Goal: Task Accomplishment & Management: Use online tool/utility

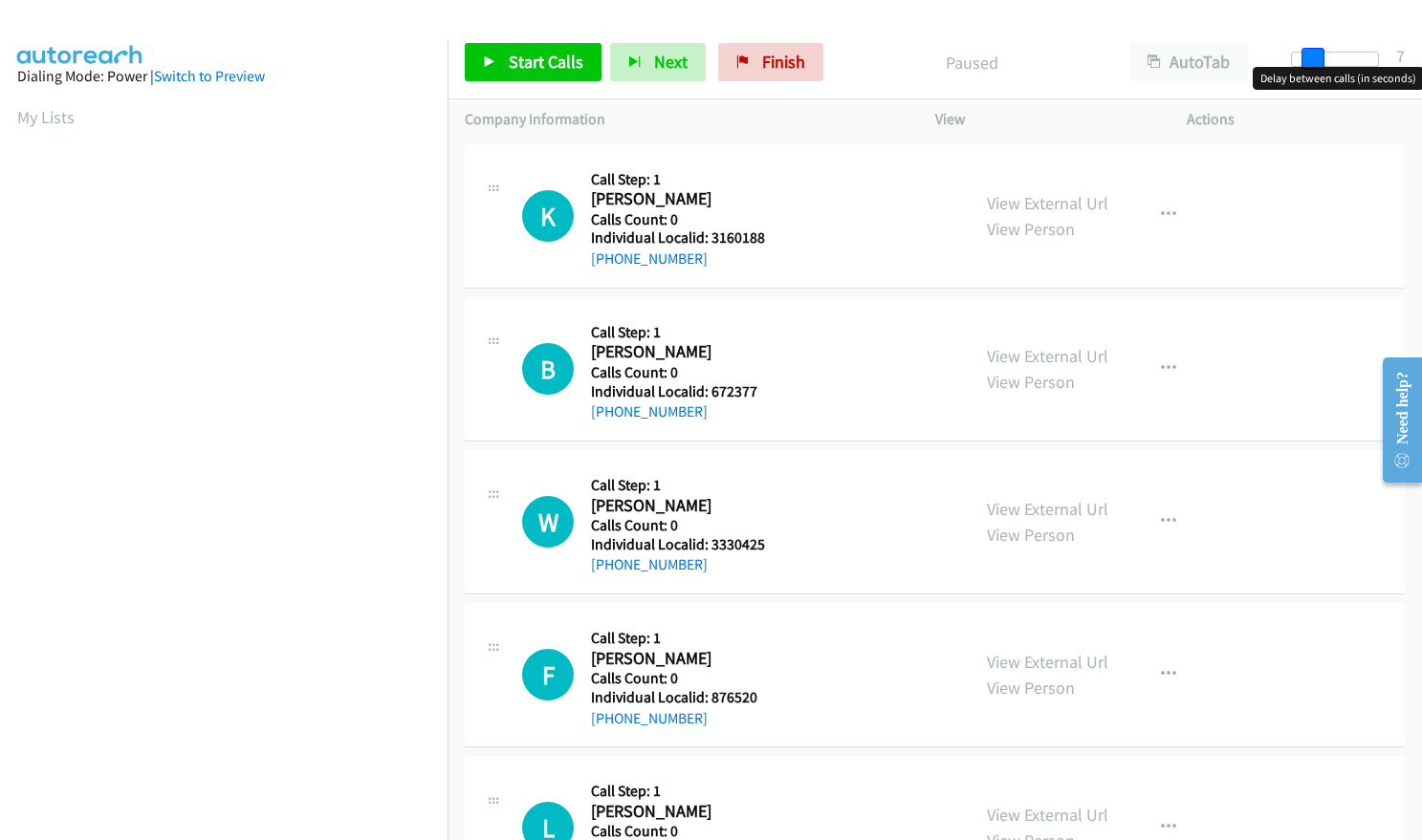
drag, startPoint x: 1289, startPoint y: 58, endPoint x: 1309, endPoint y: 56, distance: 20.1
click at [1309, 56] on span at bounding box center [1313, 59] width 23 height 23
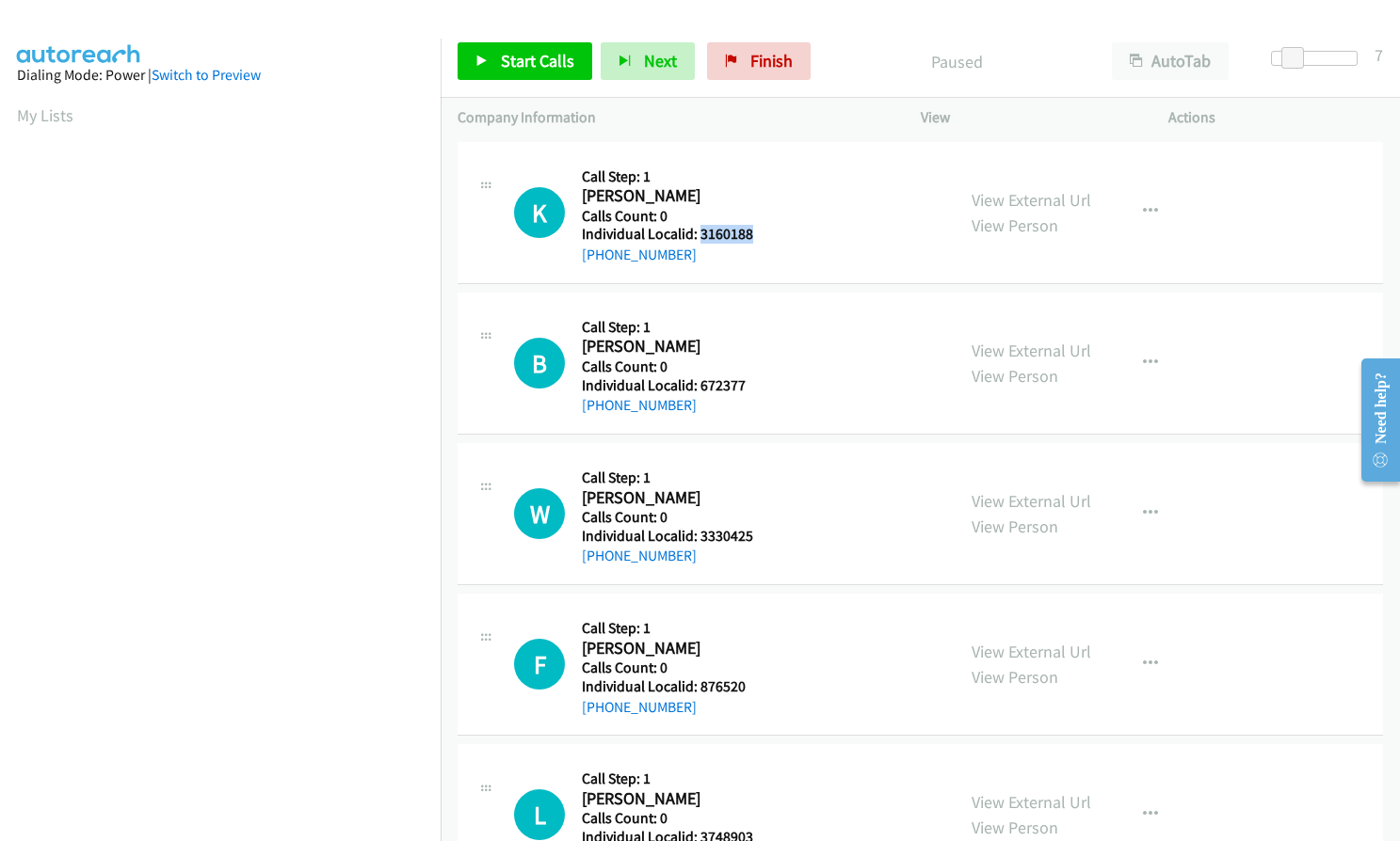
drag, startPoint x: 700, startPoint y: 237, endPoint x: 753, endPoint y: 233, distance: 53.2
click at [753, 233] on div "K Callback Scheduled Call Step: 1 Kenneth Connelly America/Chicago Calls Count:…" at bounding box center [726, 213] width 424 height 107
copy h5 "3160188"
drag, startPoint x: 698, startPoint y: 387, endPoint x: 752, endPoint y: 384, distance: 54.1
click at [753, 384] on div "B Callback Scheduled Call Step: 1 Bo Saxberg America/Phoenix Calls Count: 0 Ind…" at bounding box center [726, 363] width 424 height 107
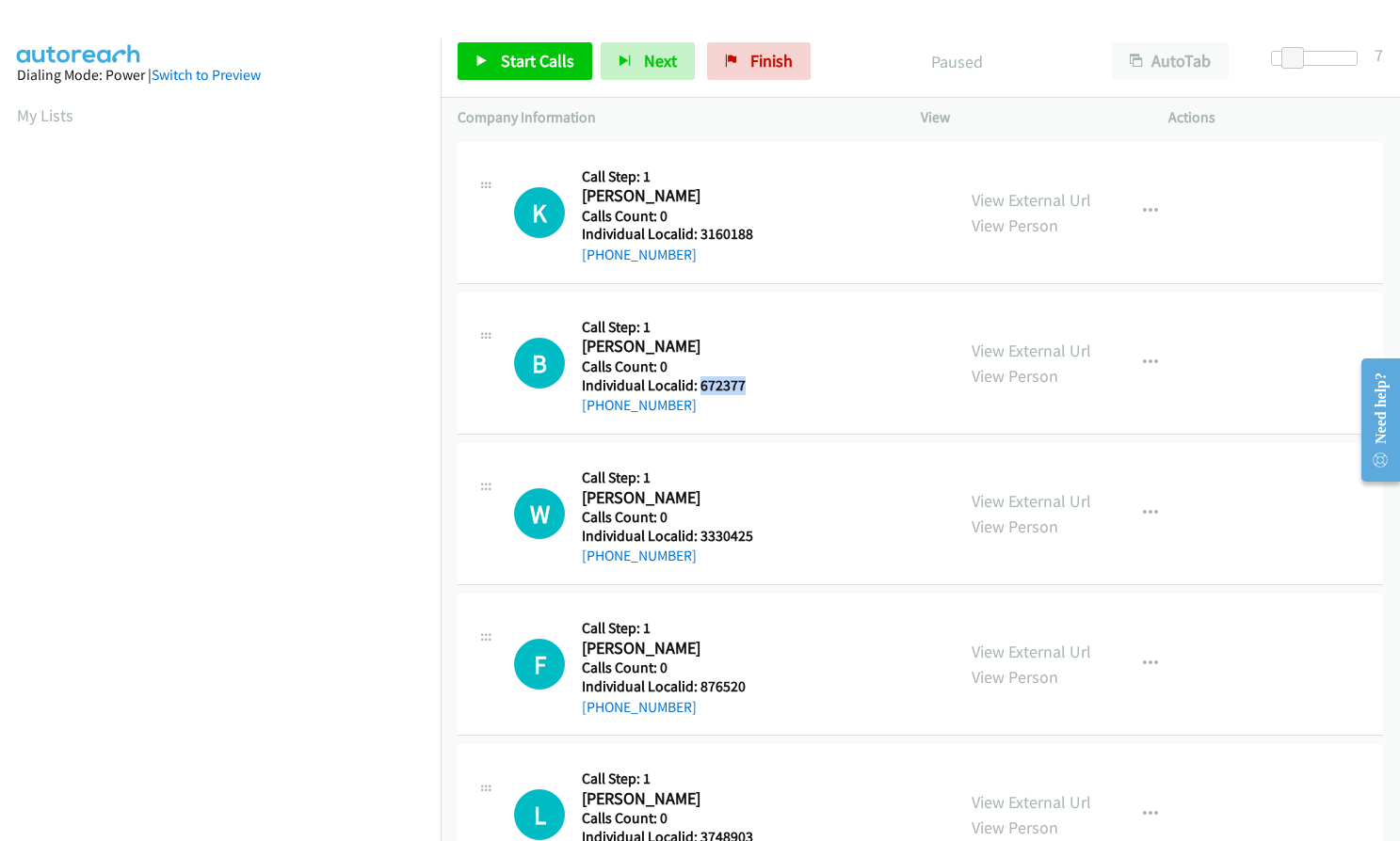
copy h5 "672377"
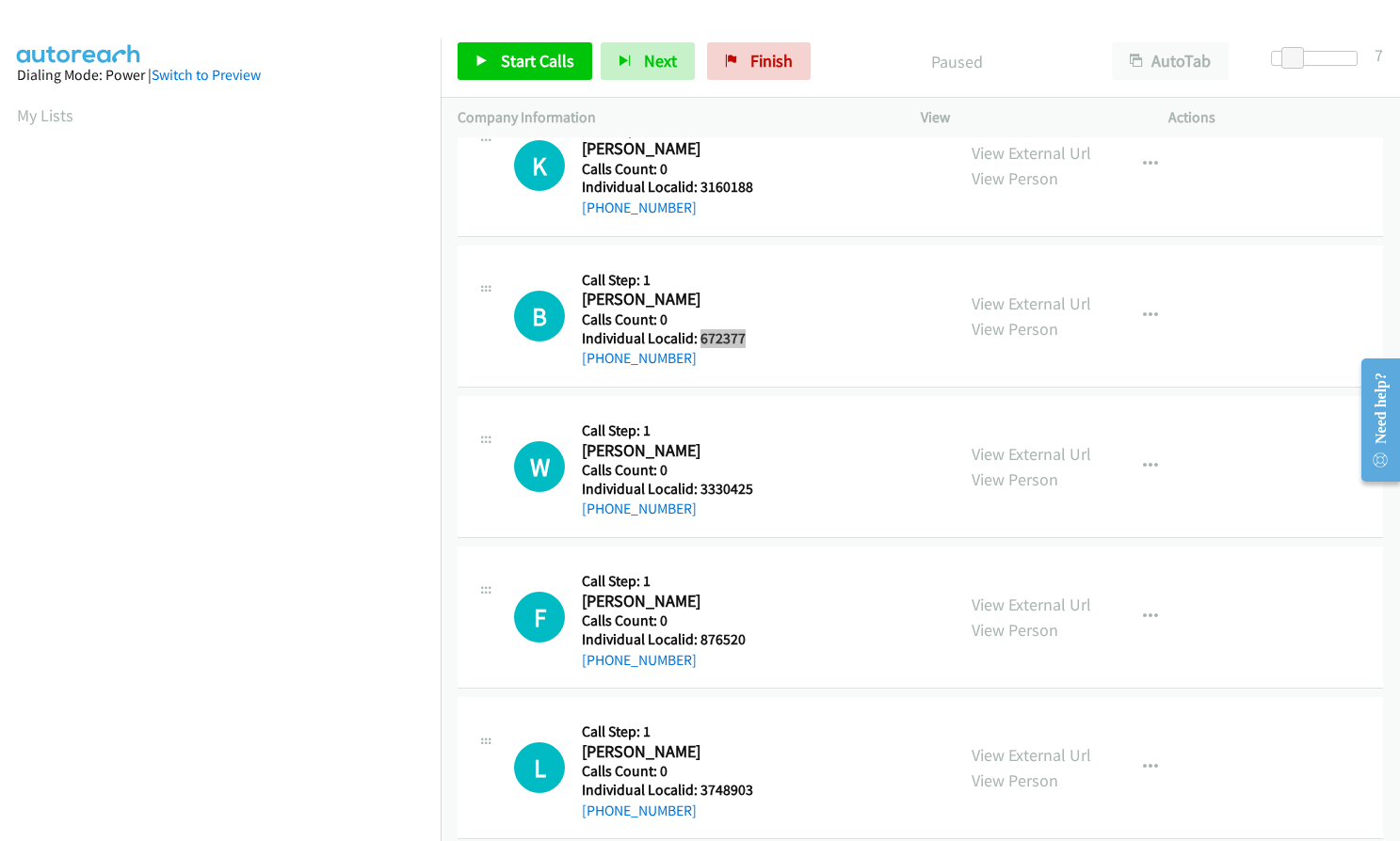
scroll to position [117, 0]
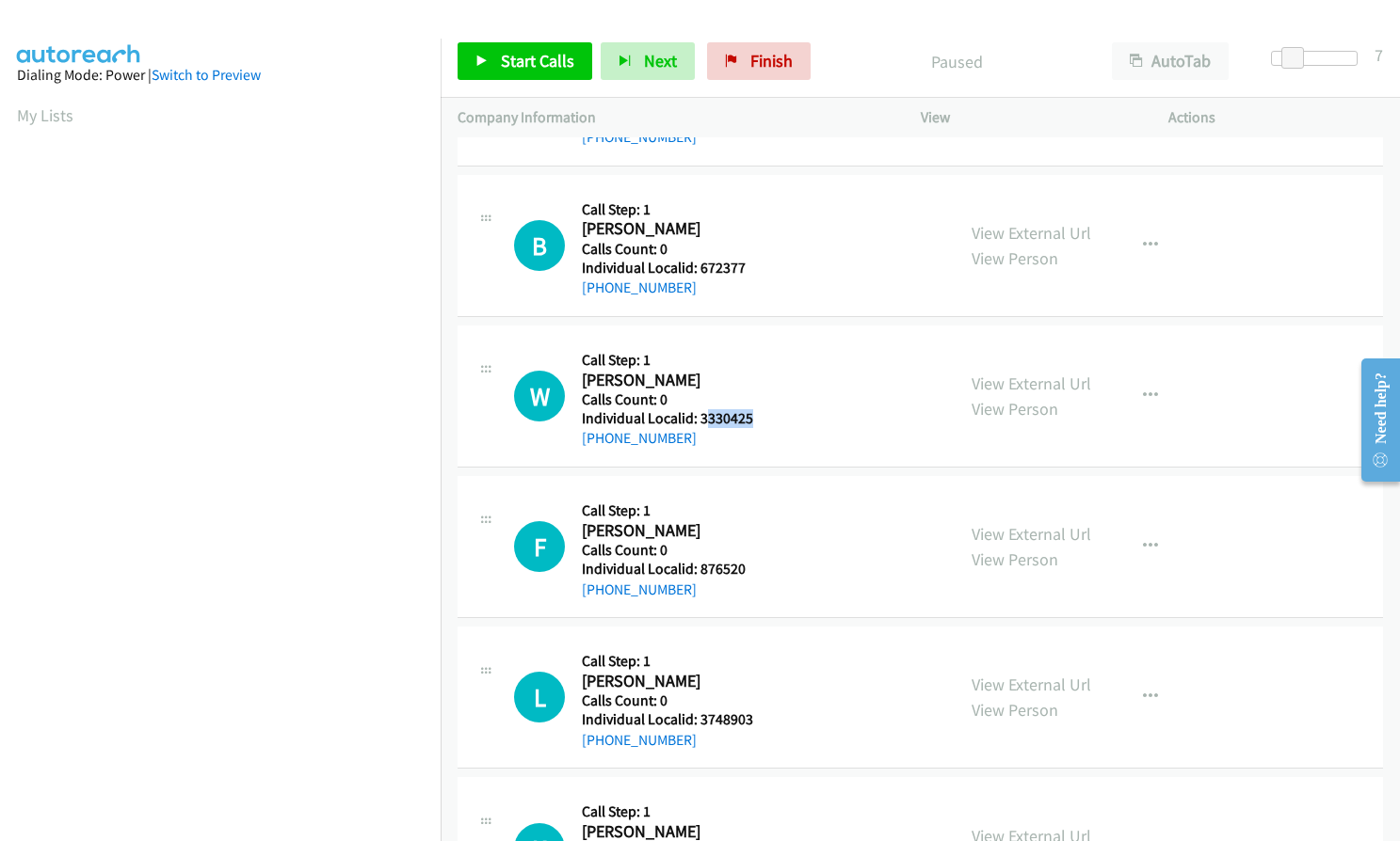
drag, startPoint x: 713, startPoint y: 417, endPoint x: 753, endPoint y: 417, distance: 40.0
click at [753, 417] on div "W Callback Scheduled Call Step: 1 William Slavin America/Los_Angeles Calls Coun…" at bounding box center [726, 396] width 424 height 107
click at [729, 383] on h2 "William Slavin" at bounding box center [665, 380] width 167 height 22
drag, startPoint x: 697, startPoint y: 414, endPoint x: 752, endPoint y: 416, distance: 55.0
click at [752, 416] on div "W Callback Scheduled Call Step: 1 William Slavin America/Los_Angeles Calls Coun…" at bounding box center [726, 396] width 424 height 107
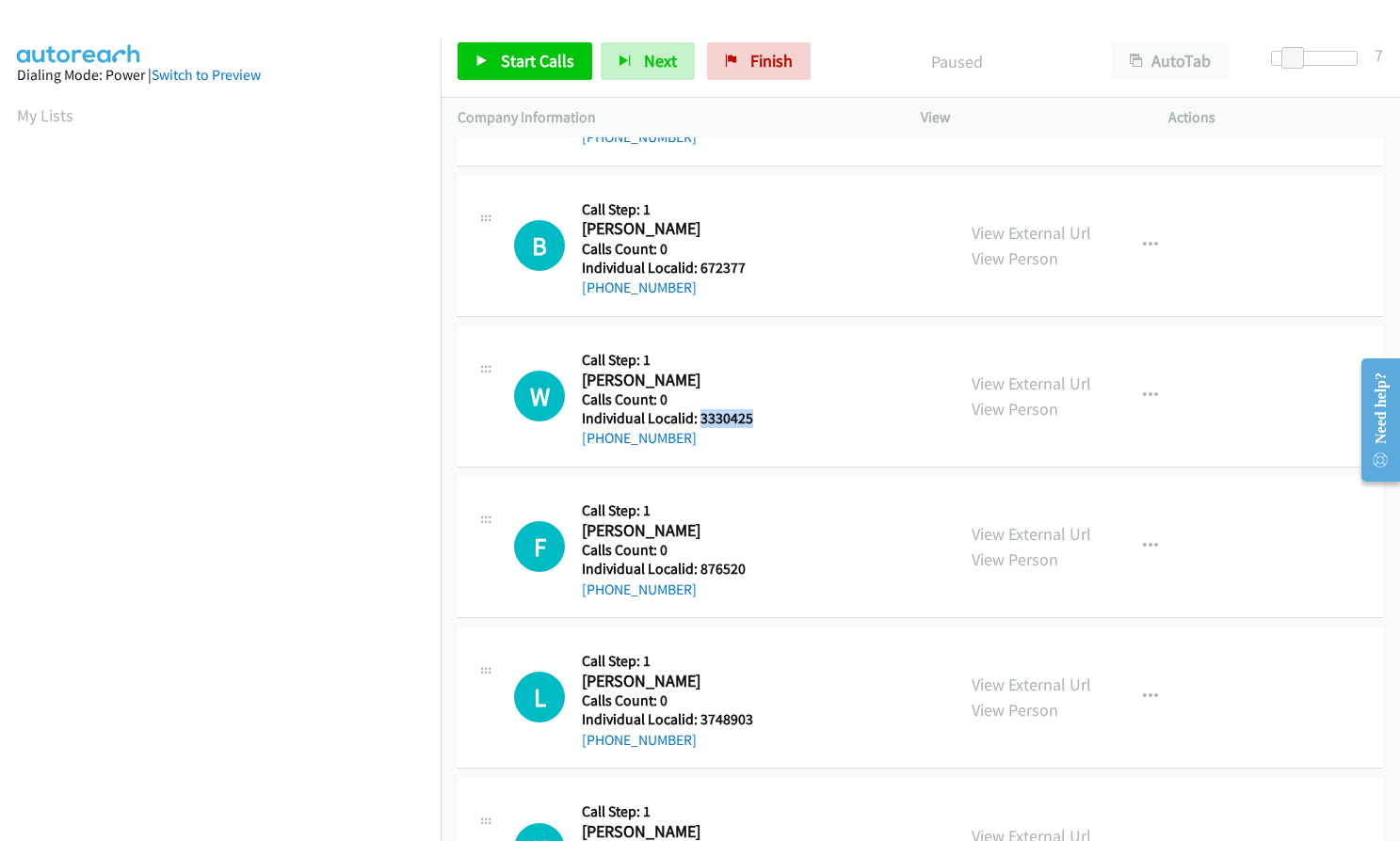
copy h5 "3330425"
drag, startPoint x: 703, startPoint y: 567, endPoint x: 753, endPoint y: 566, distance: 50.0
click at [753, 566] on div "F Callback Scheduled Call Step: 1 Fred Ashbaugh America/Los_Angeles Calls Count…" at bounding box center [726, 547] width 424 height 107
copy h5 "876520"
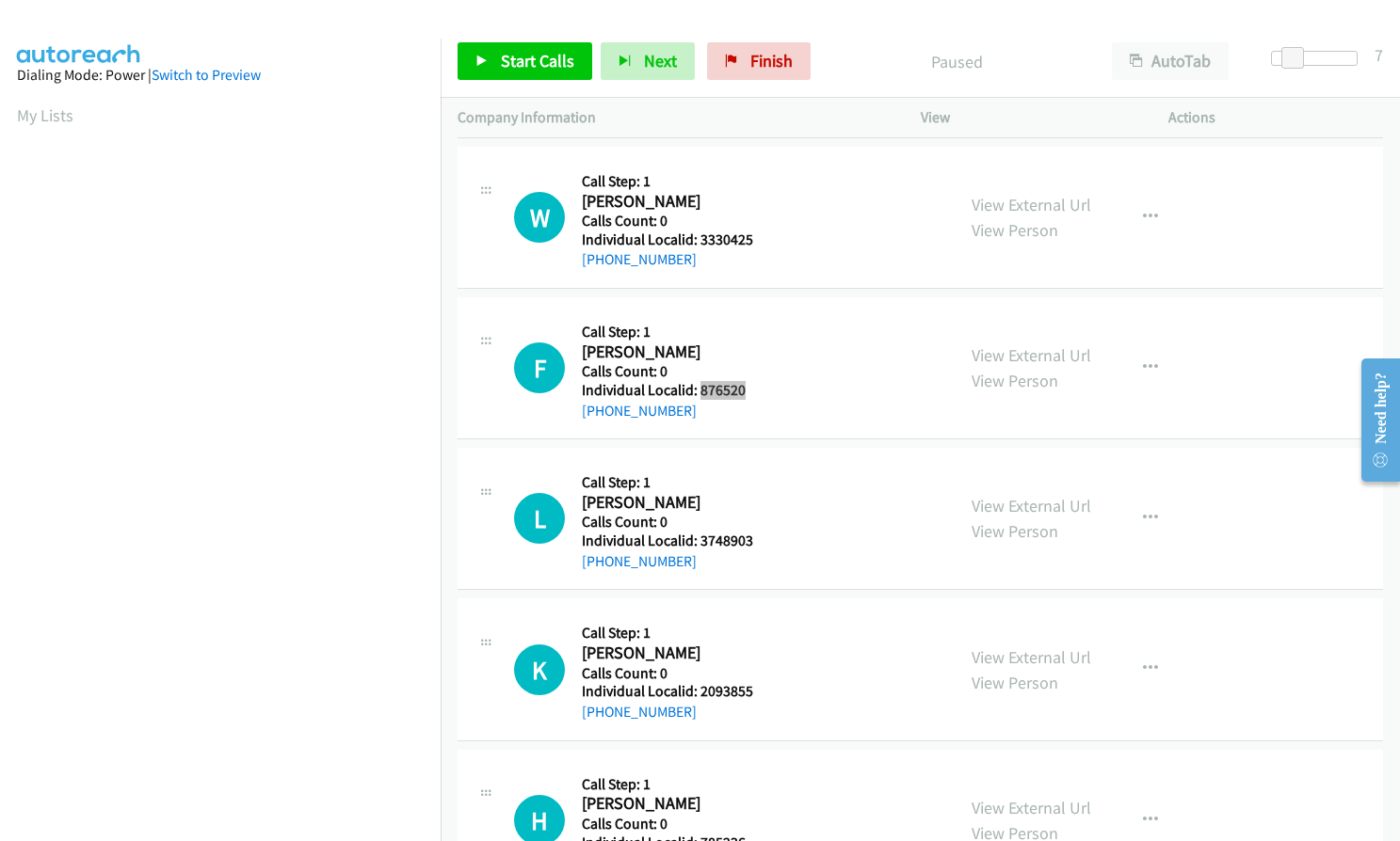
scroll to position [305, 0]
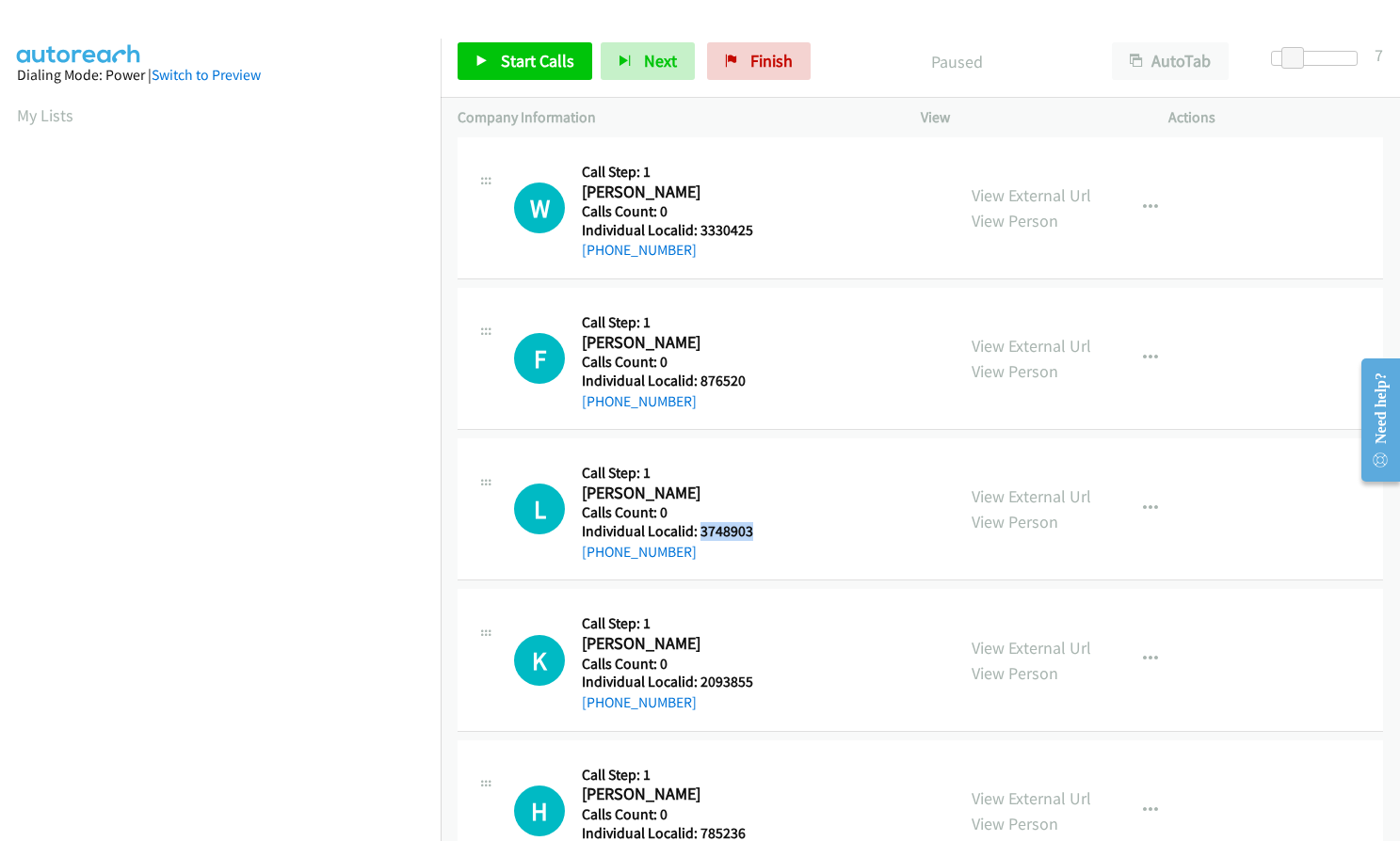
drag, startPoint x: 699, startPoint y: 528, endPoint x: 765, endPoint y: 528, distance: 66.0
click at [765, 528] on div "L Callback Scheduled Call Step: 1 Logan Georgelas America/New_York Calls Count:…" at bounding box center [726, 509] width 424 height 107
copy h5 "3748903"
drag, startPoint x: 697, startPoint y: 677, endPoint x: 748, endPoint y: 683, distance: 51.4
click at [757, 679] on div "K Callback Scheduled Call Step: 1 Kenstad Jackson America/Chicago Calls Count: …" at bounding box center [726, 660] width 424 height 107
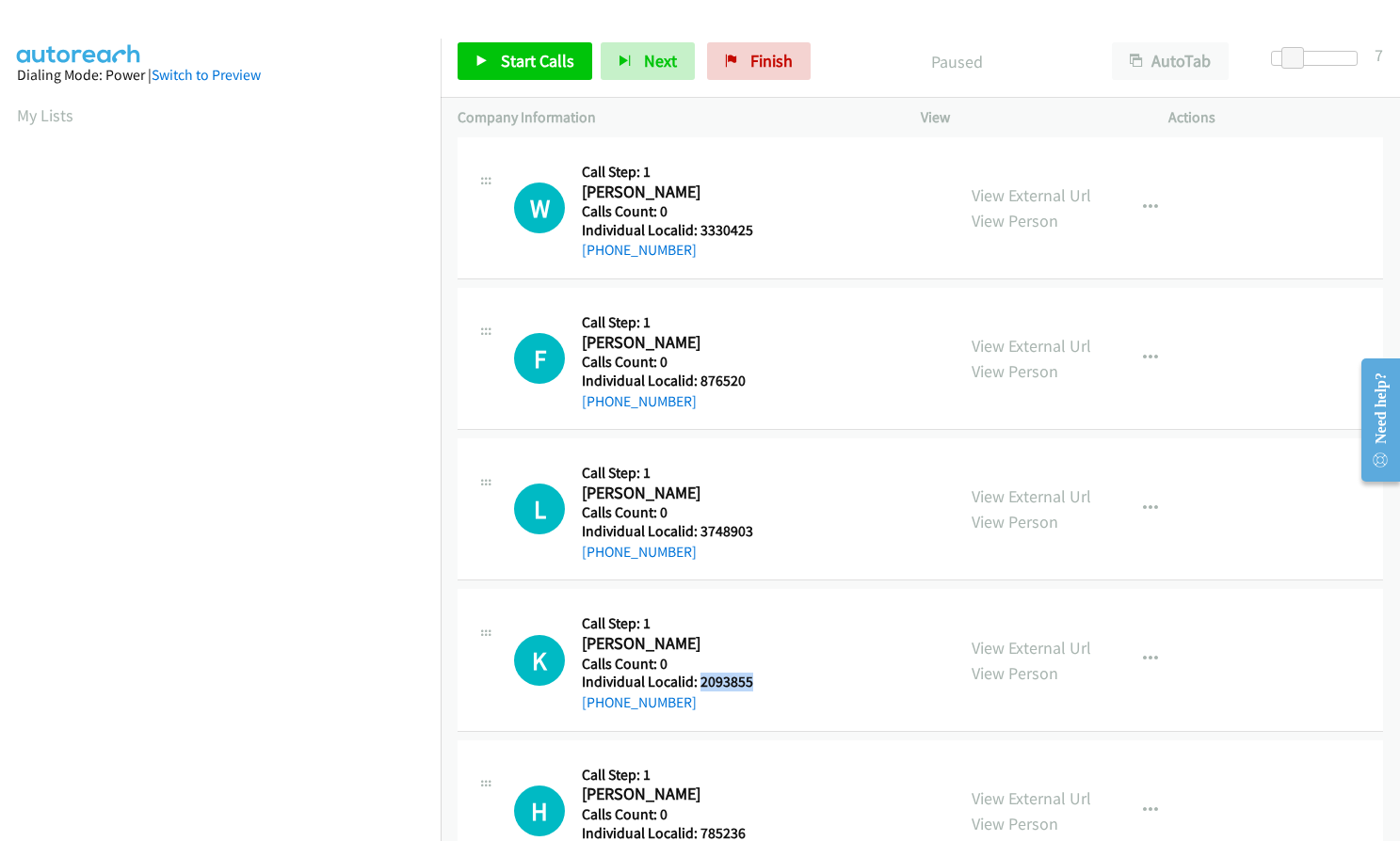
copy h5 "2093855"
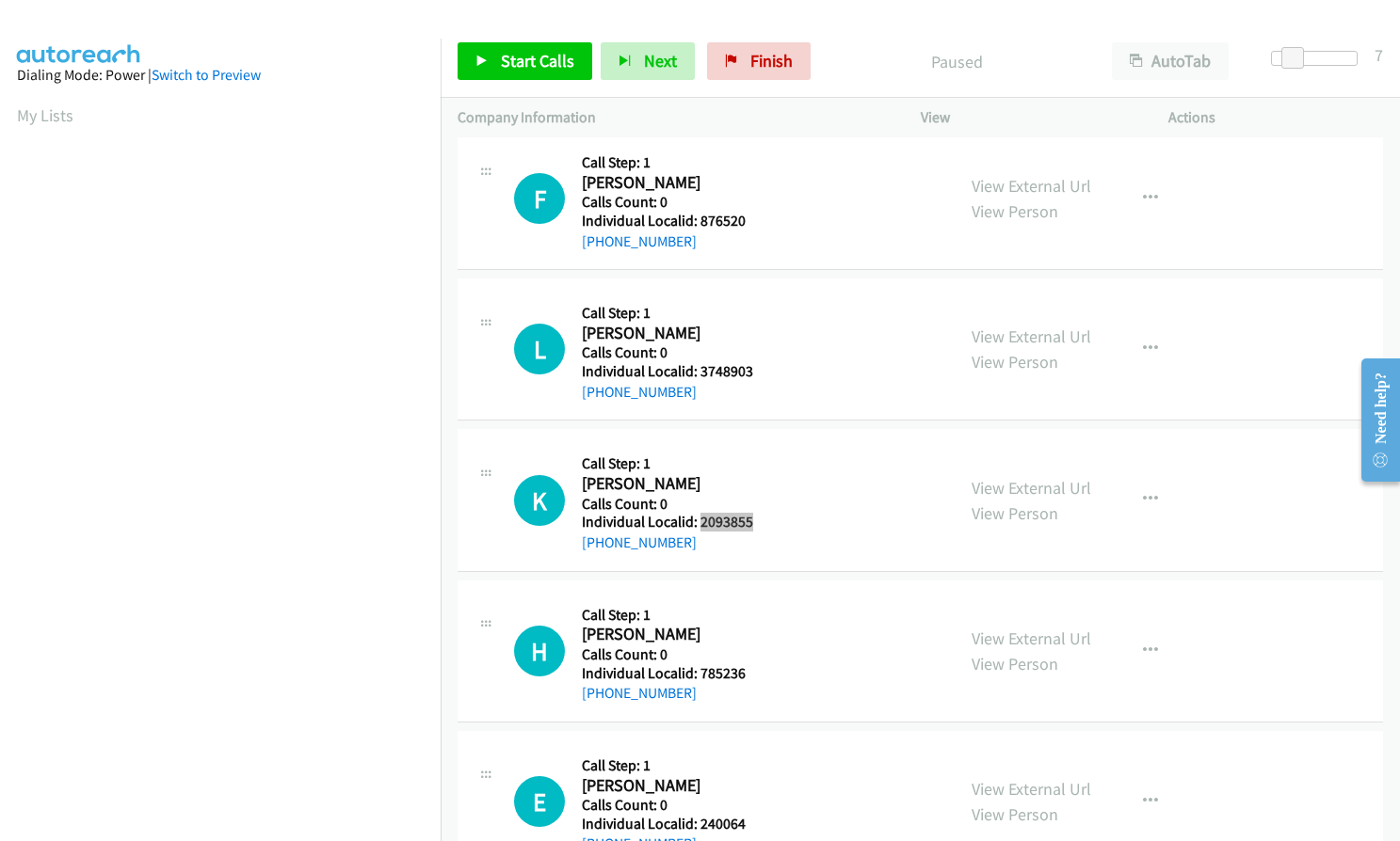
scroll to position [471, 0]
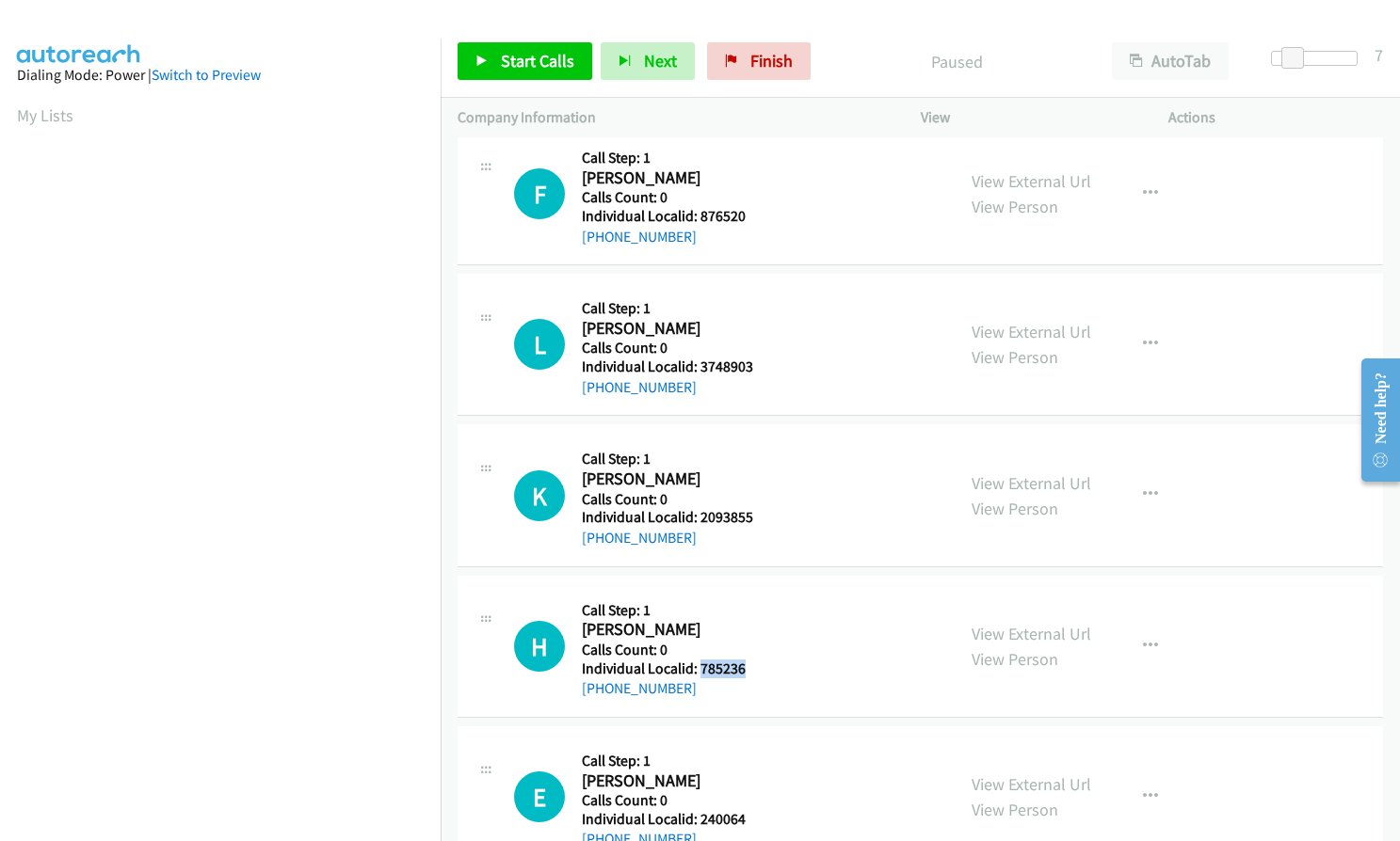
drag, startPoint x: 711, startPoint y: 664, endPoint x: 753, endPoint y: 663, distance: 42.0
click at [753, 663] on div "H Callback Scheduled Call Step: 1 Henry Galloway America/New_York Calls Count: …" at bounding box center [726, 646] width 424 height 107
copy h5 "785236"
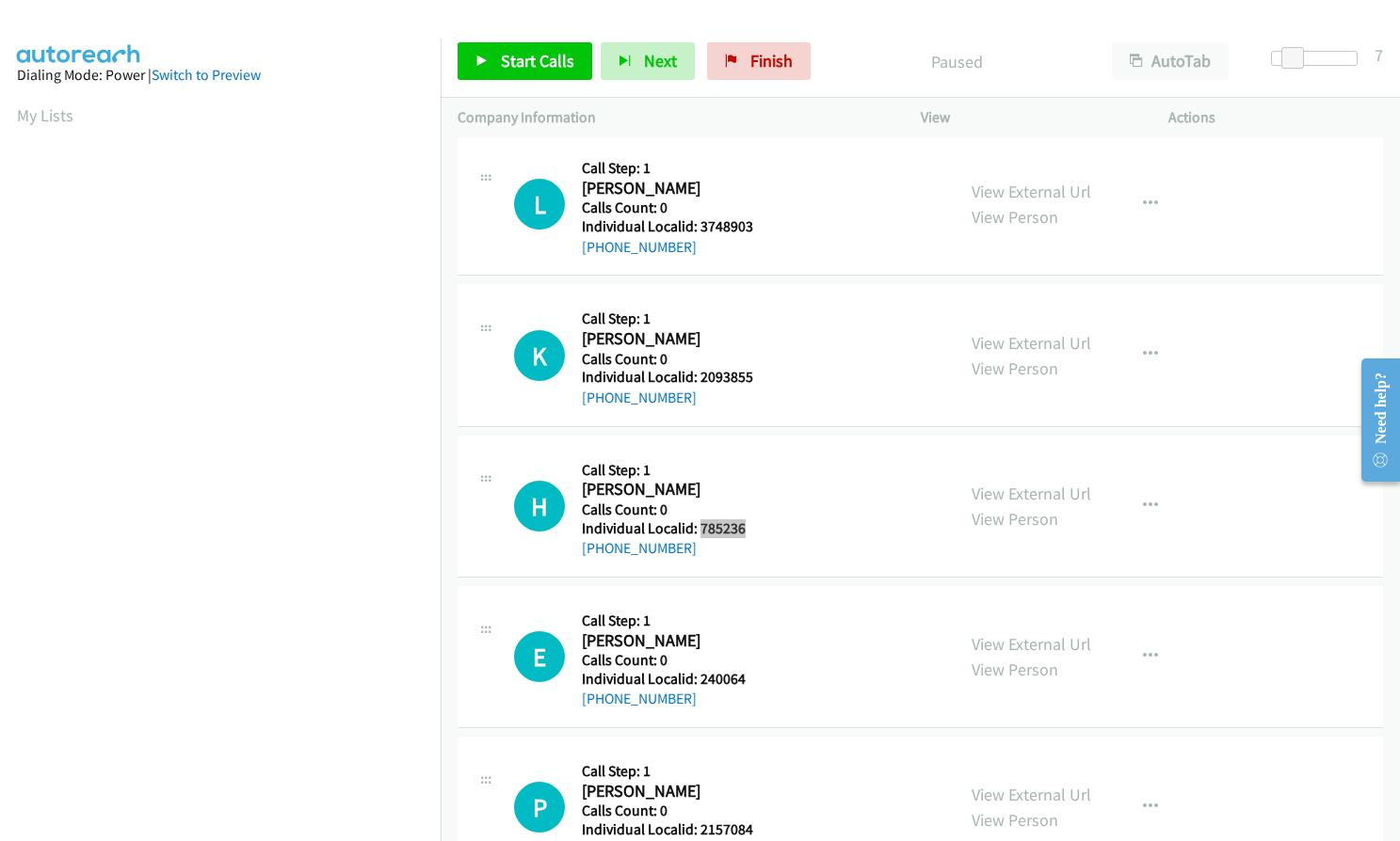
scroll to position [612, 0]
drag, startPoint x: 703, startPoint y: 678, endPoint x: 746, endPoint y: 679, distance: 43.0
click at [753, 678] on div "E Callback Scheduled Call Step: 1 Edward Rinkovsky America/Chicago Calls Count:…" at bounding box center [726, 656] width 424 height 107
copy h5 "240064"
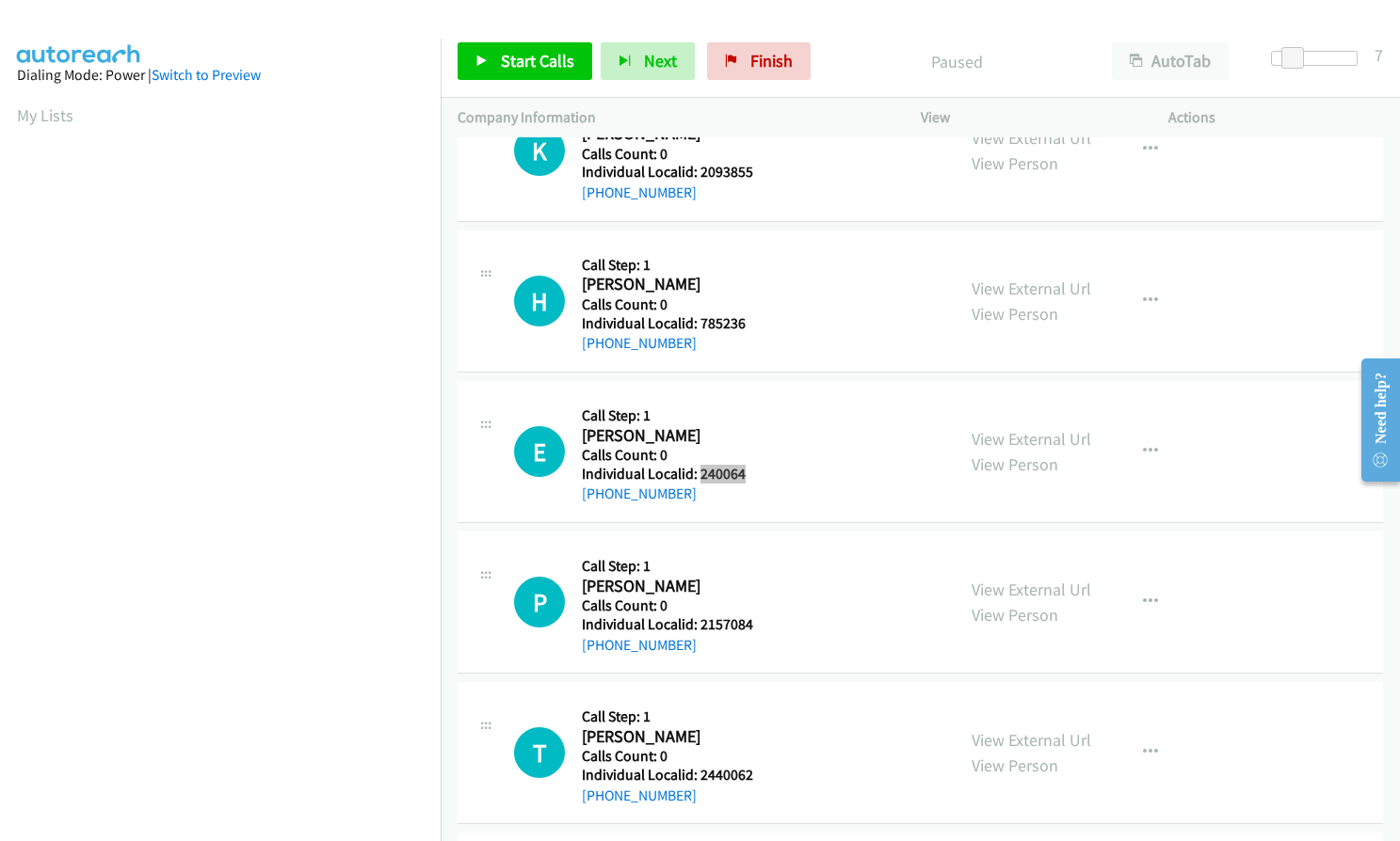
scroll to position [823, 0]
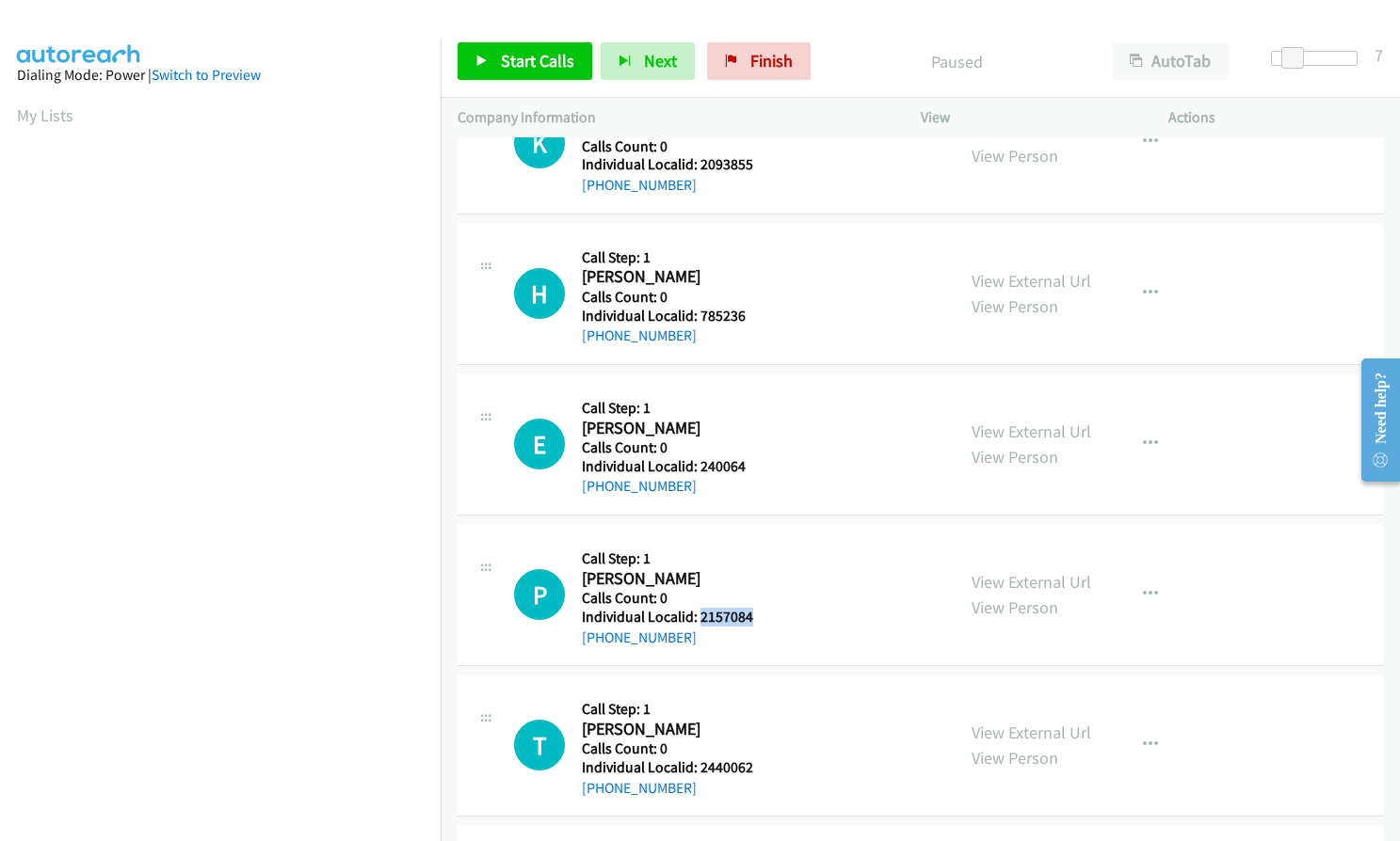
drag, startPoint x: 706, startPoint y: 618, endPoint x: 771, endPoint y: 618, distance: 65.0
click at [772, 618] on div "P Callback Scheduled Call Step: 1 Paul Seelman America/New_York Calls Count: 0 …" at bounding box center [726, 595] width 424 height 107
copy h5 "2157084"
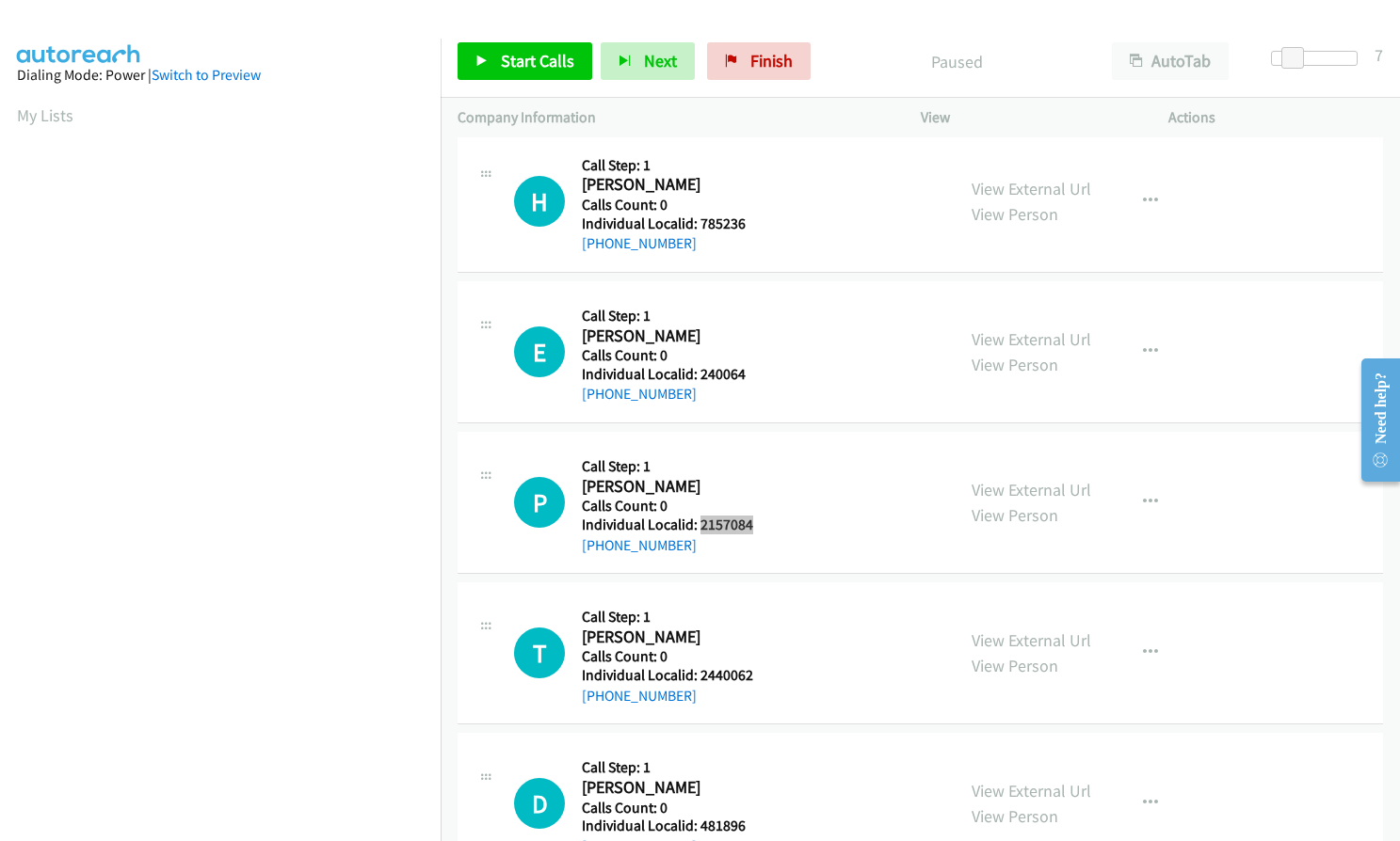
scroll to position [917, 0]
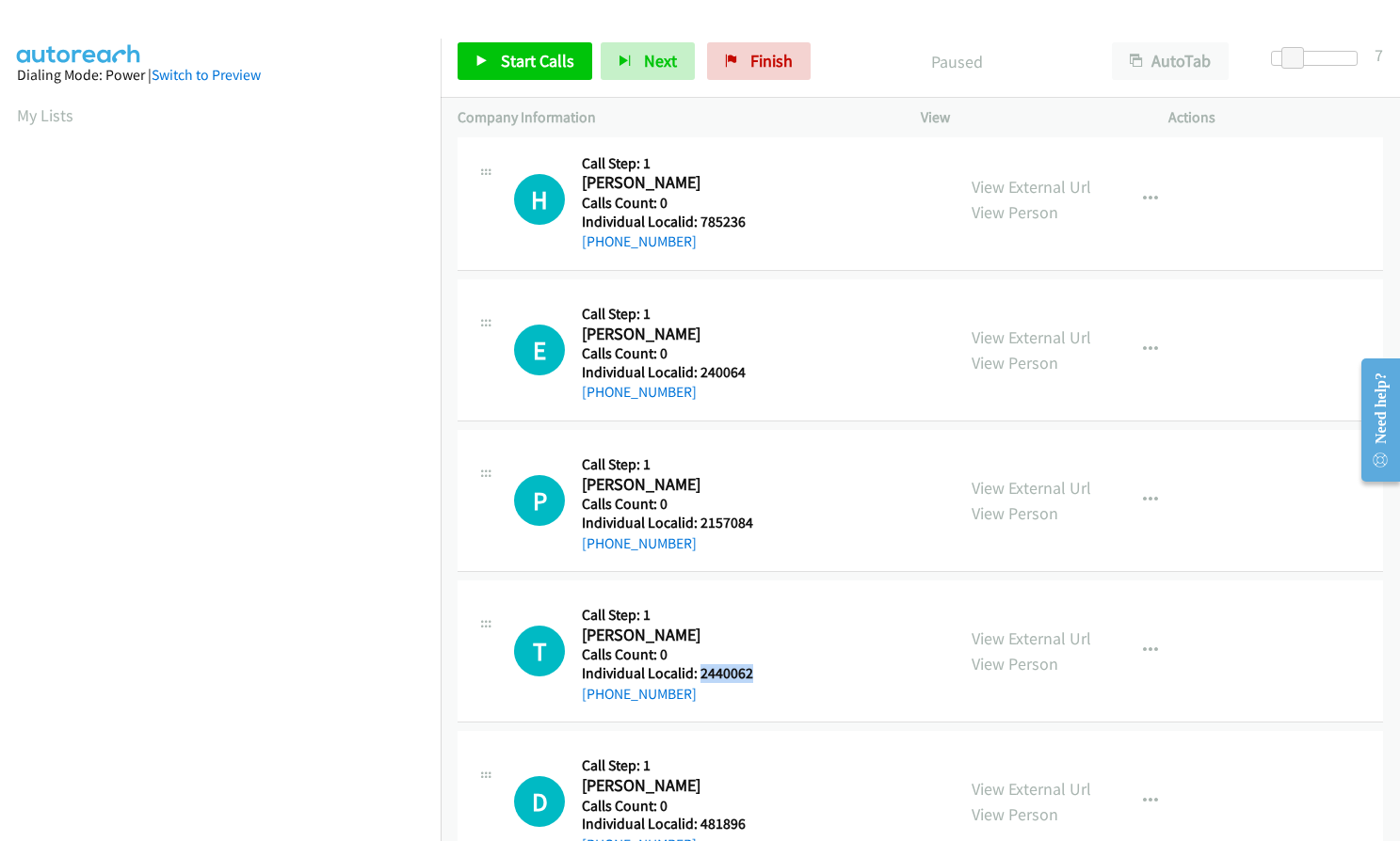
drag, startPoint x: 698, startPoint y: 671, endPoint x: 753, endPoint y: 672, distance: 55.0
click at [753, 672] on div "T Callback Scheduled Call Step: 1 Tristan Rhodes America/Los_Angeles Calls Coun…" at bounding box center [726, 651] width 424 height 107
copy h5 "2440062"
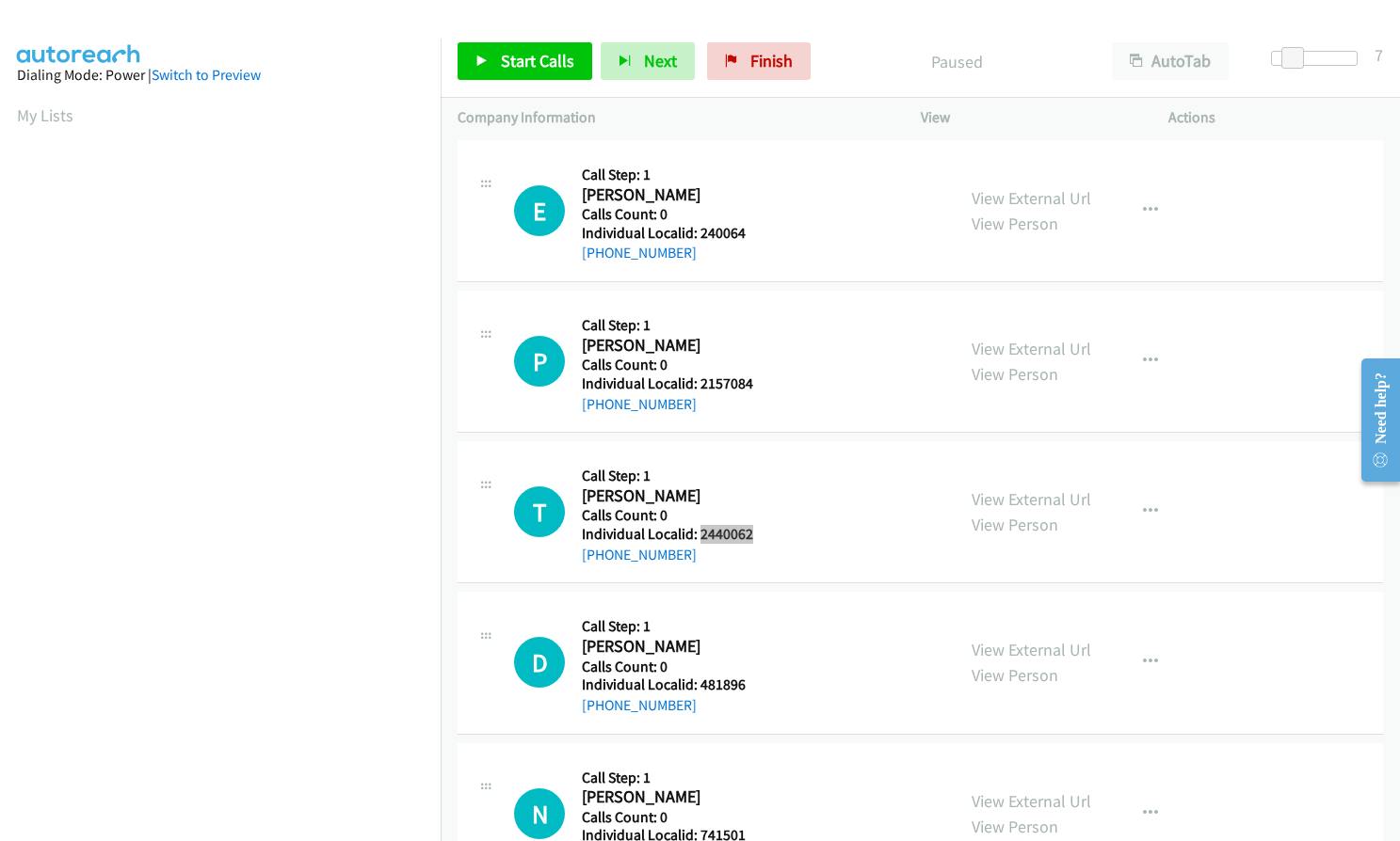
scroll to position [1105, 0]
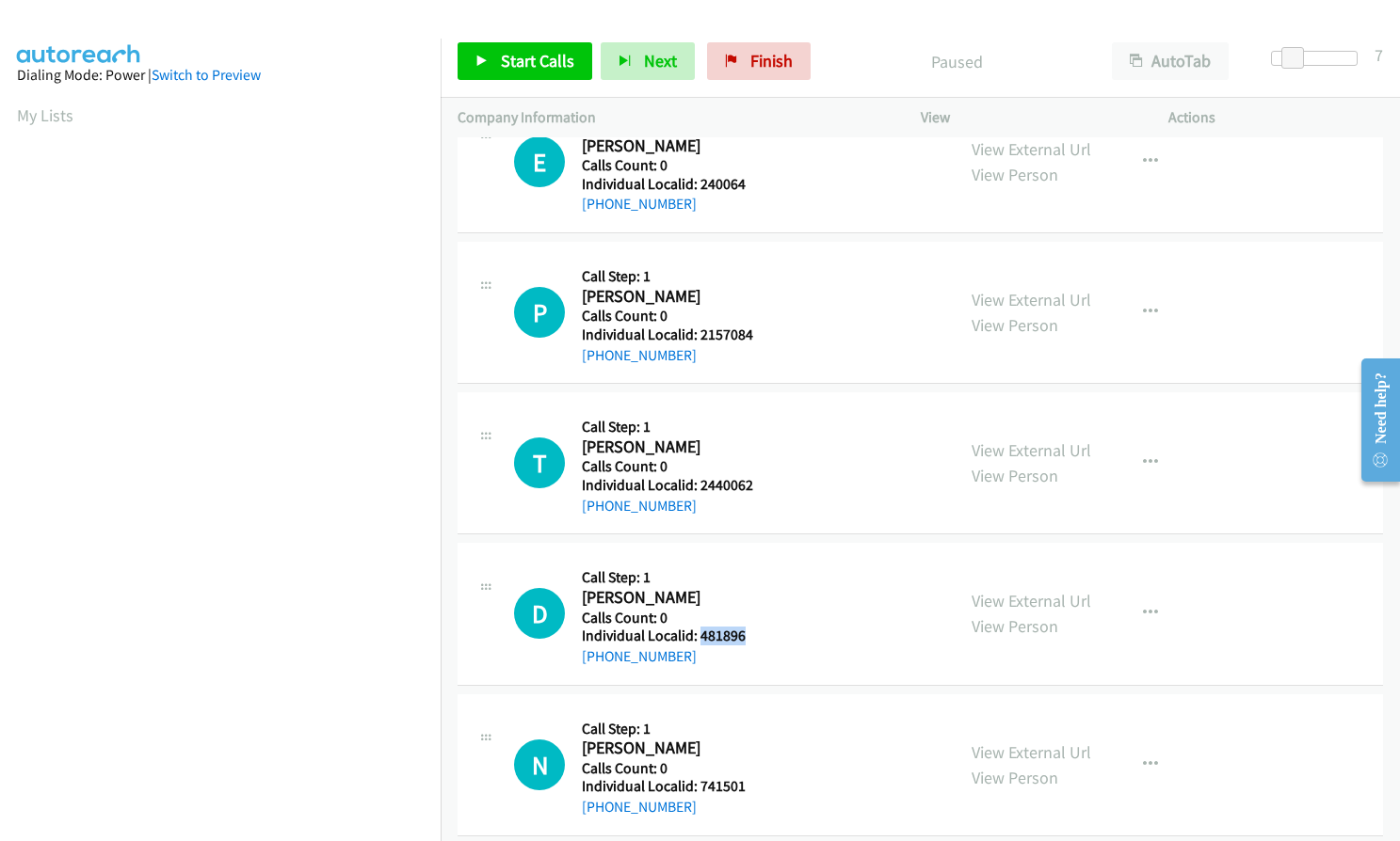
drag, startPoint x: 697, startPoint y: 635, endPoint x: 749, endPoint y: 634, distance: 52.0
click at [749, 634] on h5 "Individual Localid: 481896" at bounding box center [665, 636] width 167 height 19
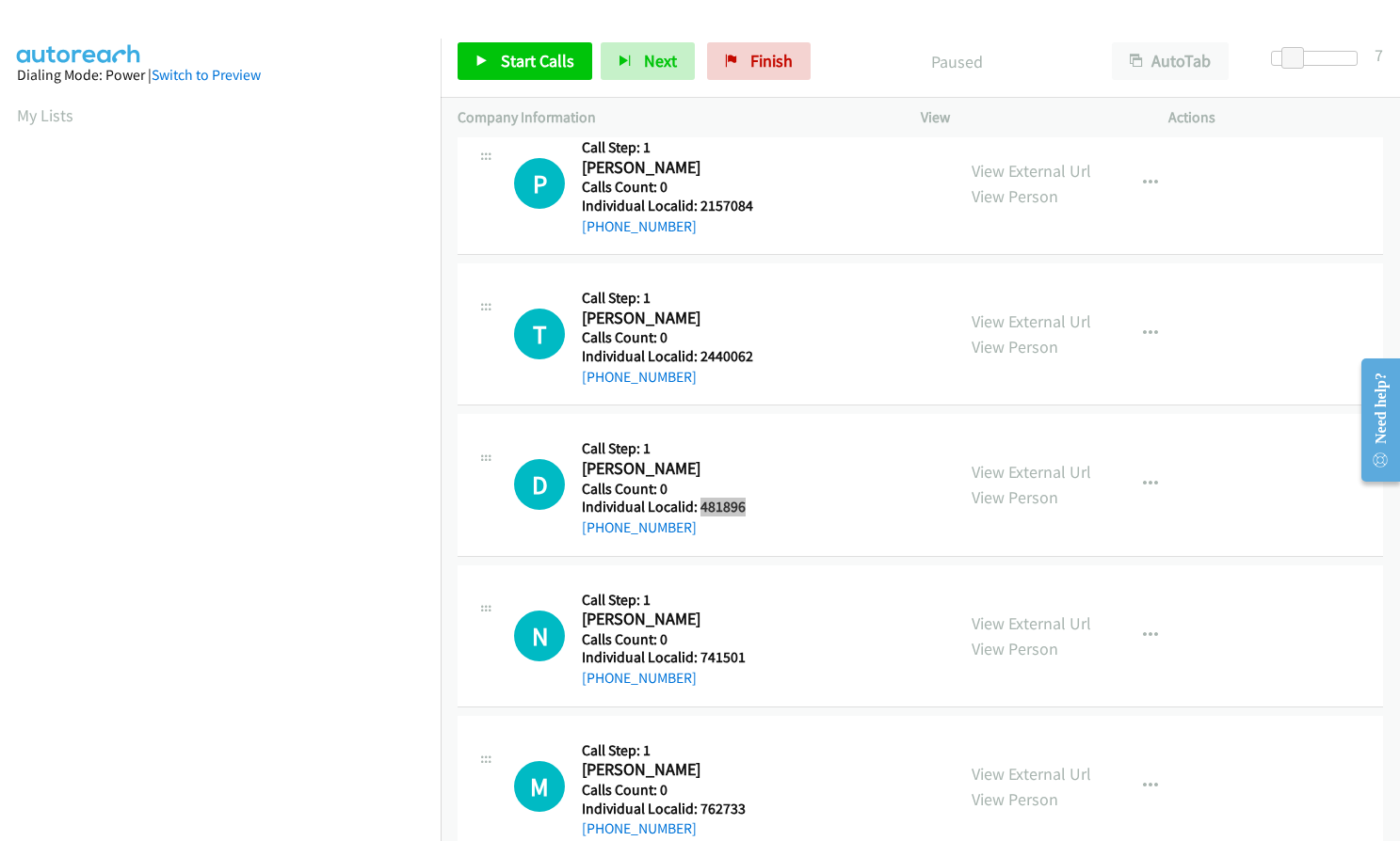
scroll to position [1271, 0]
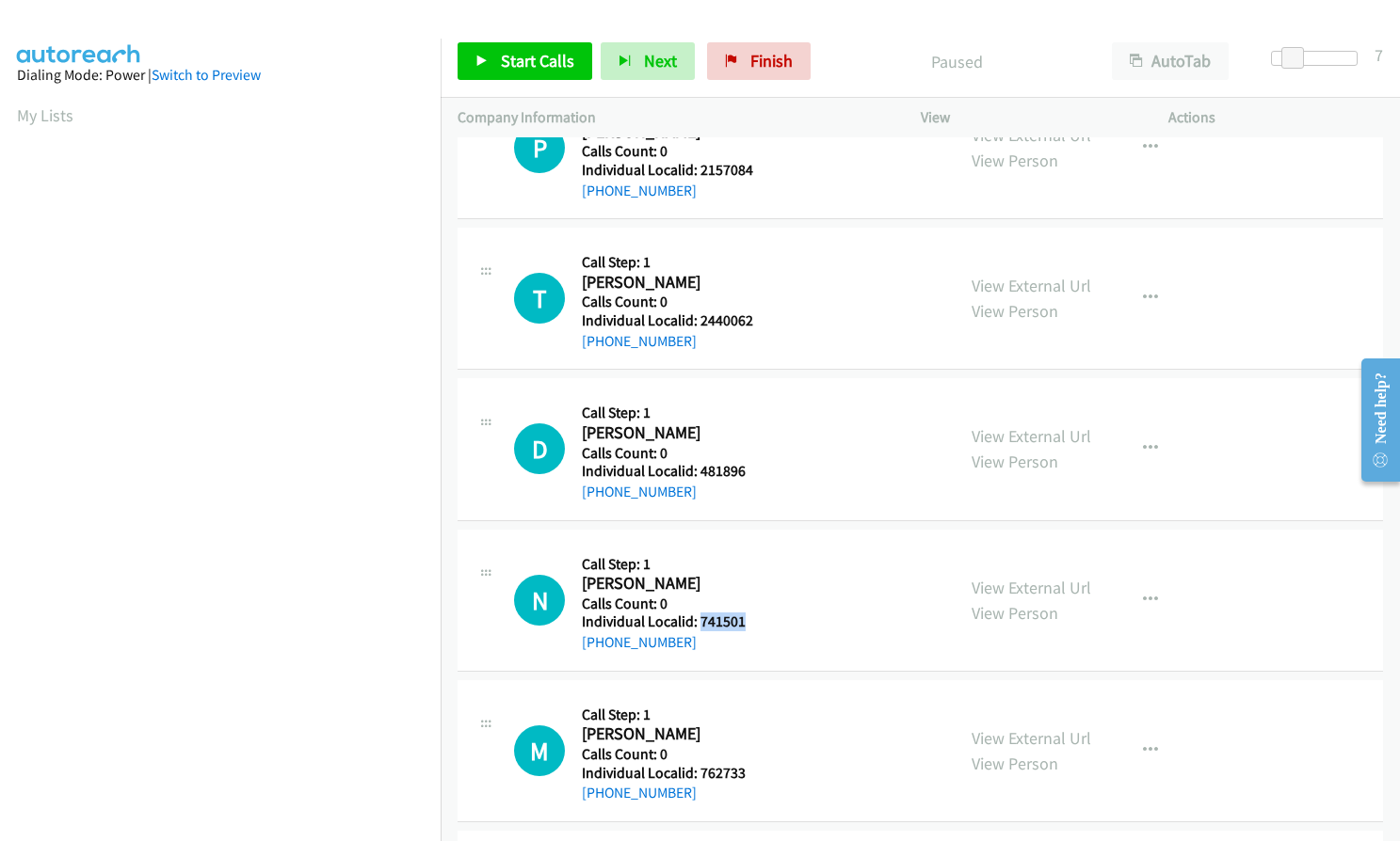
drag, startPoint x: 697, startPoint y: 625, endPoint x: 754, endPoint y: 623, distance: 57.0
click at [754, 623] on div "N Callback Scheduled Call Step: 1 Nancy Scott America/Los_Angeles Calls Count: …" at bounding box center [726, 600] width 424 height 107
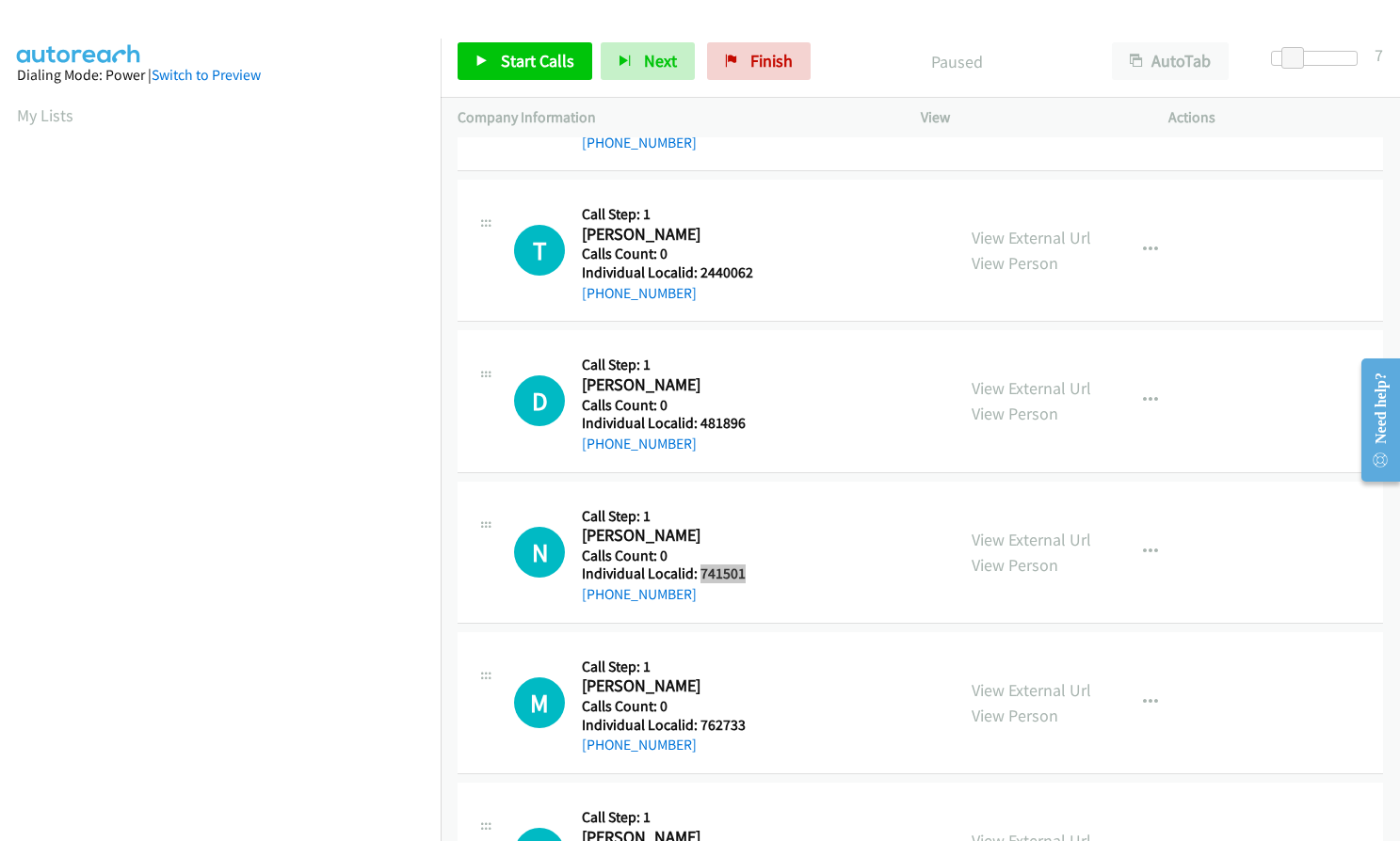
scroll to position [1505, 0]
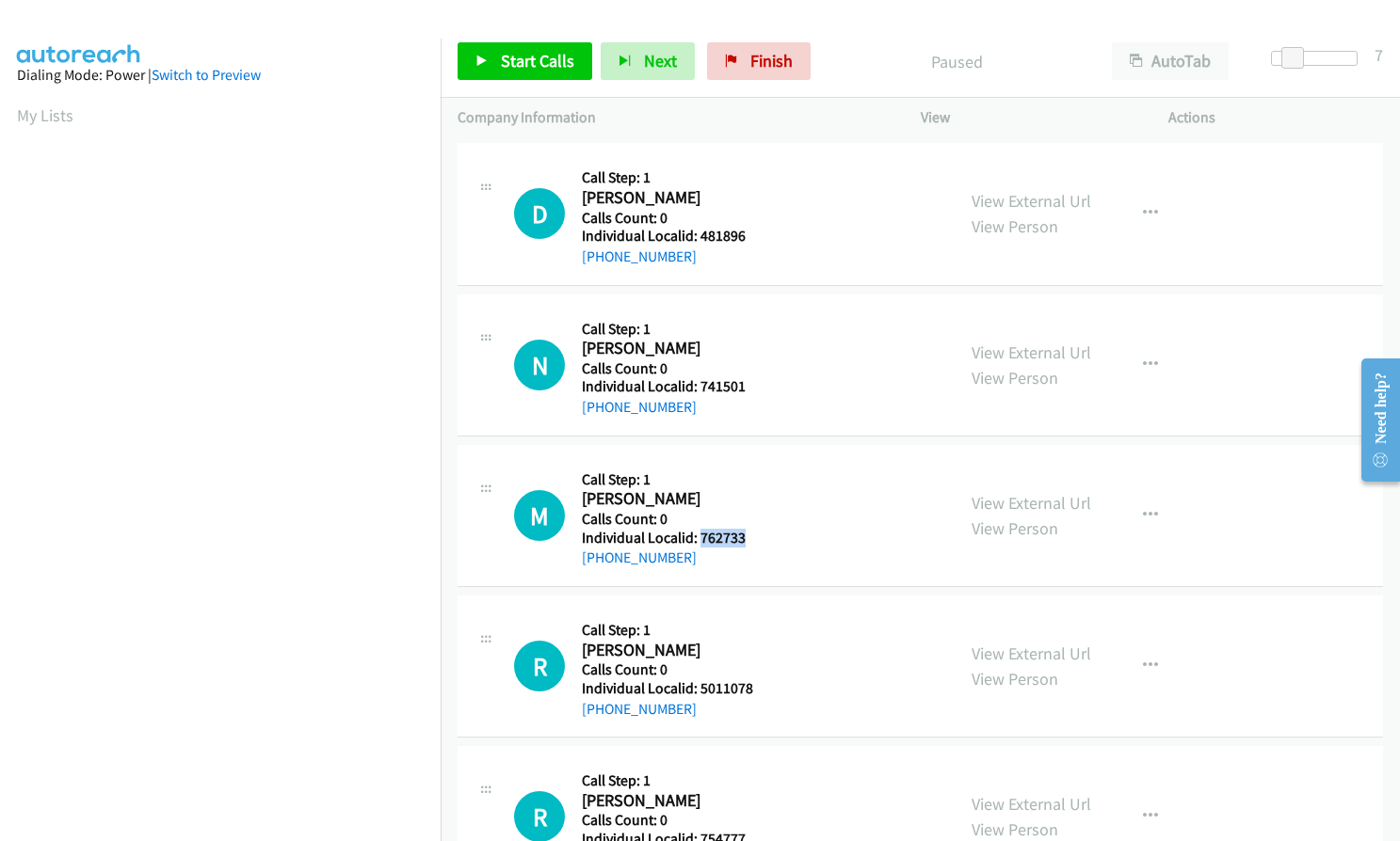
drag, startPoint x: 697, startPoint y: 538, endPoint x: 747, endPoint y: 538, distance: 50.0
click at [747, 538] on h5 "Individual Localid: 762733" at bounding box center [665, 538] width 167 height 19
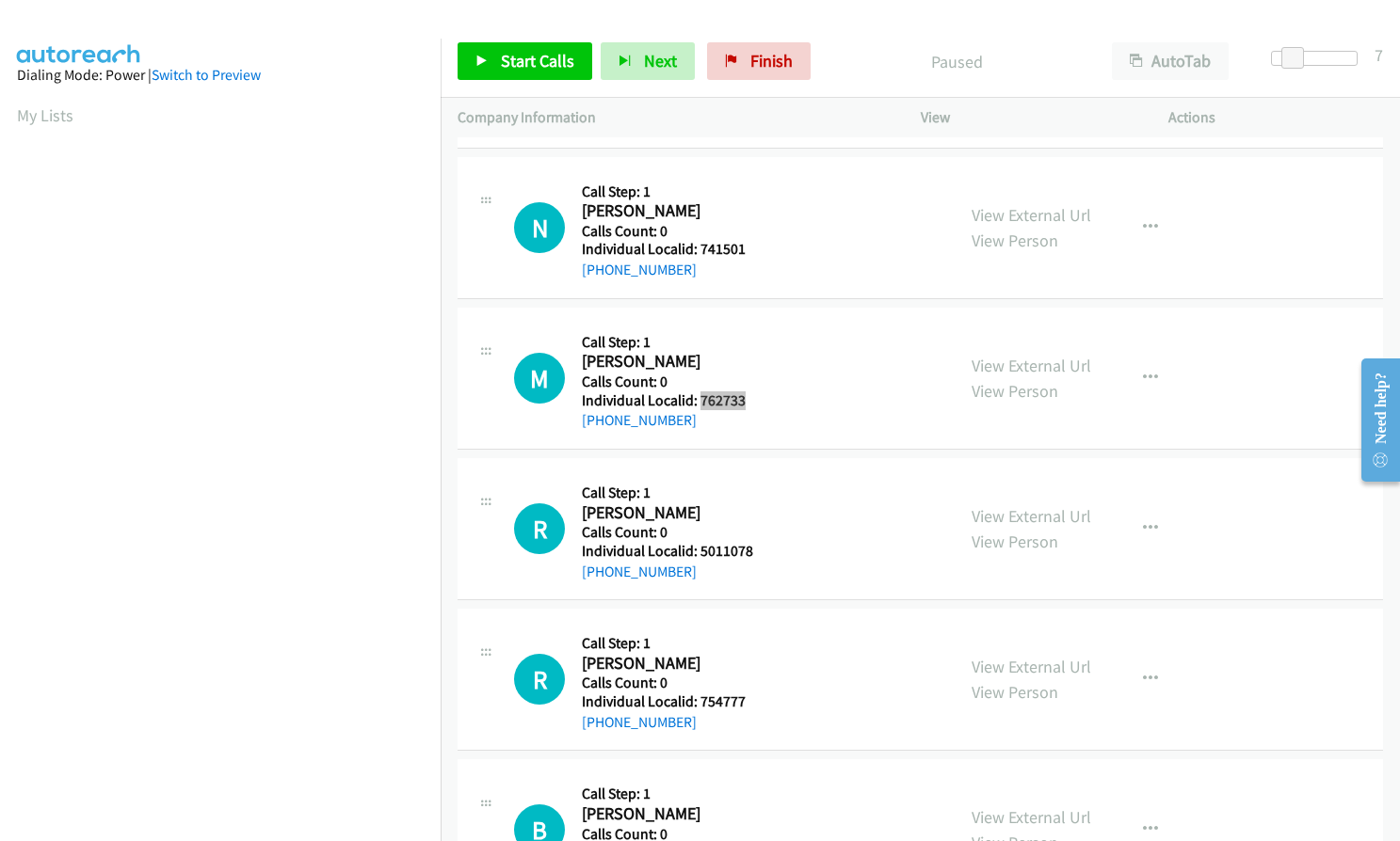
scroll to position [1647, 0]
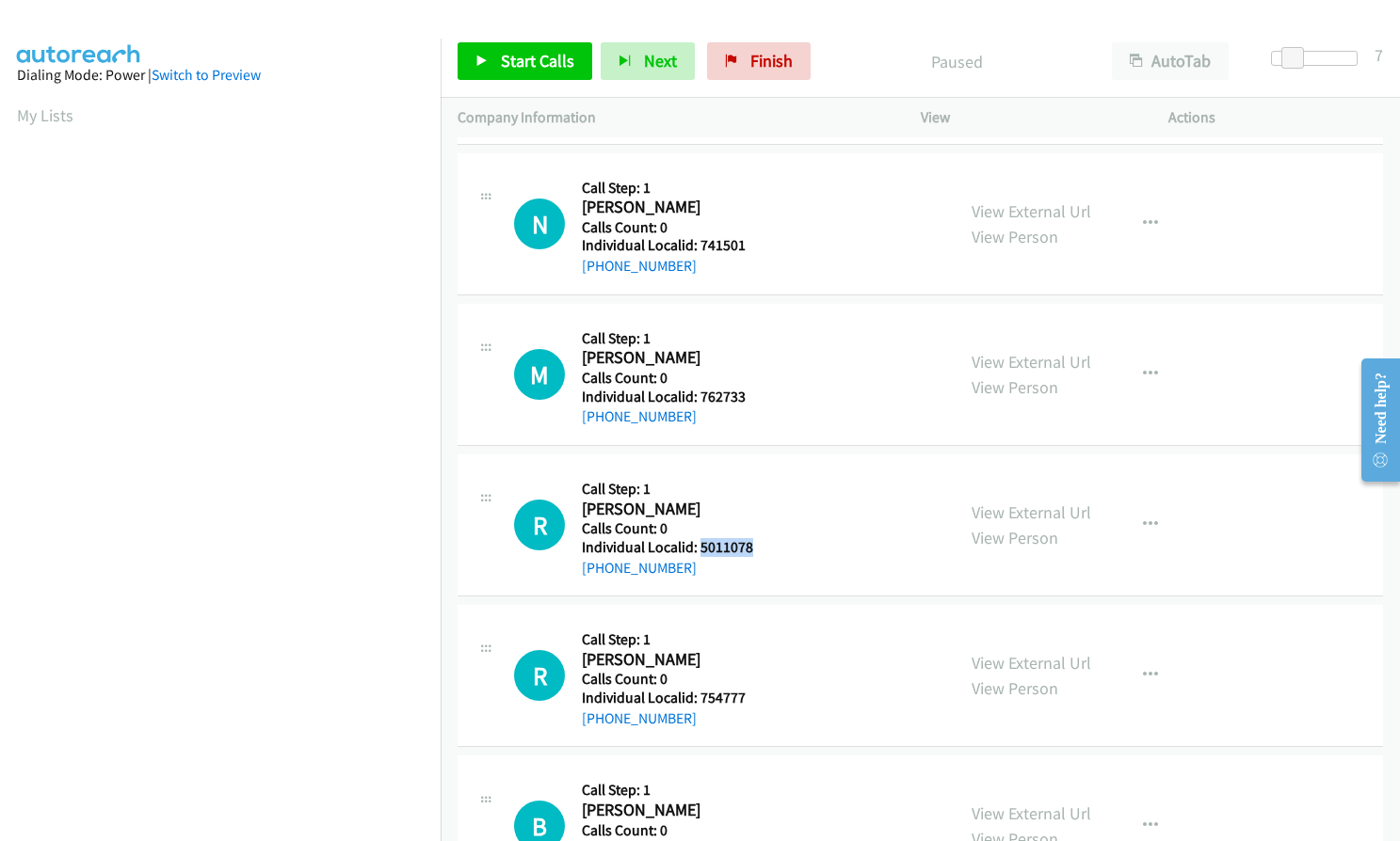
drag, startPoint x: 698, startPoint y: 550, endPoint x: 758, endPoint y: 545, distance: 60.2
click at [758, 545] on div "R Callback Scheduled Call Step: 1 Russ Danner America/New_York Calls Count: 0 I…" at bounding box center [726, 525] width 424 height 107
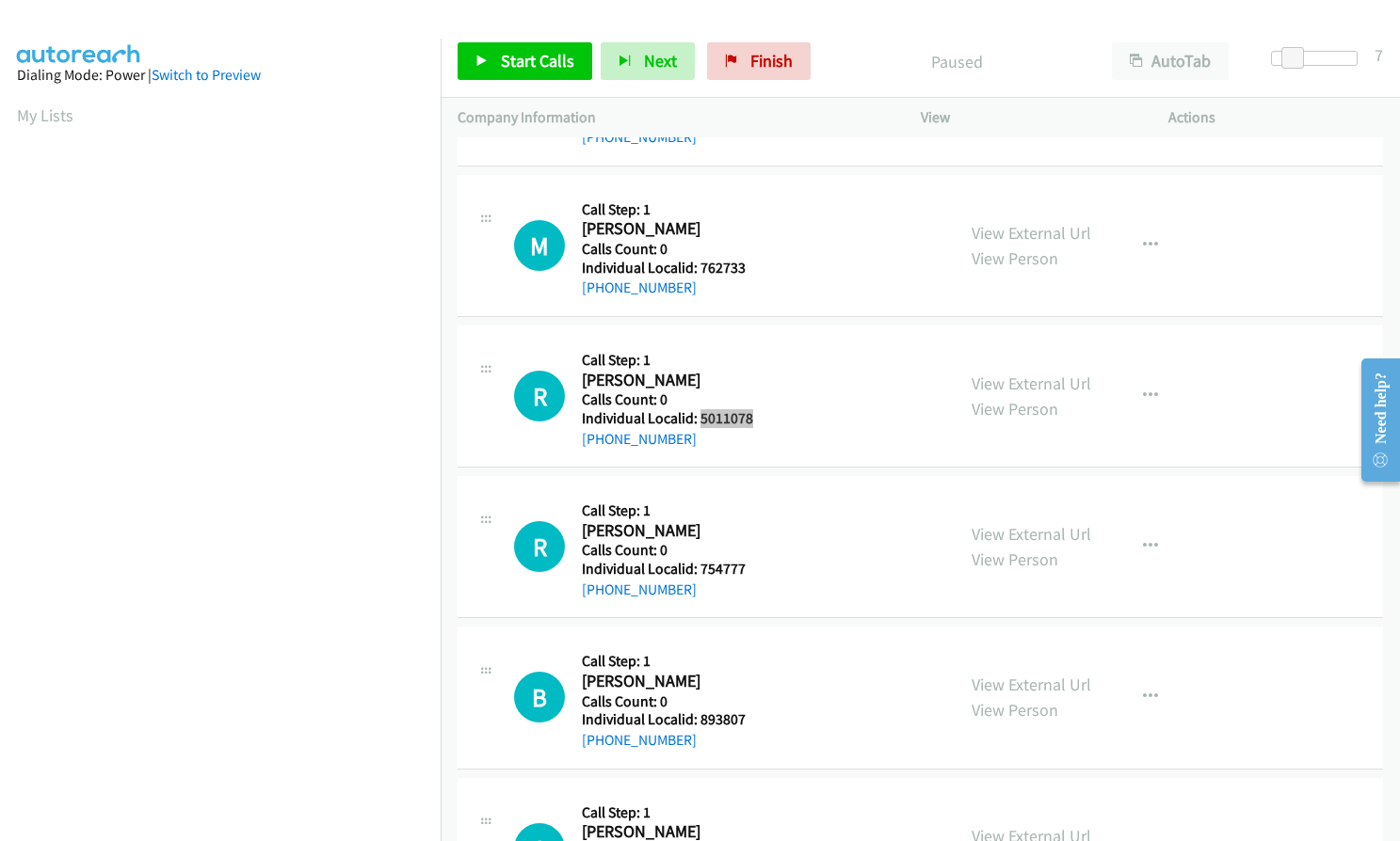
scroll to position [1811, 0]
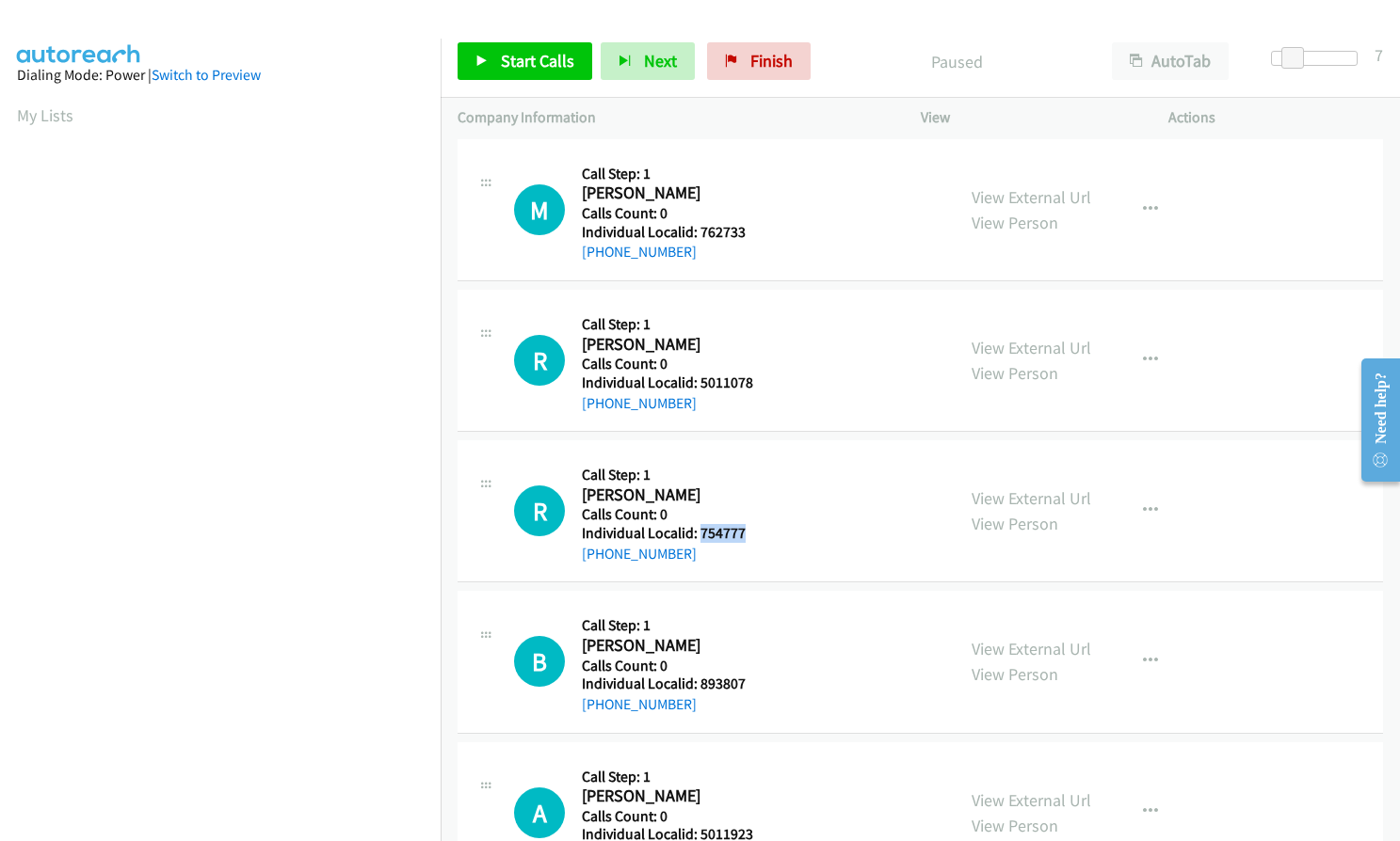
drag, startPoint x: 698, startPoint y: 531, endPoint x: 752, endPoint y: 533, distance: 54.0
click at [756, 533] on div "R Callback Scheduled Call Step: 1 Ron Shulman America/New_York Calls Count: 0 I…" at bounding box center [726, 511] width 424 height 107
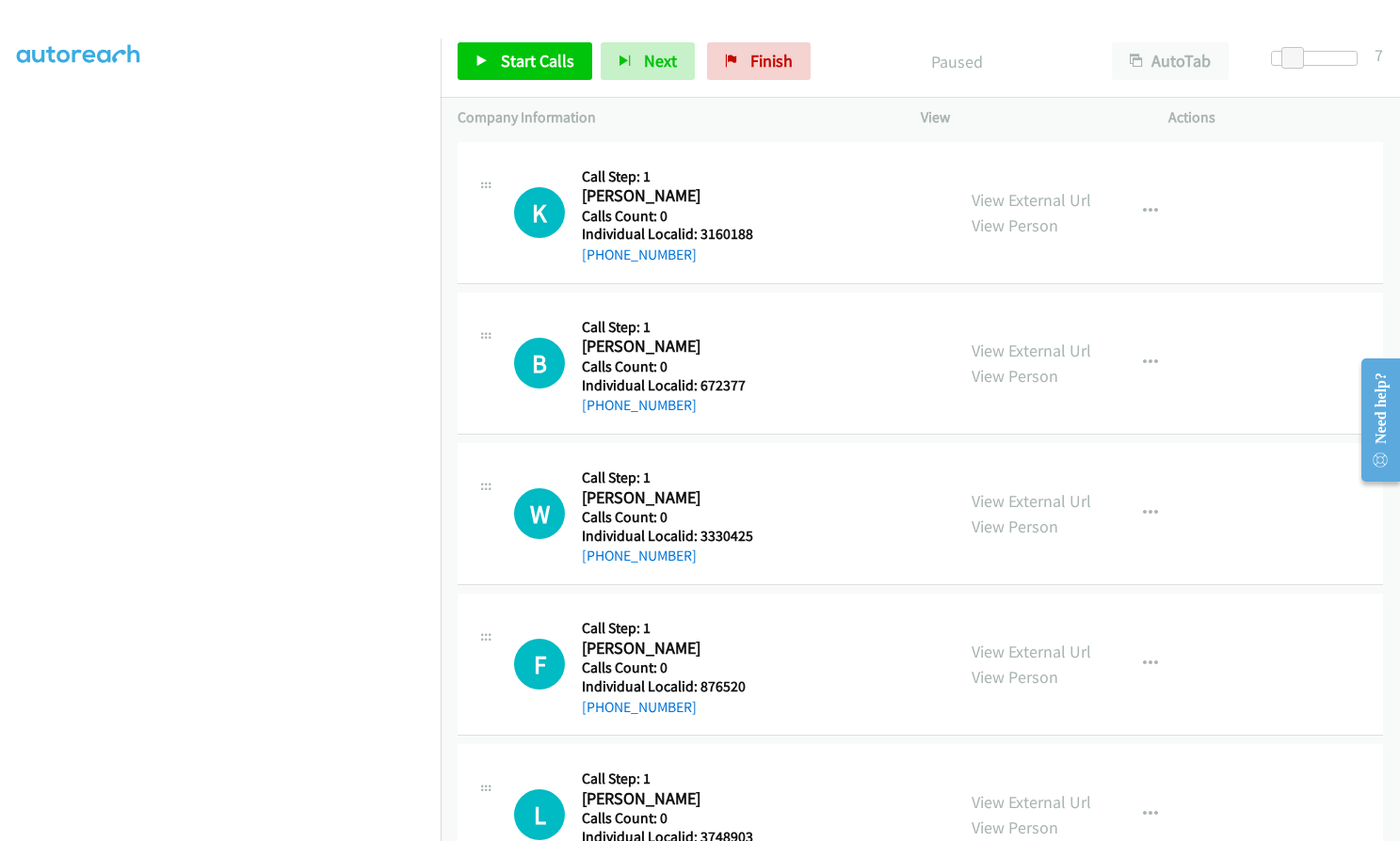
scroll to position [214, 0]
click at [522, 64] on span "Start Calls" at bounding box center [537, 60] width 74 height 22
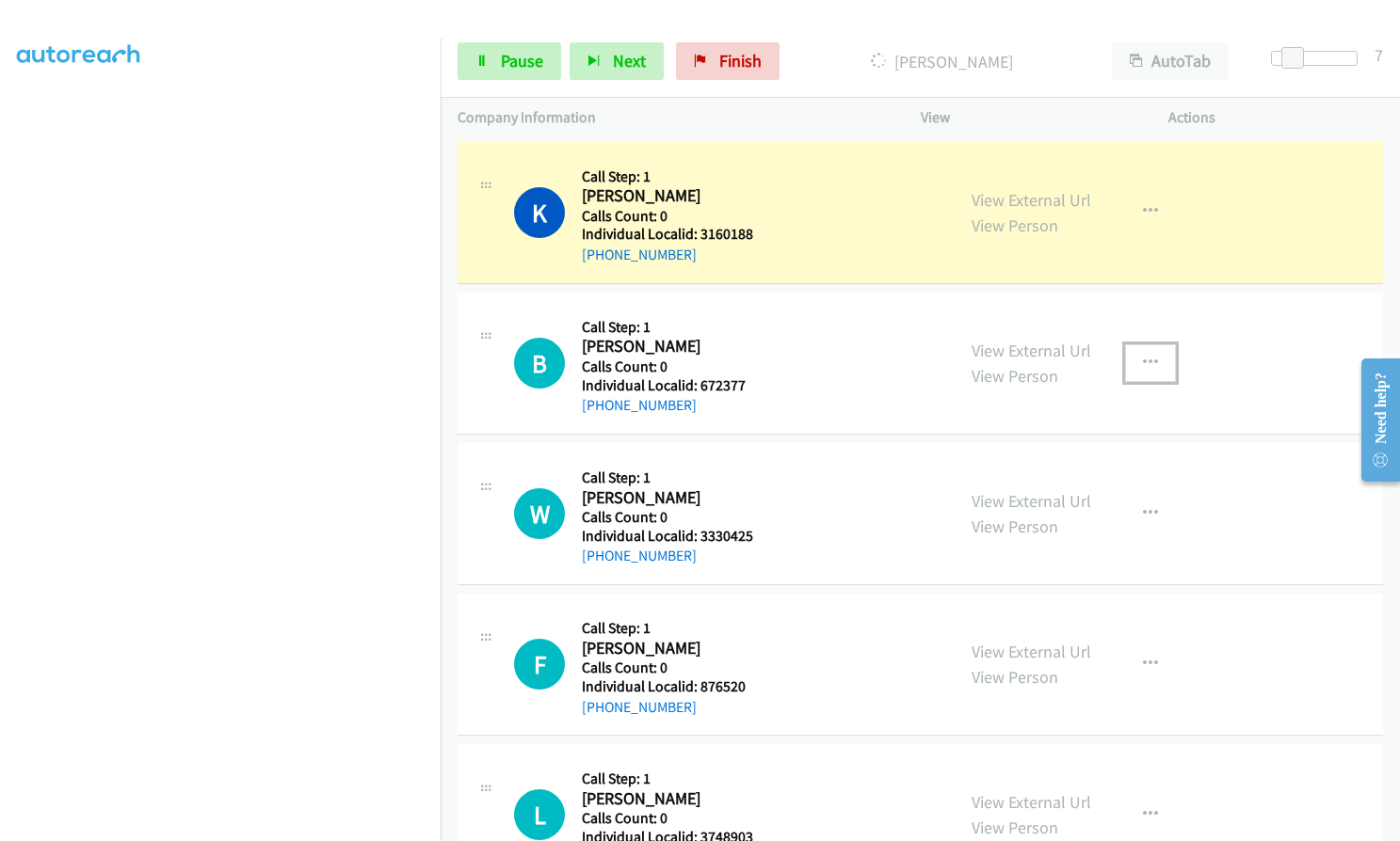
click at [1143, 359] on icon "button" at bounding box center [1151, 364] width 15 height 15
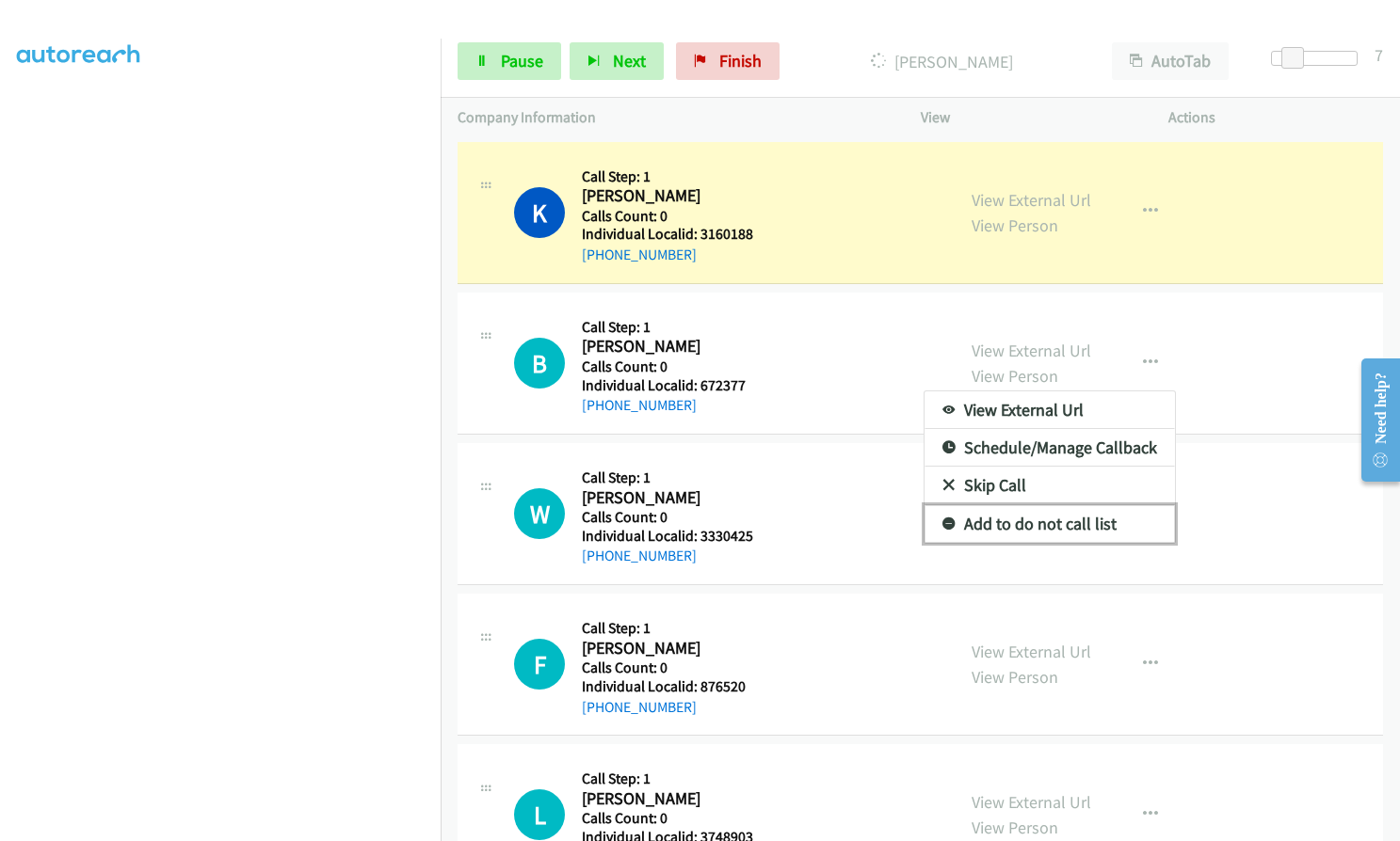
click at [943, 524] on icon at bounding box center [949, 525] width 13 height 13
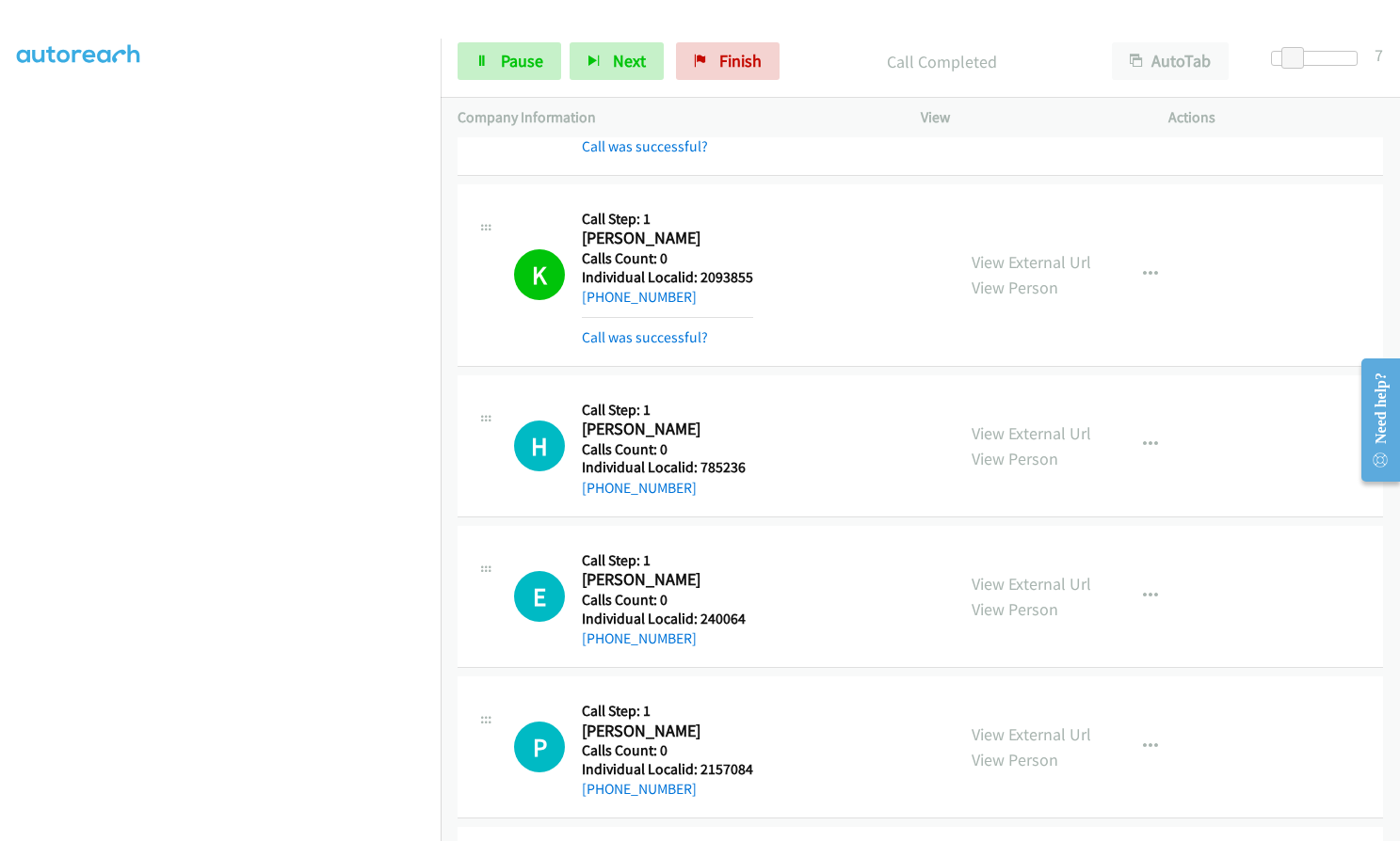
scroll to position [800, 0]
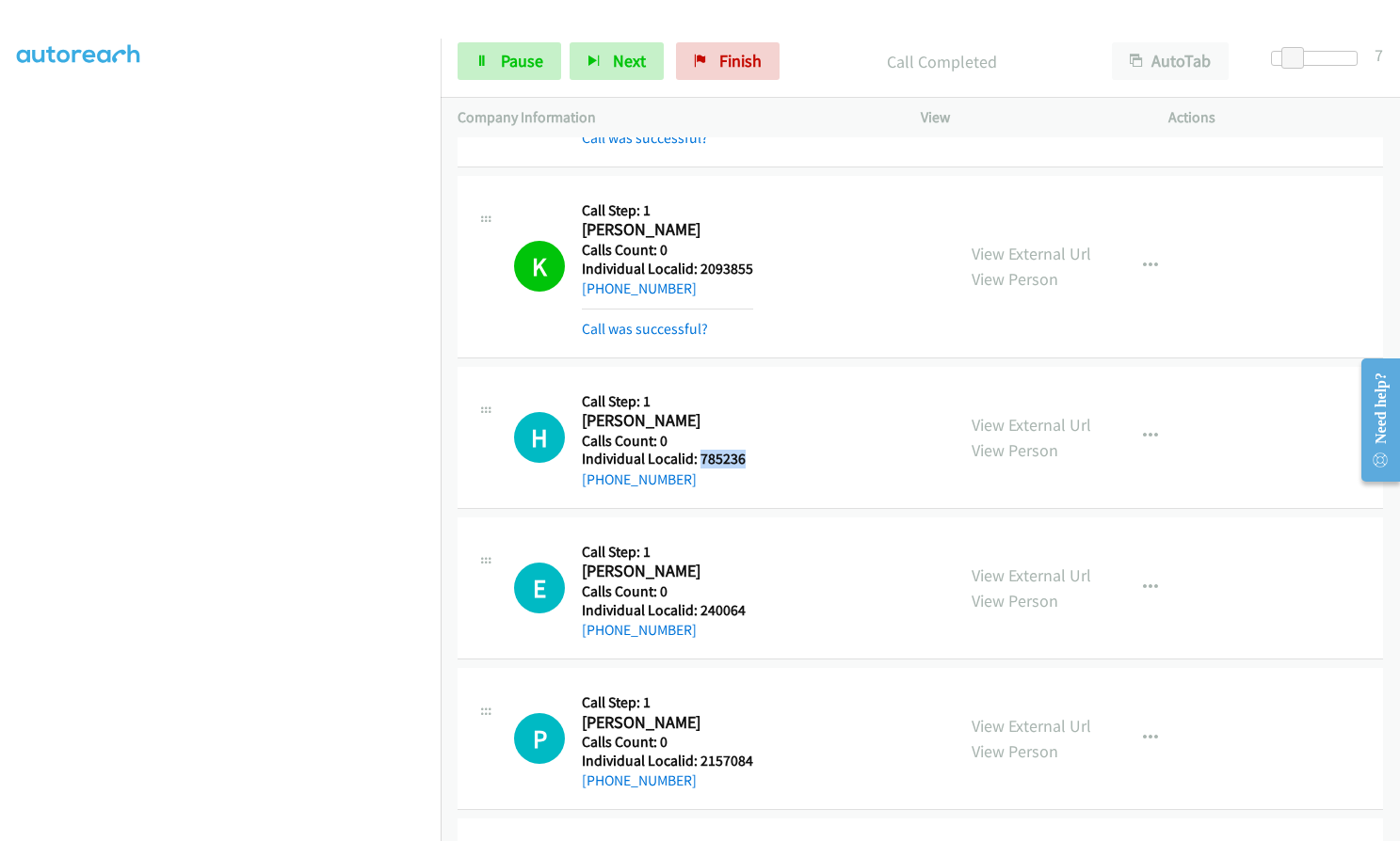
drag, startPoint x: 697, startPoint y: 454, endPoint x: 765, endPoint y: 453, distance: 68.0
click at [765, 453] on div "H Callback Scheduled Call Step: 1 Henry Galloway America/New_York Calls Count: …" at bounding box center [726, 437] width 424 height 107
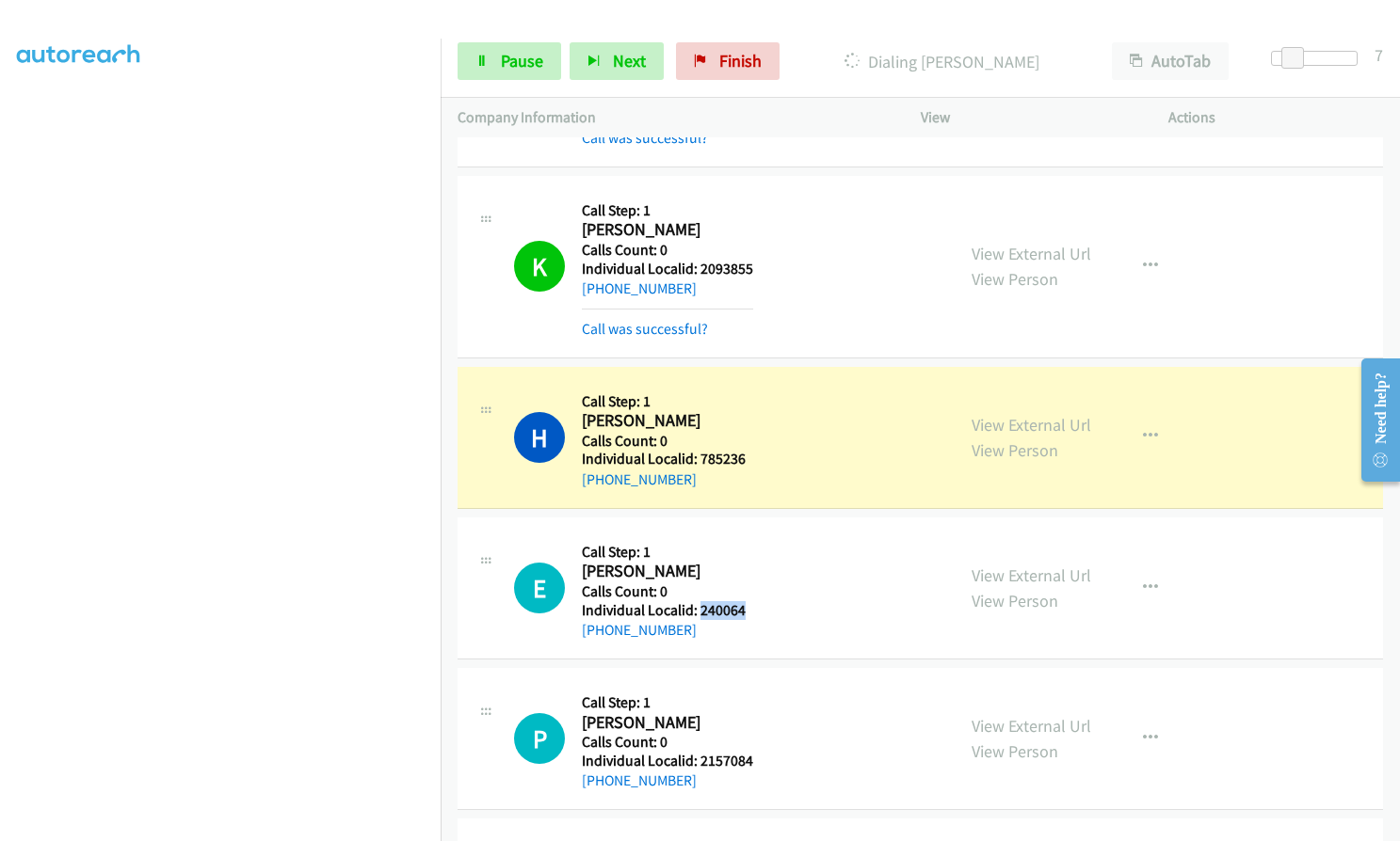
drag, startPoint x: 697, startPoint y: 612, endPoint x: 749, endPoint y: 613, distance: 52.0
click at [749, 613] on h5 "Individual Localid: 240064" at bounding box center [665, 611] width 167 height 19
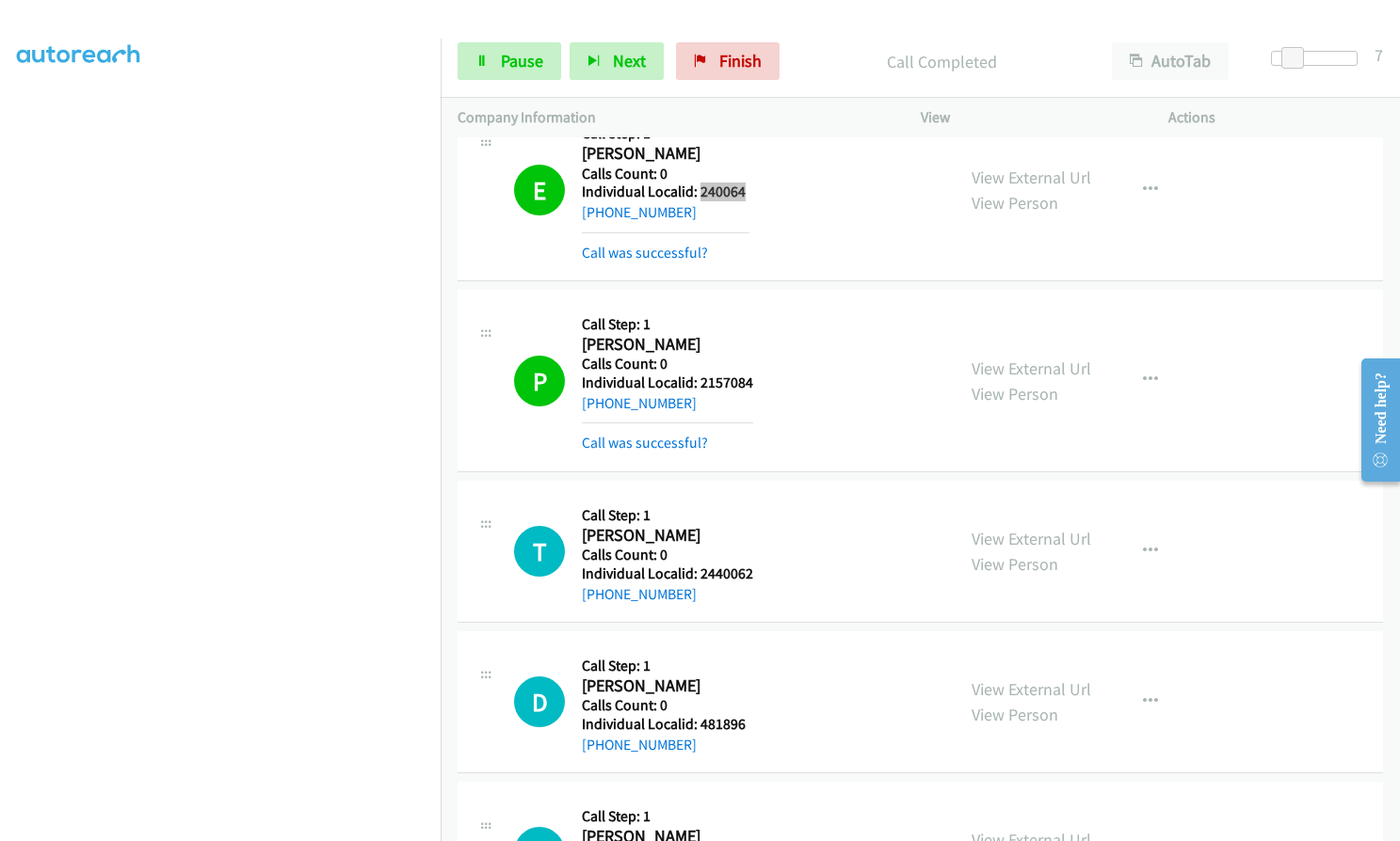
scroll to position [1293, 0]
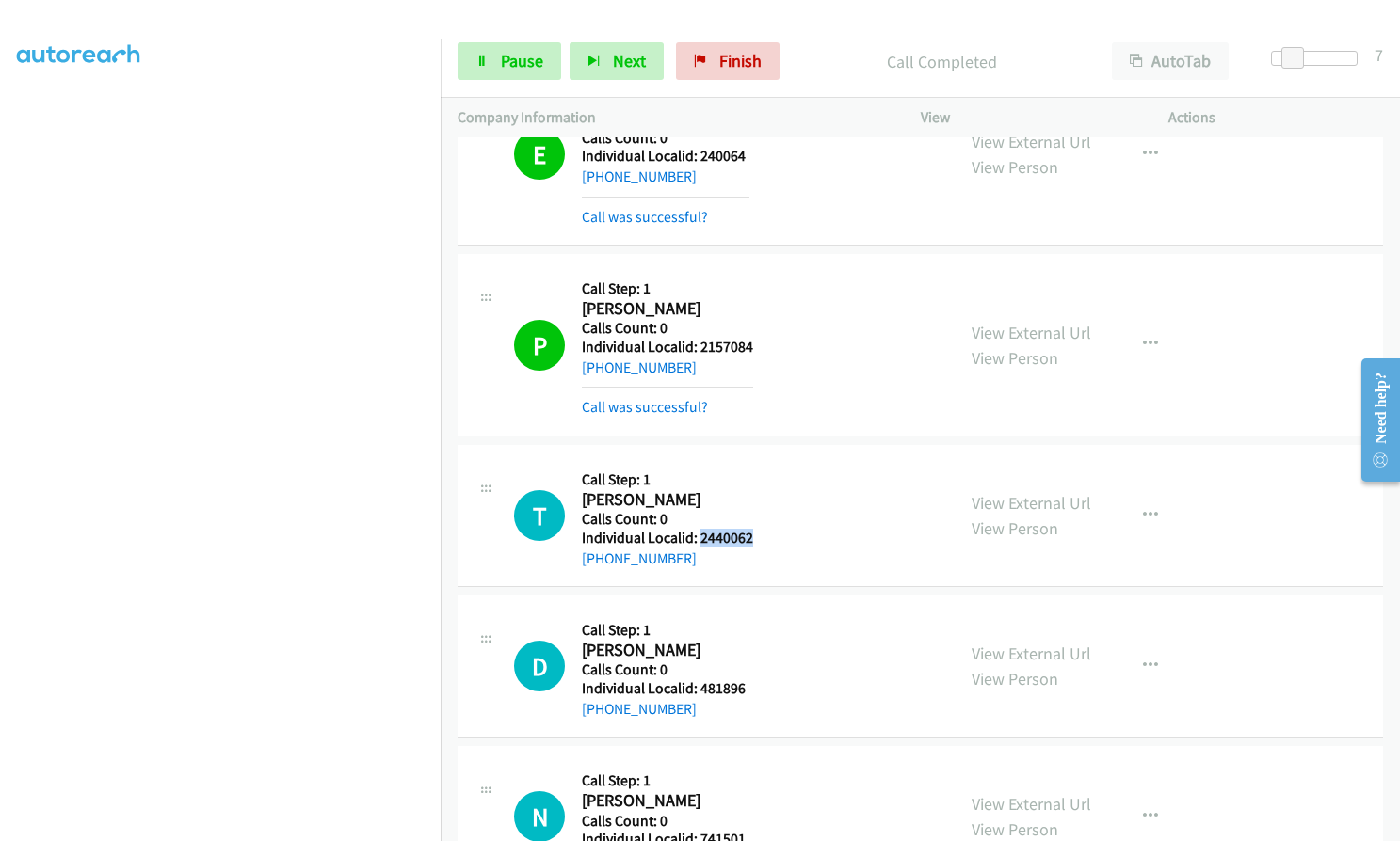
drag, startPoint x: 704, startPoint y: 533, endPoint x: 761, endPoint y: 536, distance: 57.1
click at [761, 536] on div "T Callback Scheduled Call Step: 1 Tristan Rhodes America/Los_Angeles Calls Coun…" at bounding box center [726, 515] width 424 height 107
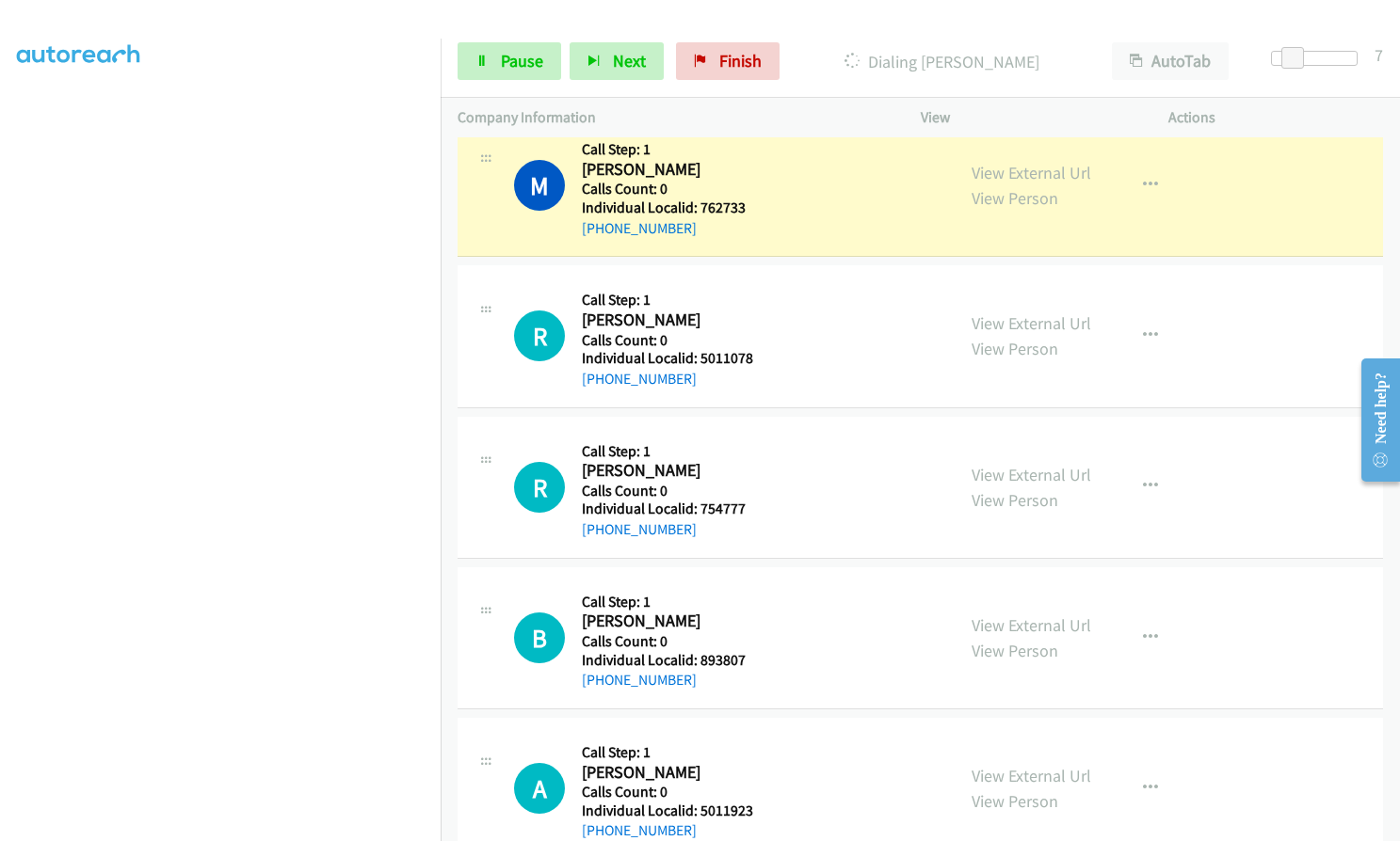
scroll to position [2117, 0]
drag, startPoint x: 699, startPoint y: 350, endPoint x: 753, endPoint y: 351, distance: 54.0
click at [753, 351] on div "R Callback Scheduled Call Step: 1 Russ Danner America/New_York Calls Count: 0 I…" at bounding box center [726, 335] width 424 height 107
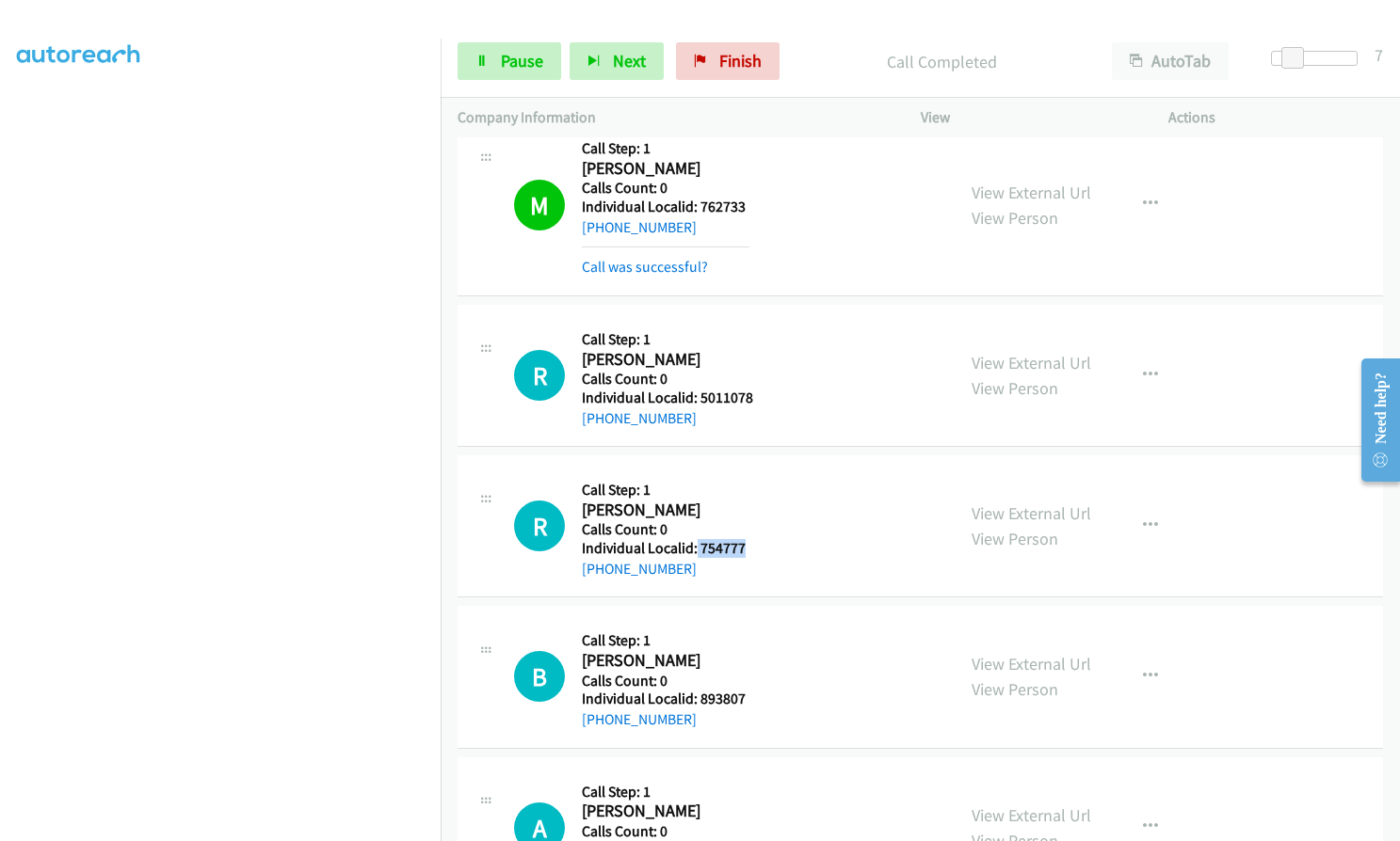
drag, startPoint x: 695, startPoint y: 545, endPoint x: 762, endPoint y: 544, distance: 67.0
click at [762, 544] on div "R Callback Scheduled Call Step: 1 Ron Shulman America/New_York Calls Count: 0 I…" at bounding box center [726, 526] width 424 height 107
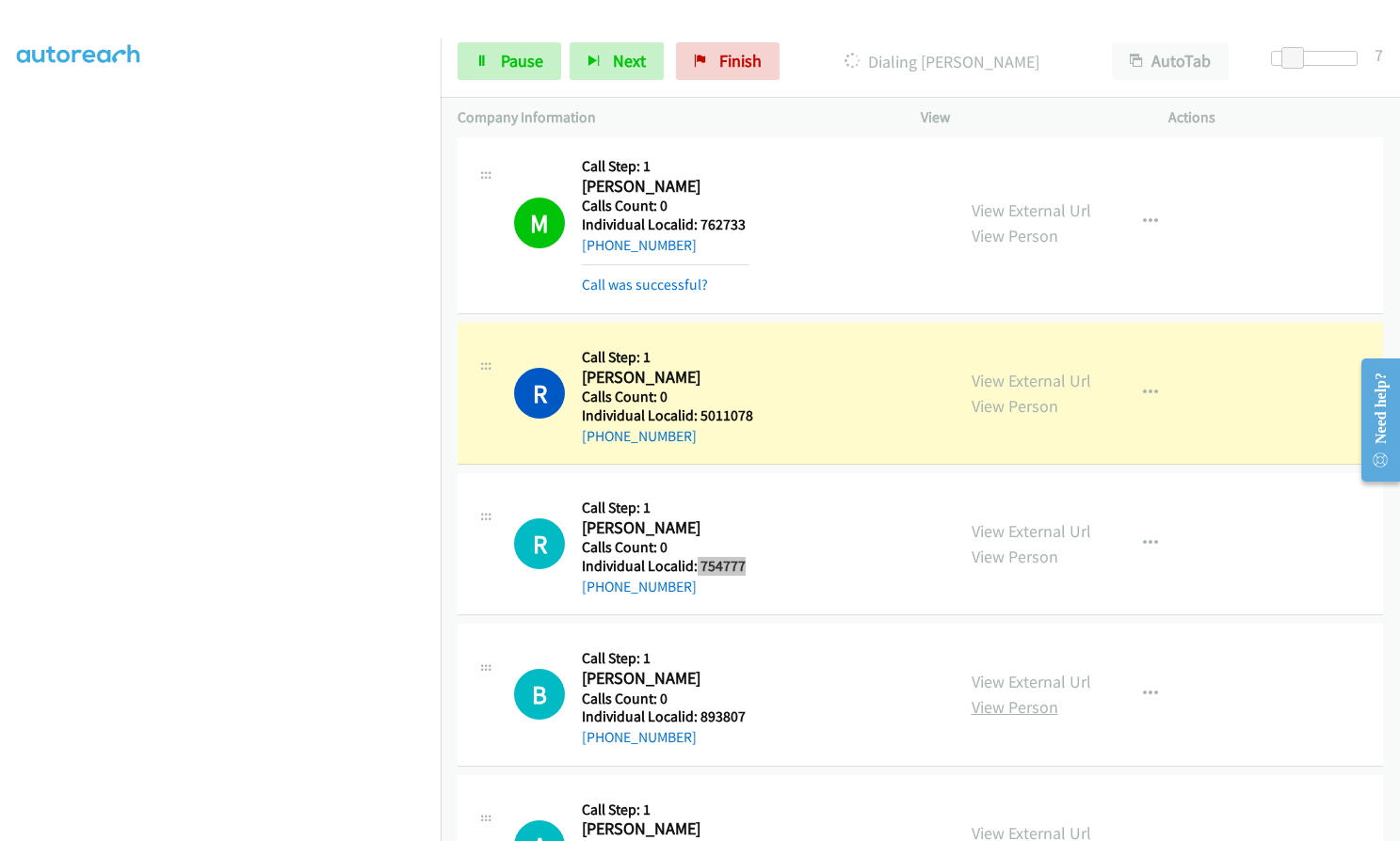
scroll to position [2093, 0]
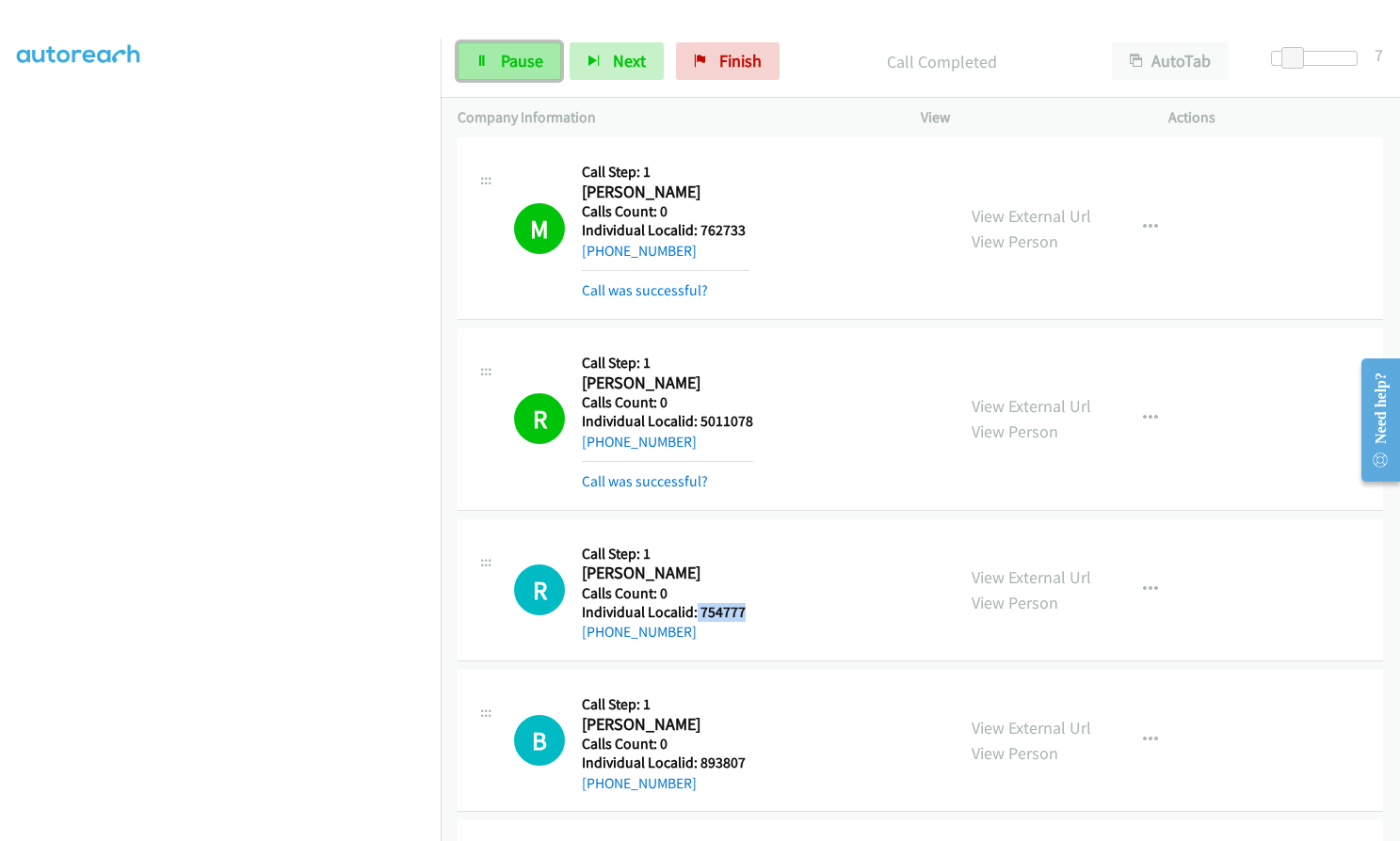
click at [538, 51] on span "Pause" at bounding box center [521, 60] width 42 height 22
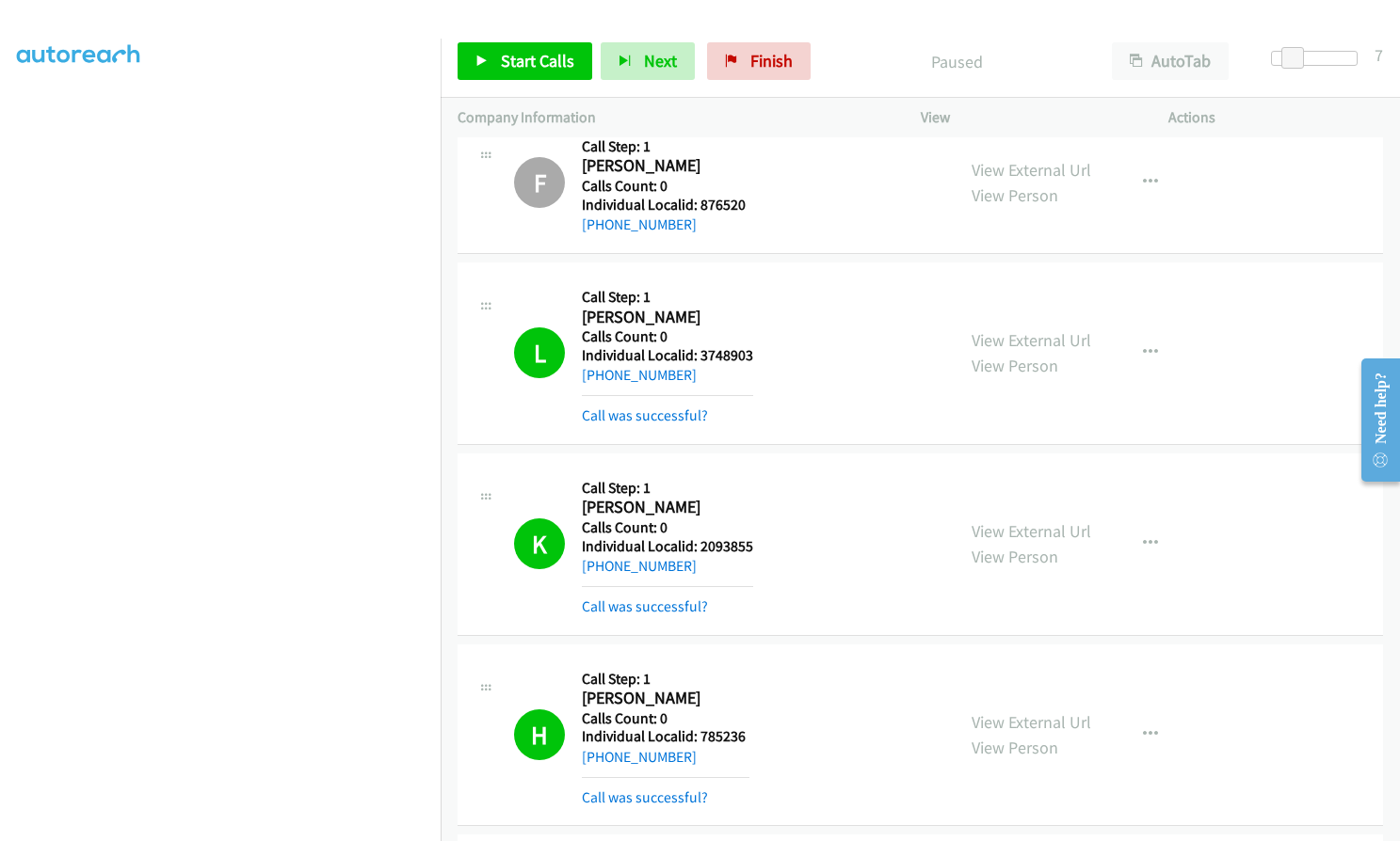
scroll to position [517, 0]
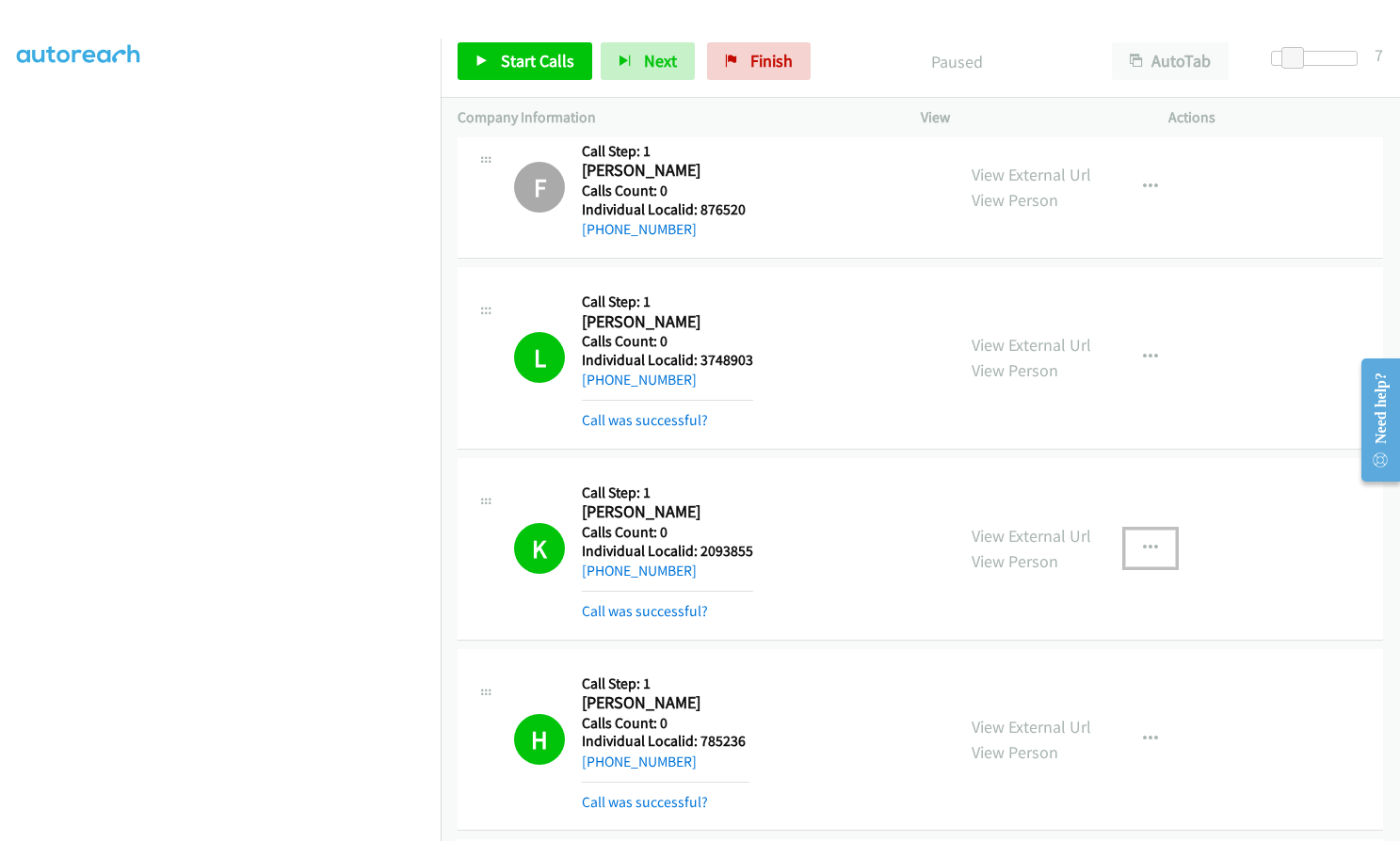
click at [1143, 541] on icon "button" at bounding box center [1151, 549] width 15 height 15
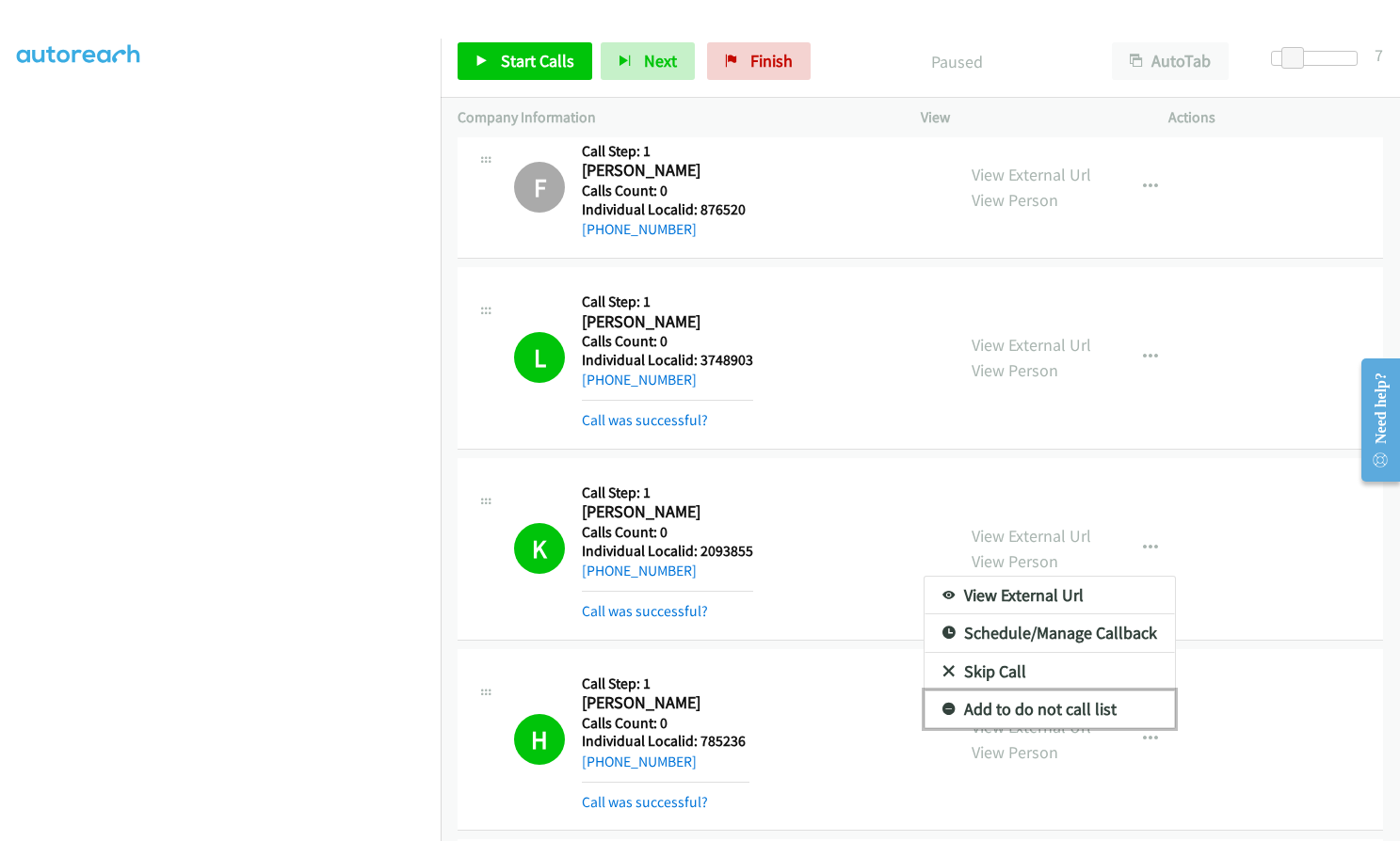
click at [943, 708] on icon at bounding box center [949, 710] width 13 height 13
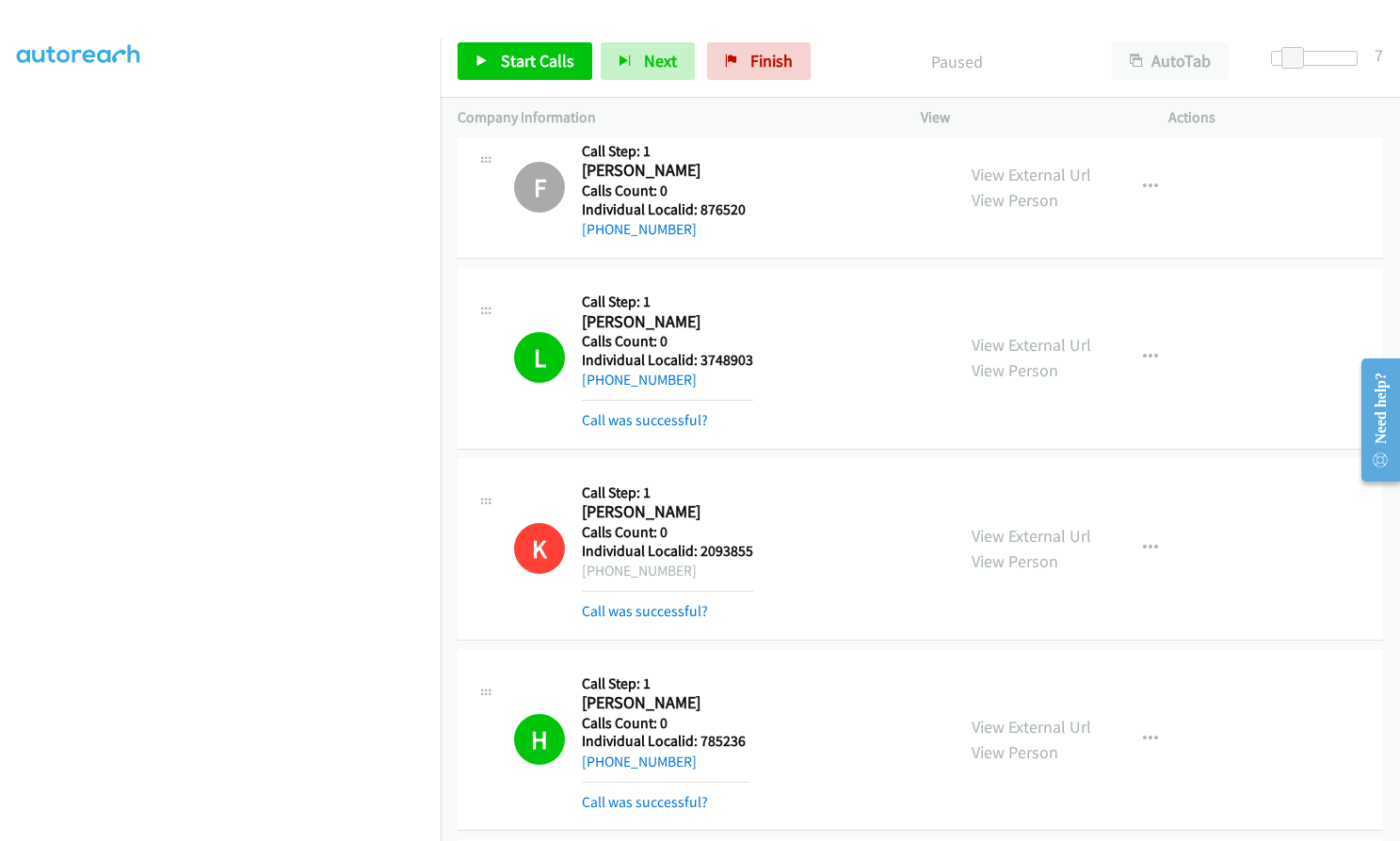
drag, startPoint x: 613, startPoint y: 510, endPoint x: 710, endPoint y: 510, distance: 97.0
click at [710, 510] on div "K Callback Scheduled Call Step: 1 Kenstad Jackson America/Chicago Calls Count: …" at bounding box center [726, 549] width 424 height 148
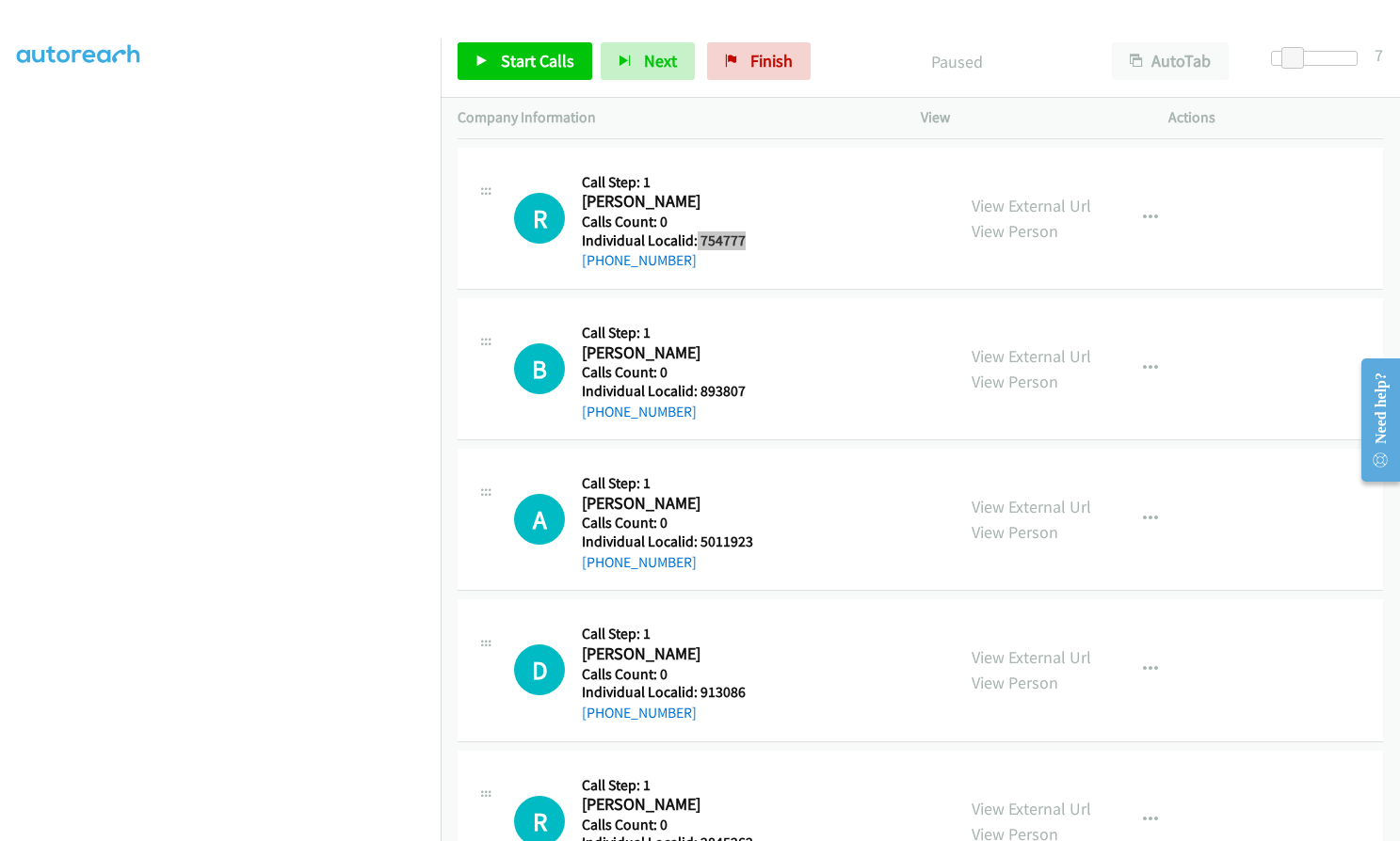
scroll to position [2470, 0]
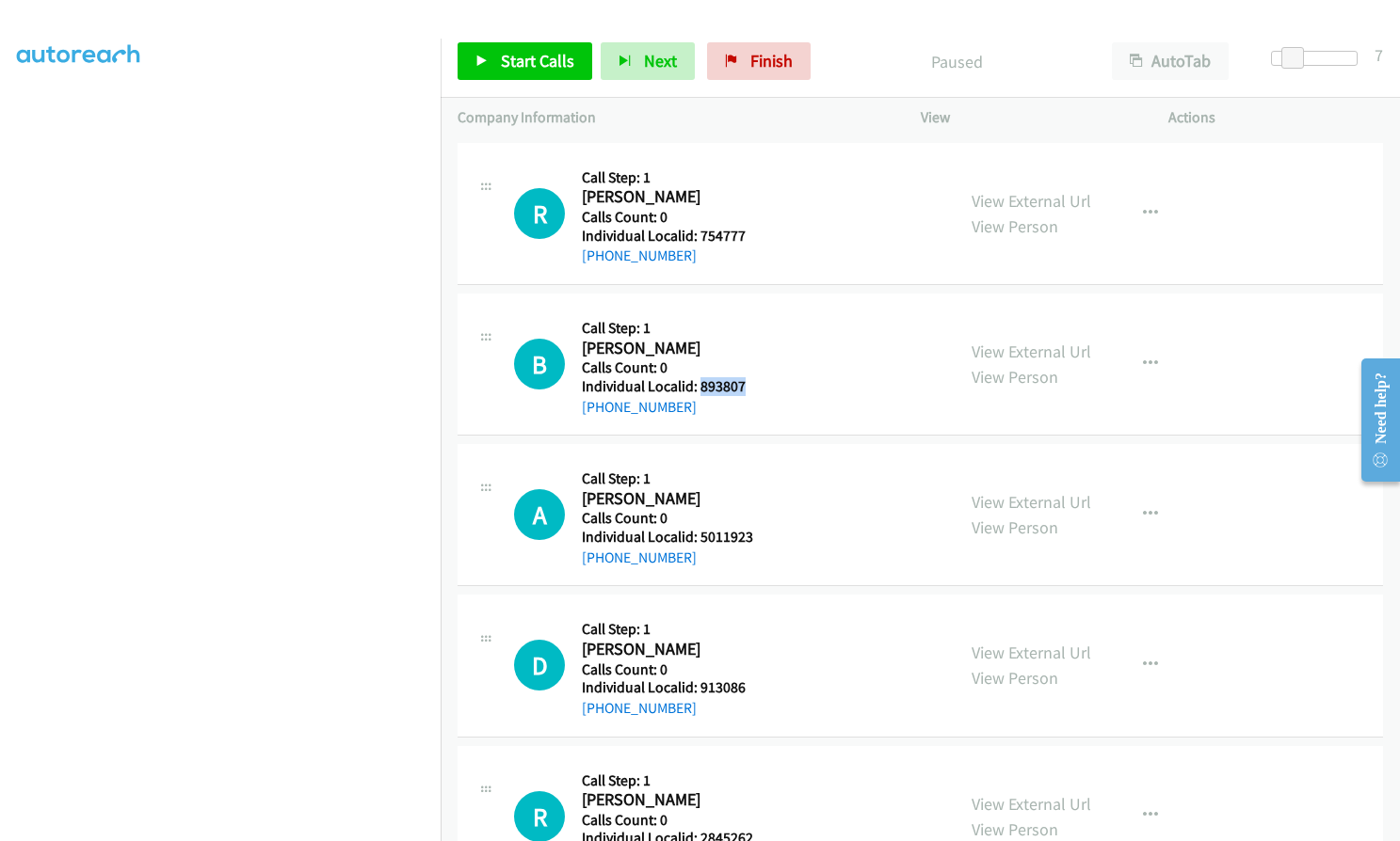
drag, startPoint x: 696, startPoint y: 384, endPoint x: 749, endPoint y: 384, distance: 53.0
click at [749, 384] on h5 "Individual Localid: 893807" at bounding box center [665, 387] width 167 height 19
drag, startPoint x: 697, startPoint y: 534, endPoint x: 756, endPoint y: 535, distance: 59.0
click at [756, 535] on div "A Callback Scheduled Call Step: 1 Andrew Genkinger America/Chicago Calls Count:…" at bounding box center [726, 515] width 424 height 107
drag, startPoint x: 697, startPoint y: 687, endPoint x: 749, endPoint y: 685, distance: 52.0
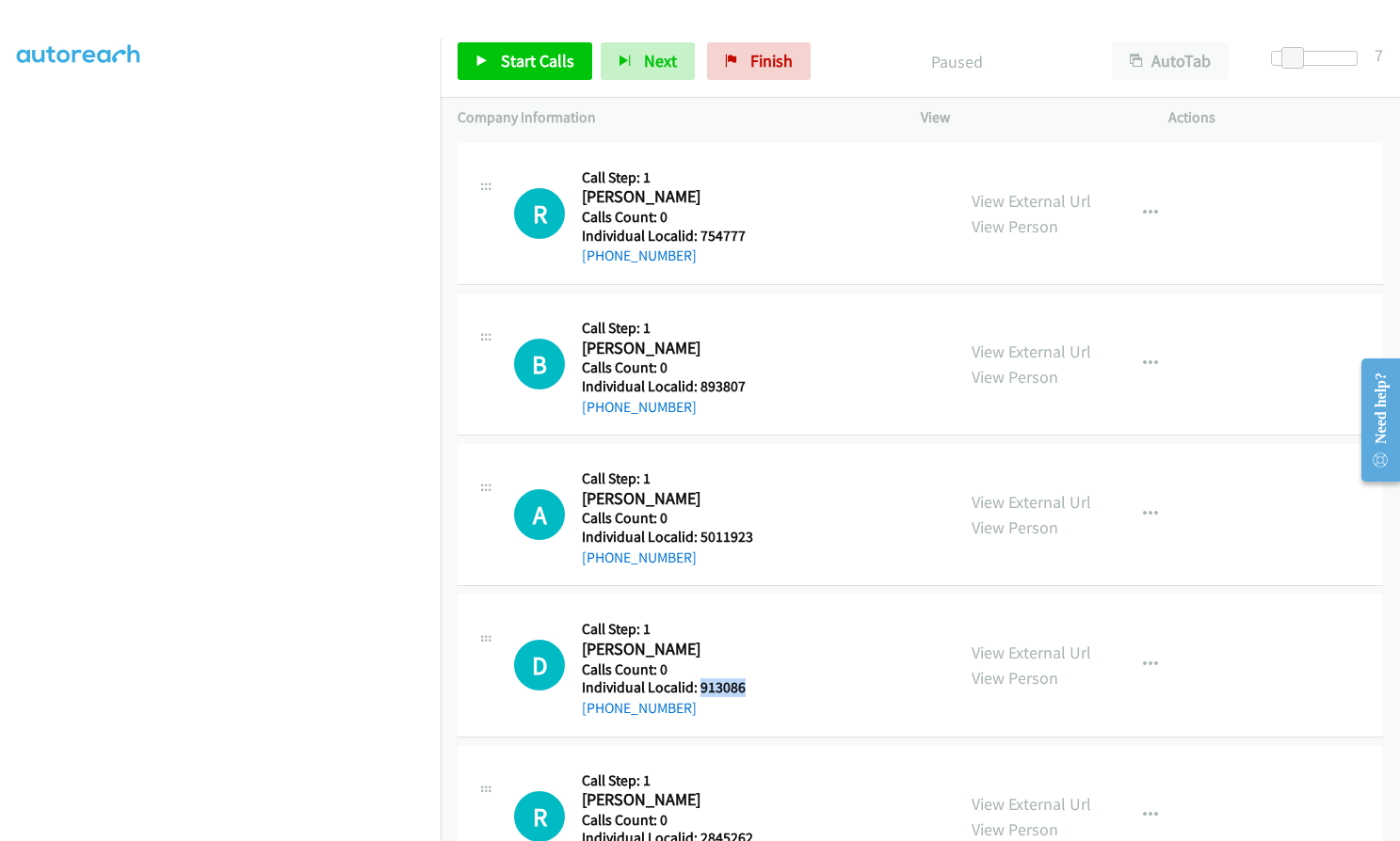
click at [751, 685] on div "D Callback Scheduled Call Step: 1 Delbert Dwyer America/Chicago Calls Count: 0 …" at bounding box center [726, 665] width 424 height 107
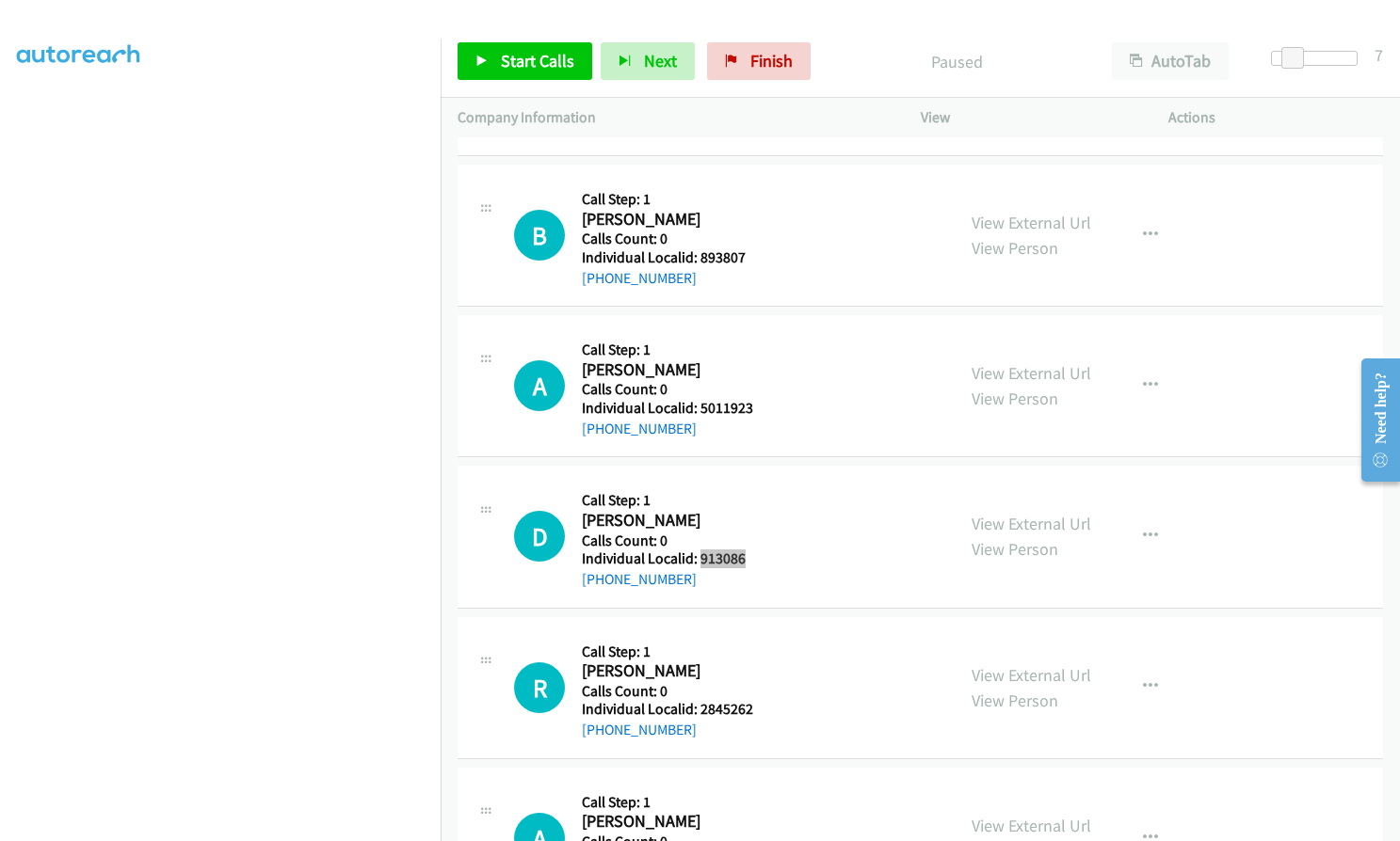
scroll to position [2659, 0]
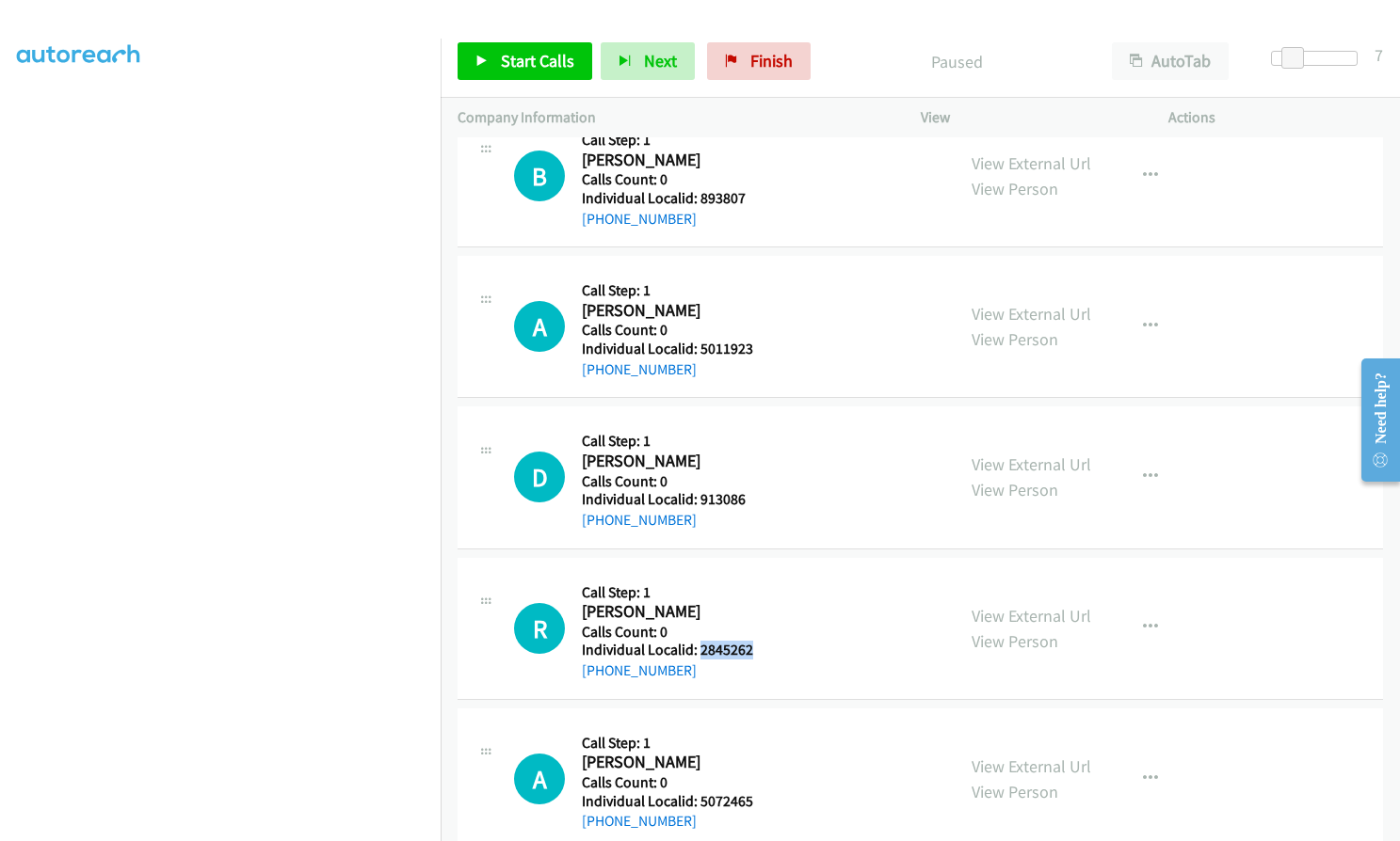
drag, startPoint x: 708, startPoint y: 652, endPoint x: 759, endPoint y: 652, distance: 51.0
click at [759, 652] on div "R Callback Scheduled Call Step: 1 Ronald Fontaine America/New_York Calls Count:…" at bounding box center [726, 628] width 424 height 107
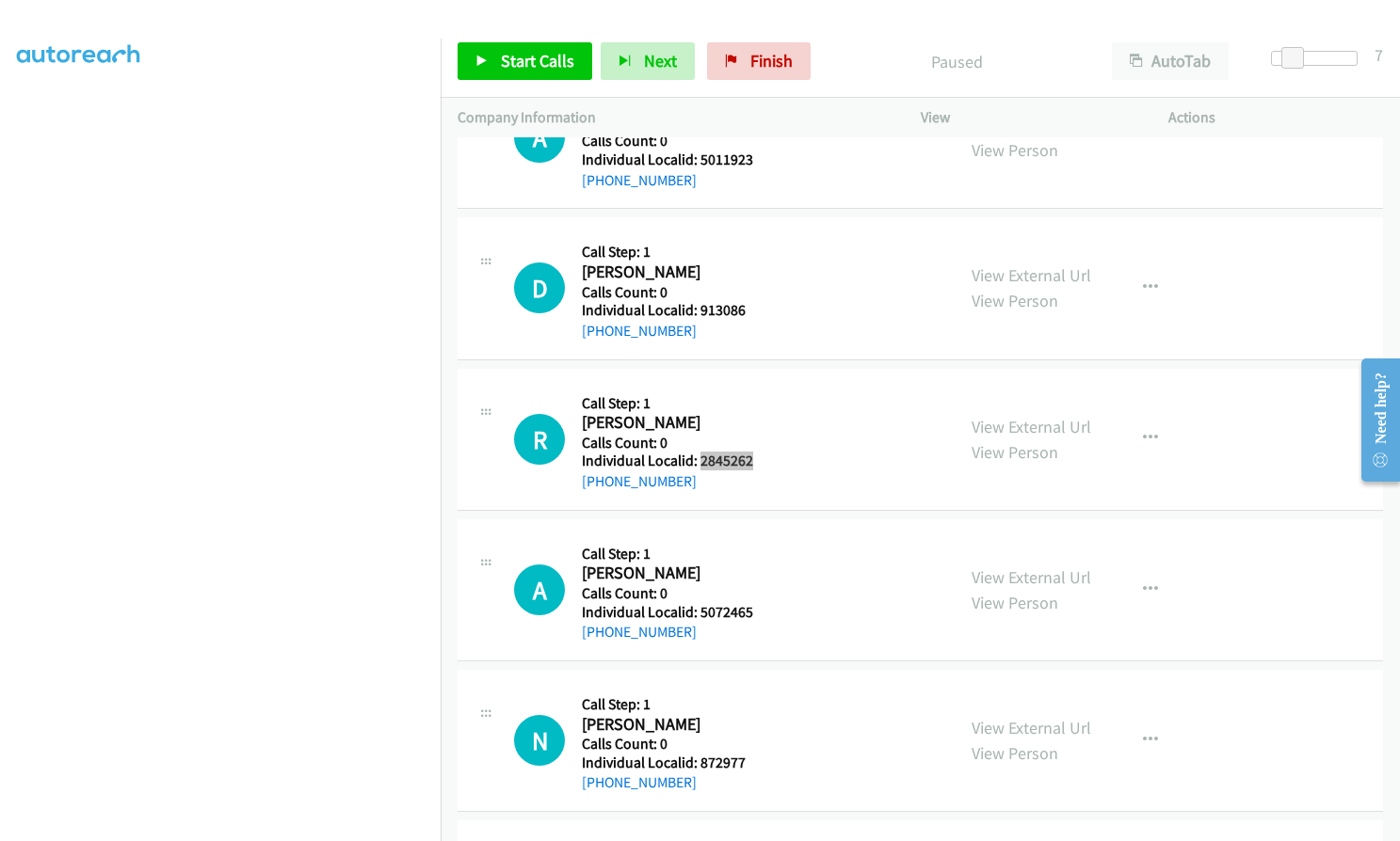
scroll to position [2870, 0]
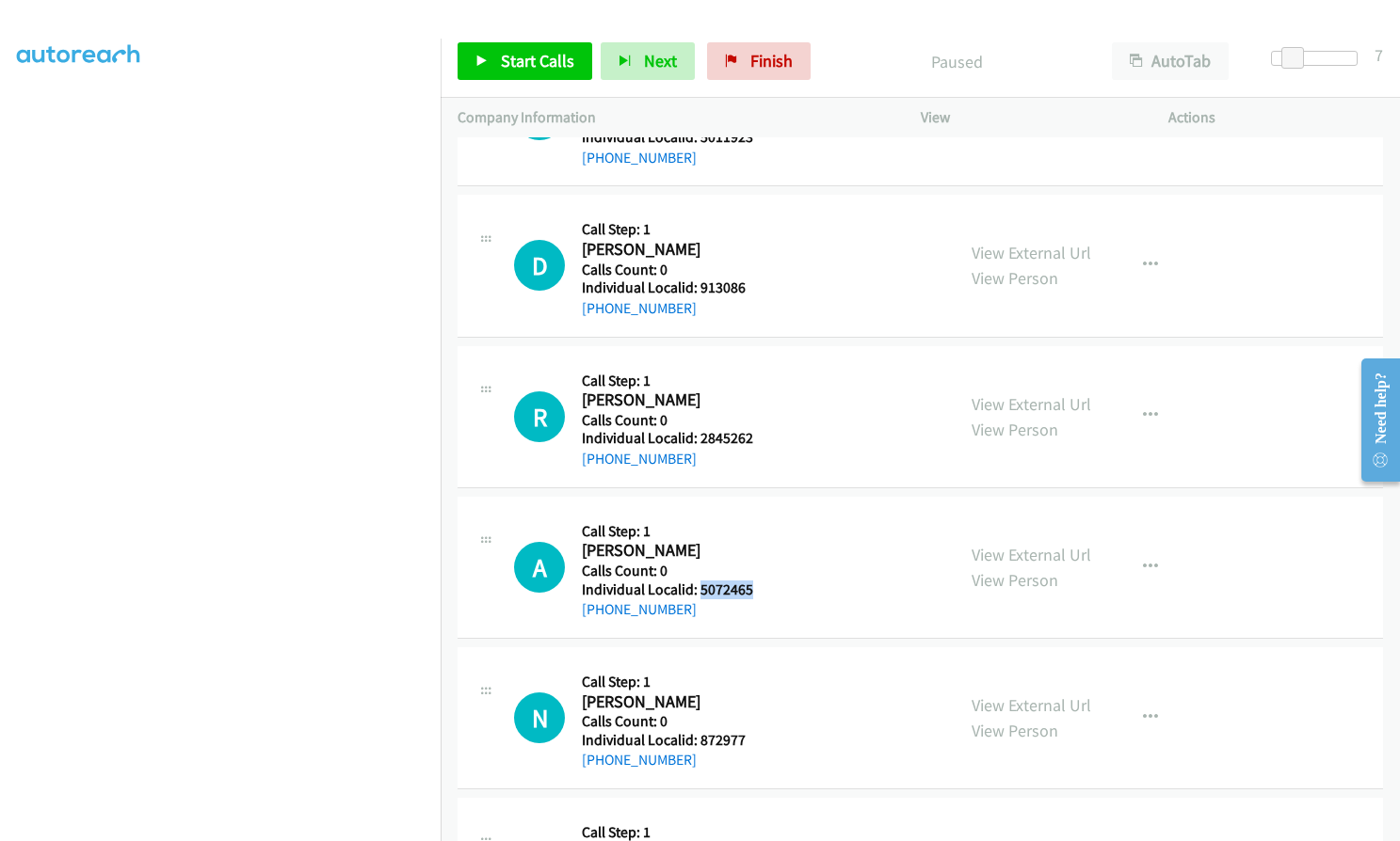
drag, startPoint x: 699, startPoint y: 588, endPoint x: 757, endPoint y: 588, distance: 58.0
click at [761, 588] on div "A Callback Scheduled Call Step: 1 Andres Barreneche America/New_York Calls Coun…" at bounding box center [726, 567] width 424 height 107
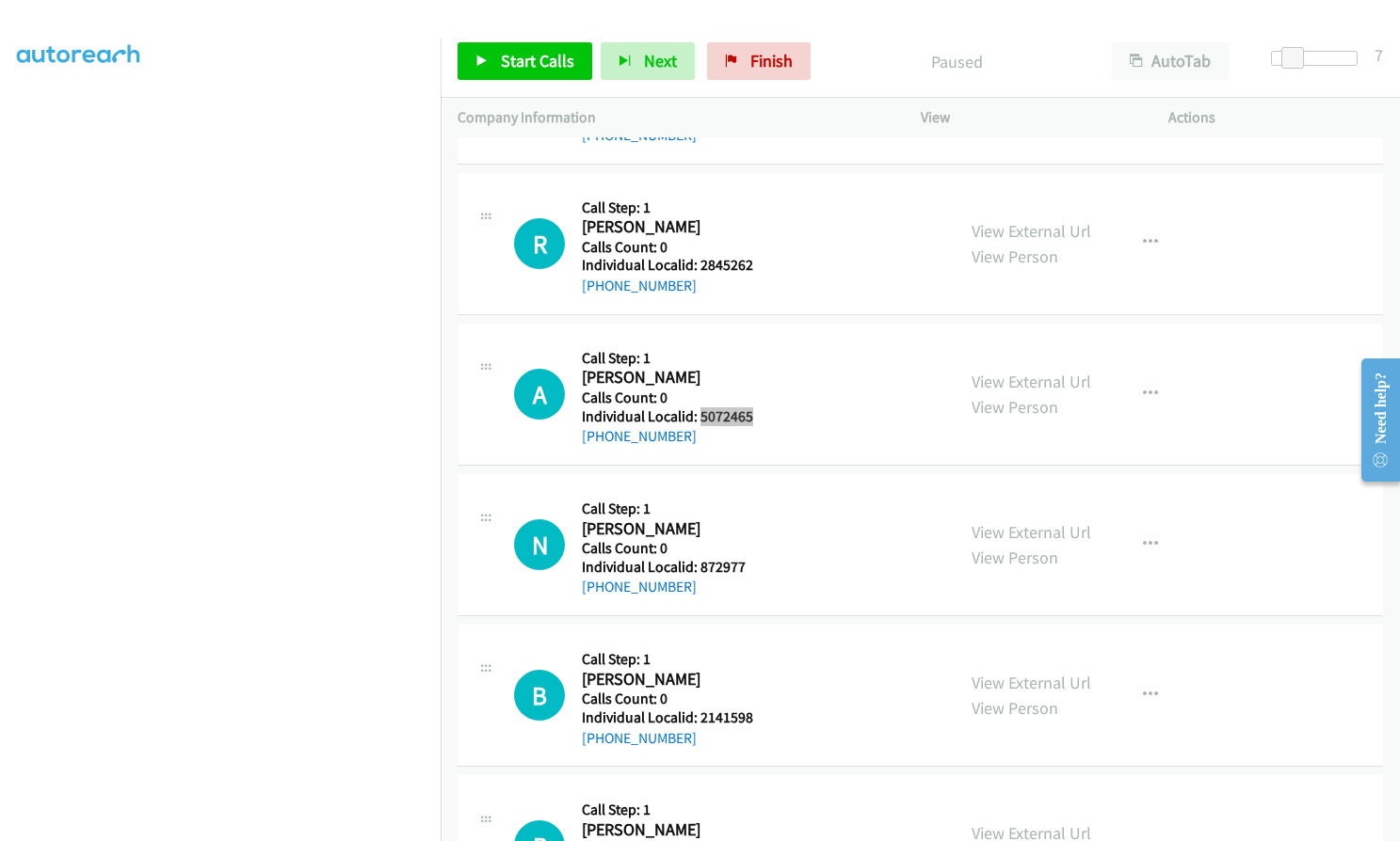
scroll to position [3081, 0]
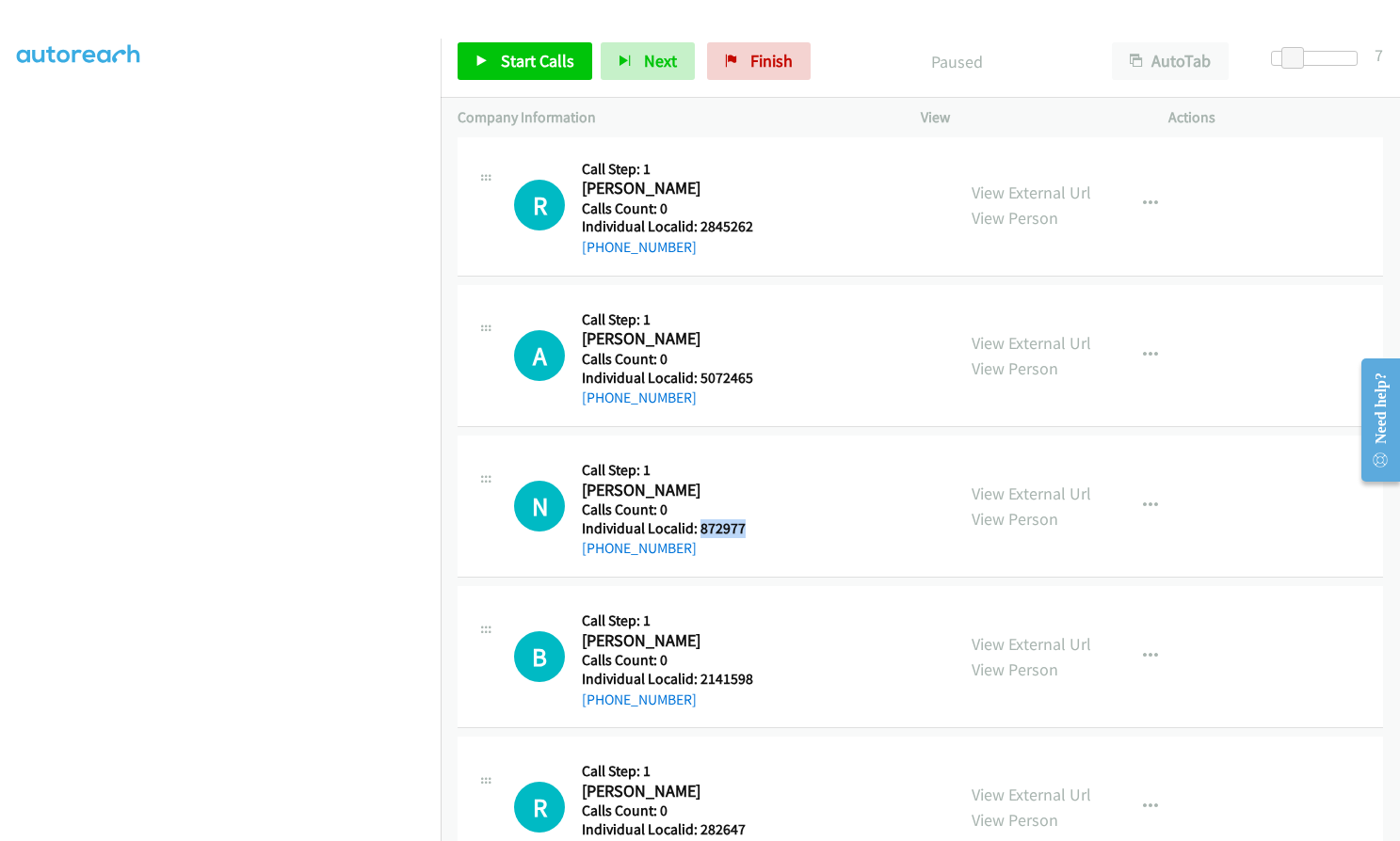
drag, startPoint x: 705, startPoint y: 526, endPoint x: 757, endPoint y: 526, distance: 52.0
click at [757, 526] on div "N Callback Scheduled Call Step: 1 Nathan Mains America/Chicago Calls Count: 0 I…" at bounding box center [726, 506] width 424 height 107
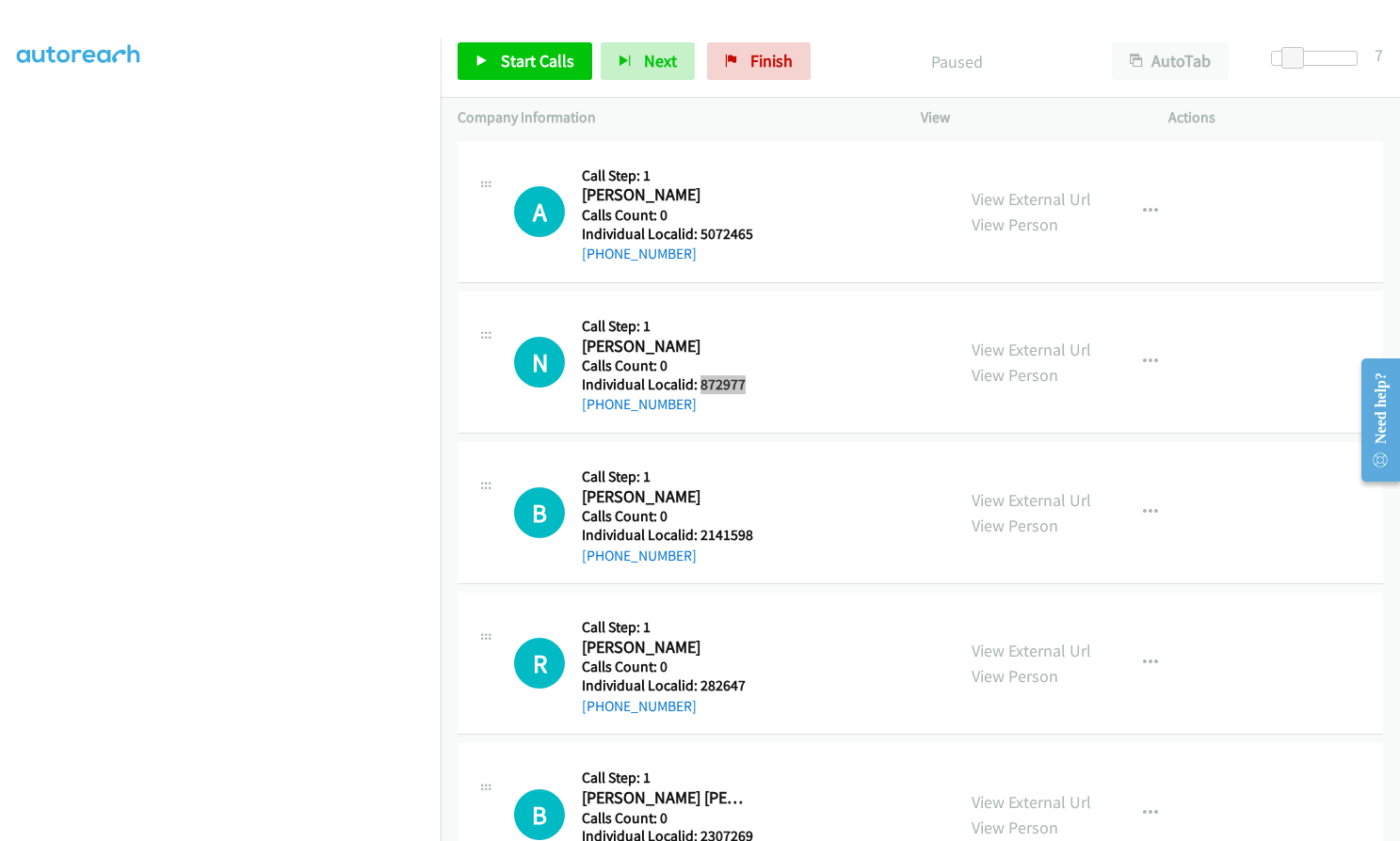
scroll to position [3269, 0]
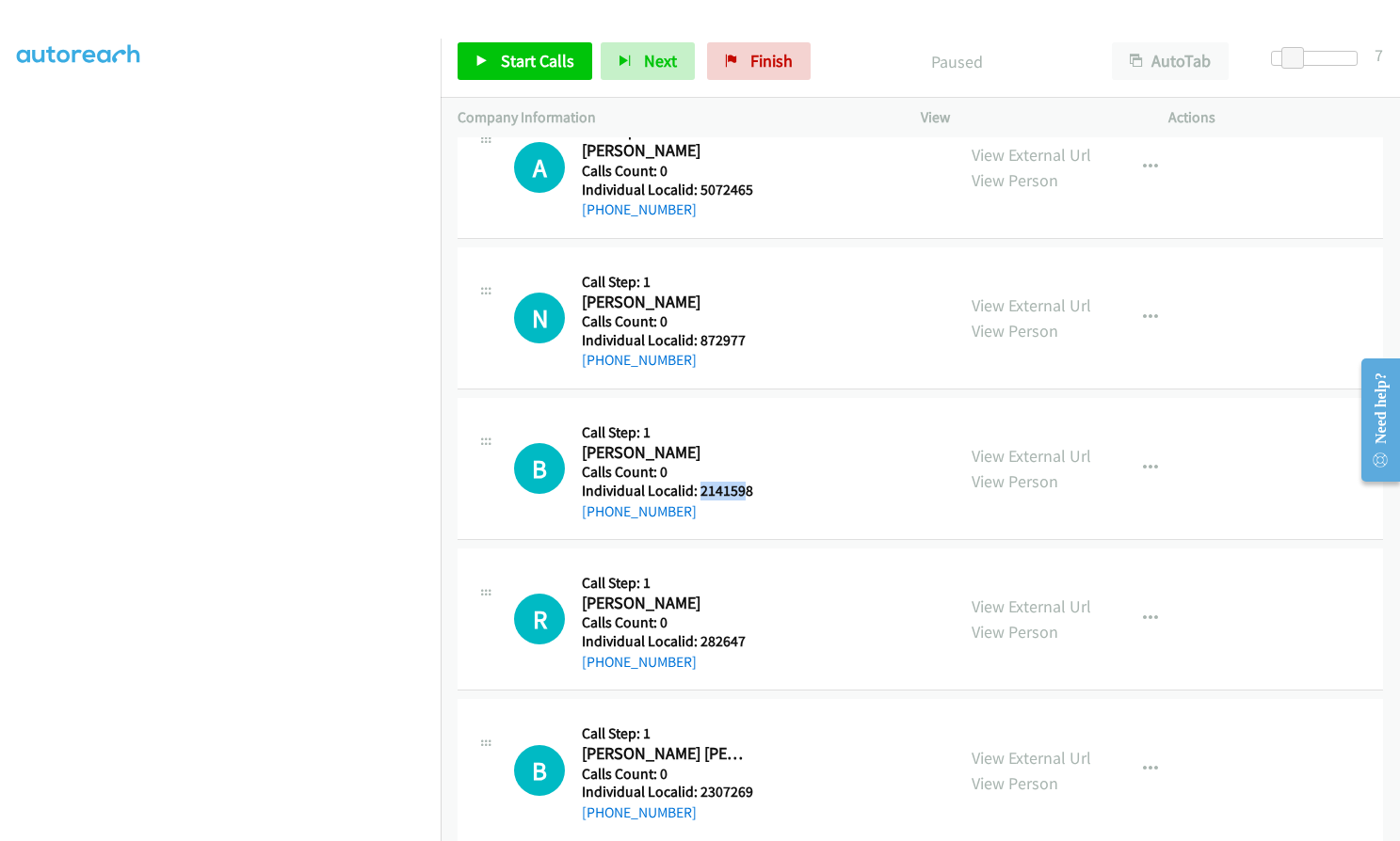
drag, startPoint x: 696, startPoint y: 487, endPoint x: 742, endPoint y: 487, distance: 46.0
click at [742, 487] on h5 "Individual Localid: 2141598" at bounding box center [667, 492] width 171 height 19
click at [739, 465] on h5 "Calls Count: 0" at bounding box center [667, 473] width 171 height 19
drag, startPoint x: 694, startPoint y: 489, endPoint x: 753, endPoint y: 491, distance: 59.0
click at [753, 491] on div "B Callback Scheduled Call Step: 1 Bradley Waters America/New_York Calls Count: …" at bounding box center [726, 469] width 424 height 107
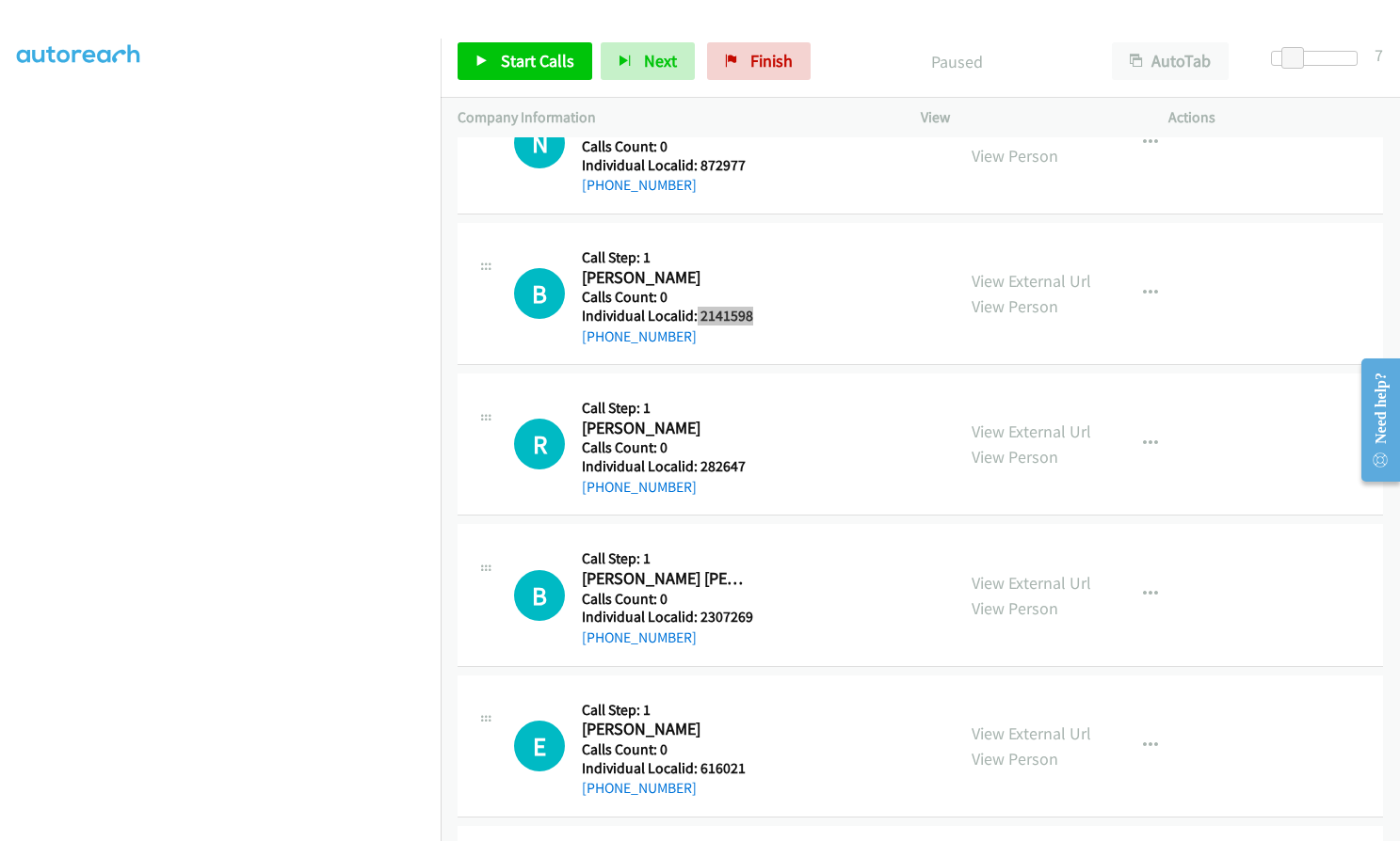
scroll to position [3458, 0]
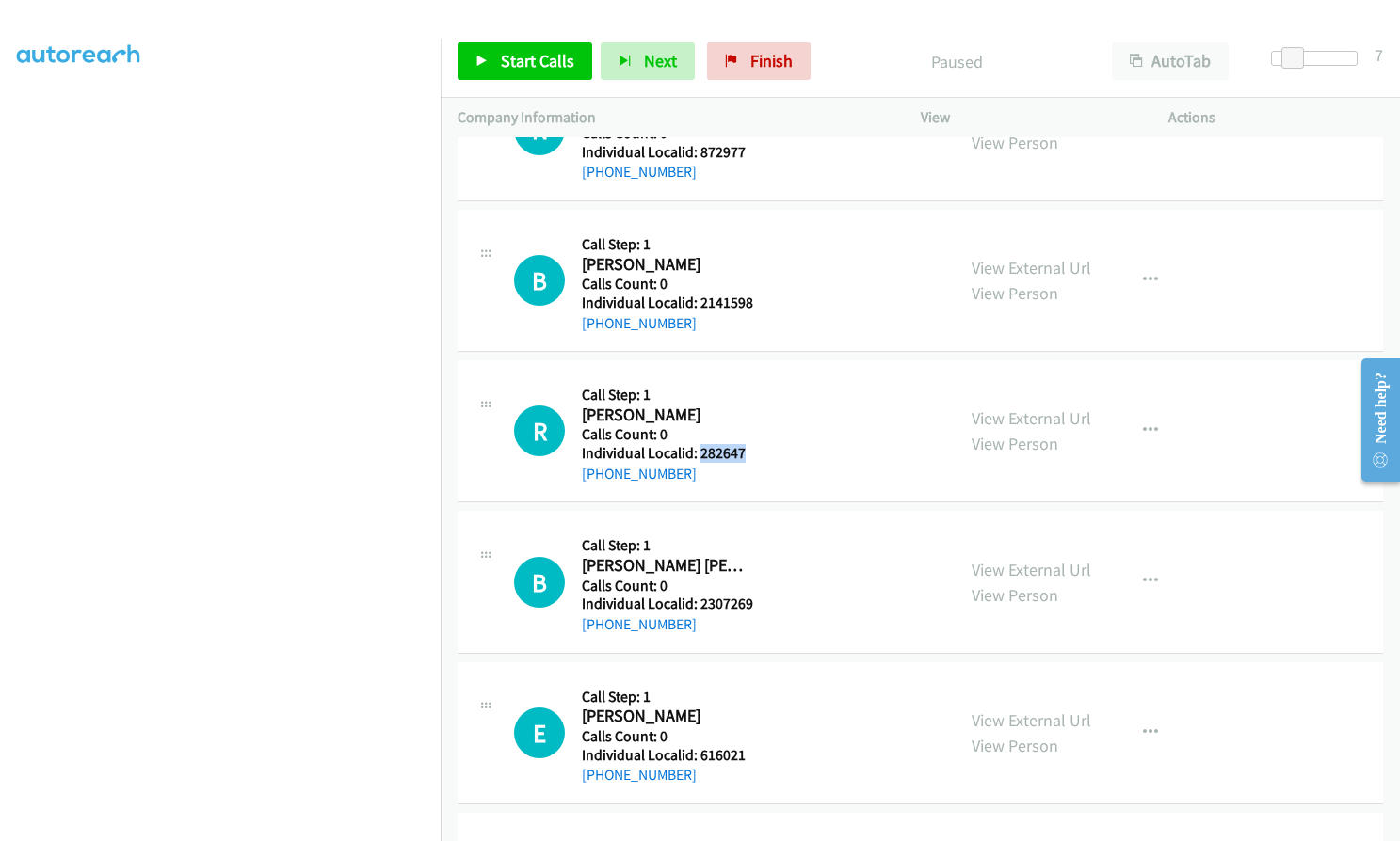
drag, startPoint x: 701, startPoint y: 455, endPoint x: 752, endPoint y: 454, distance: 51.0
click at [752, 454] on div "R Callback Scheduled Call Step: 1 Ralph Rogers America/Chicago Calls Count: 0 I…" at bounding box center [726, 431] width 424 height 107
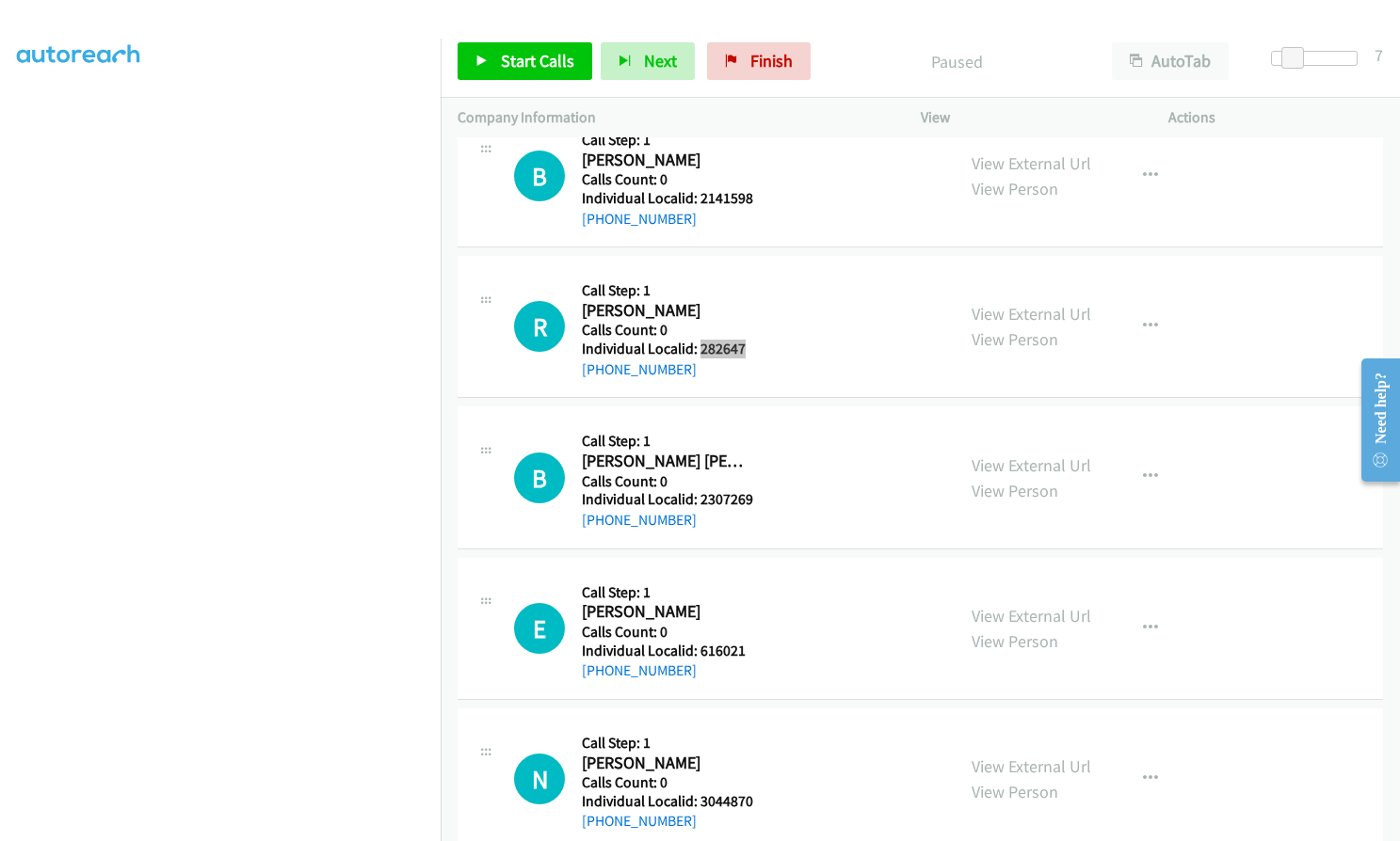
scroll to position [3576, 0]
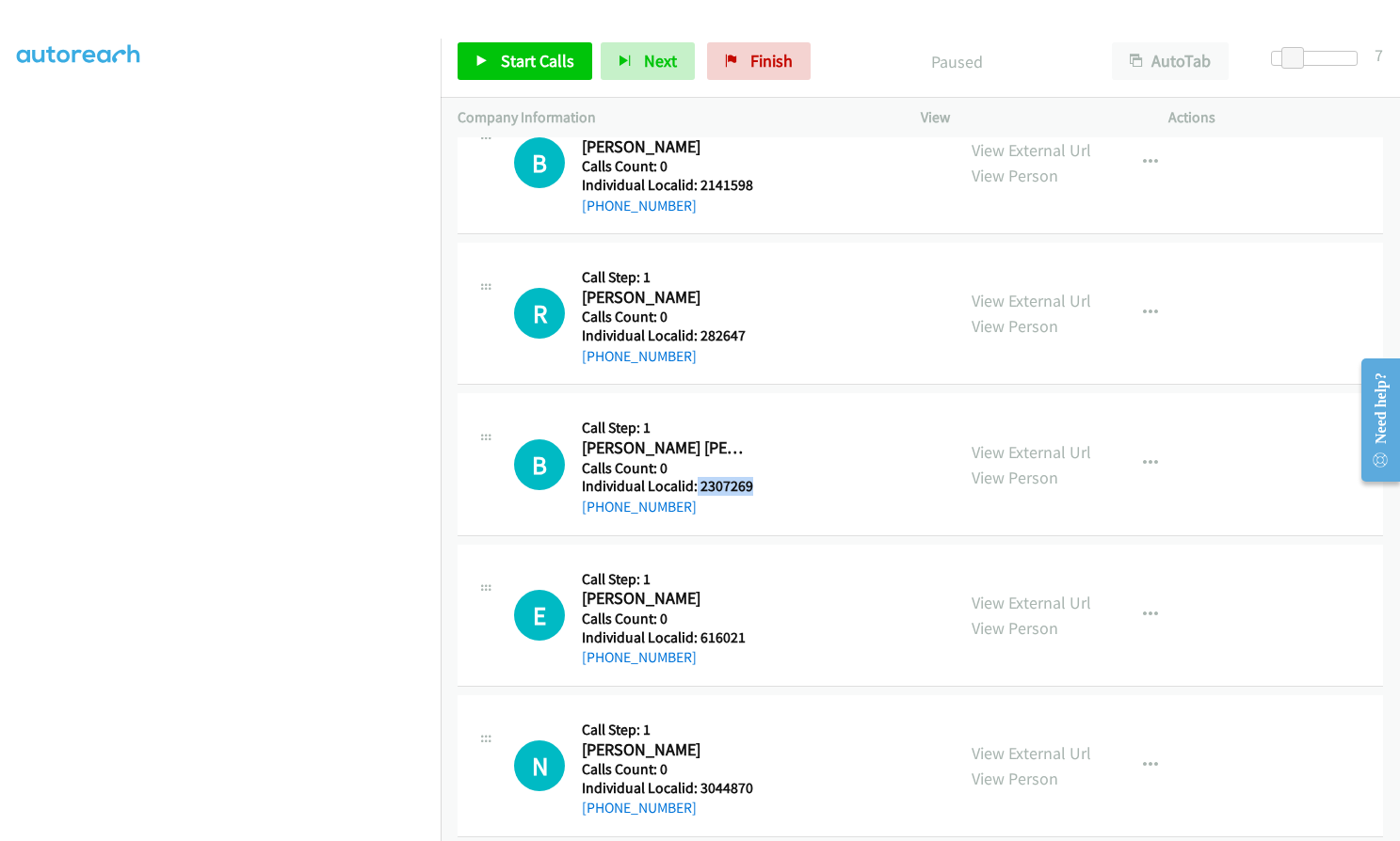
drag, startPoint x: 695, startPoint y: 484, endPoint x: 767, endPoint y: 484, distance: 72.0
click at [767, 484] on div "B Callback Scheduled Call Step: 1 Brogan Collins America/New_York Calls Count: …" at bounding box center [726, 464] width 424 height 107
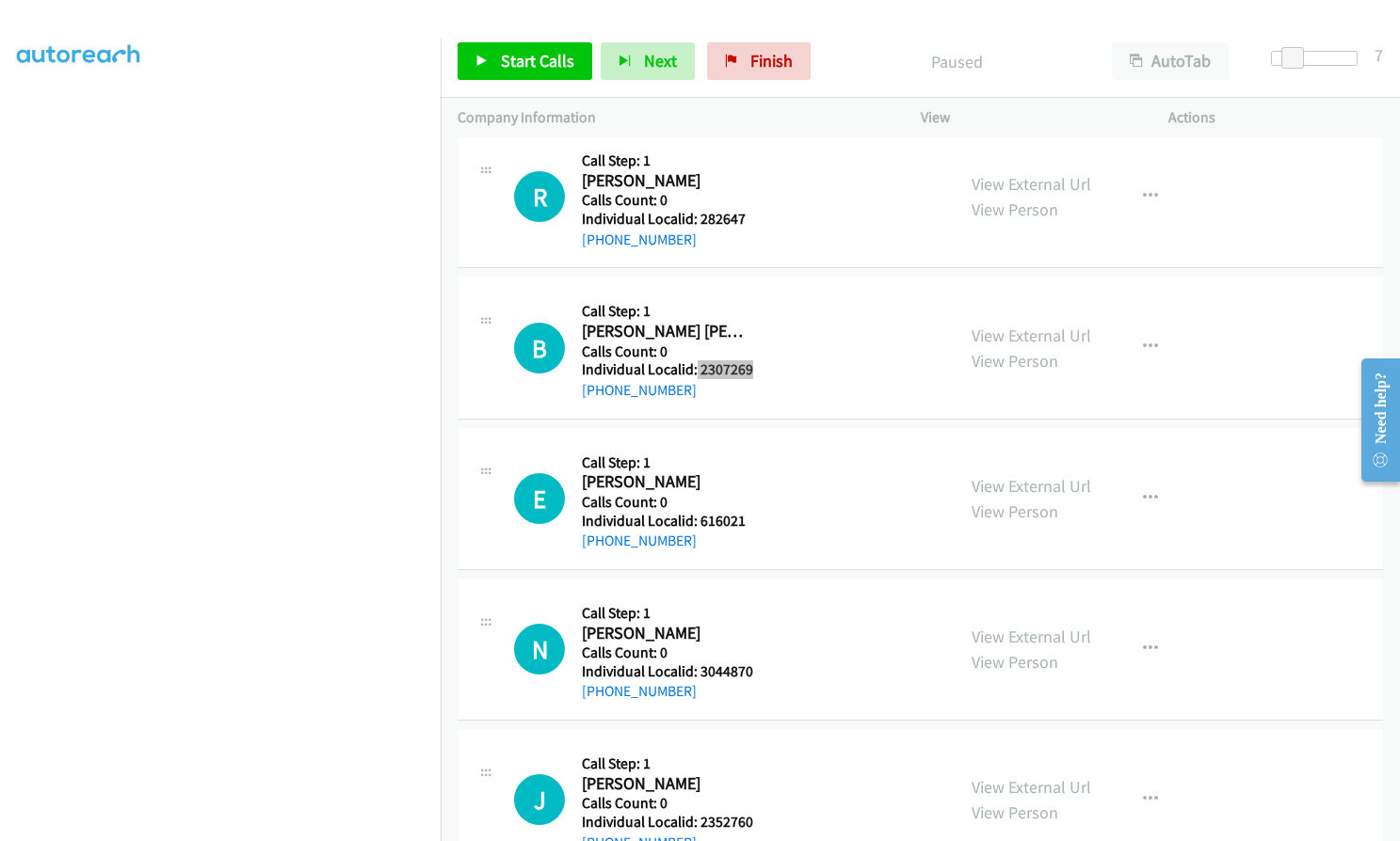
scroll to position [3693, 0]
drag, startPoint x: 700, startPoint y: 516, endPoint x: 754, endPoint y: 523, distance: 54.5
click at [759, 525] on div "E Callback Scheduled Call Step: 1 Eric Losoya America/Los_Angeles Calls Count: …" at bounding box center [726, 497] width 424 height 107
drag, startPoint x: 697, startPoint y: 670, endPoint x: 753, endPoint y: 668, distance: 56.0
click at [753, 668] on div "N Callback Scheduled Call Step: 1 Norman Zoepfel America/Los_Angeles Calls Coun…" at bounding box center [726, 648] width 424 height 107
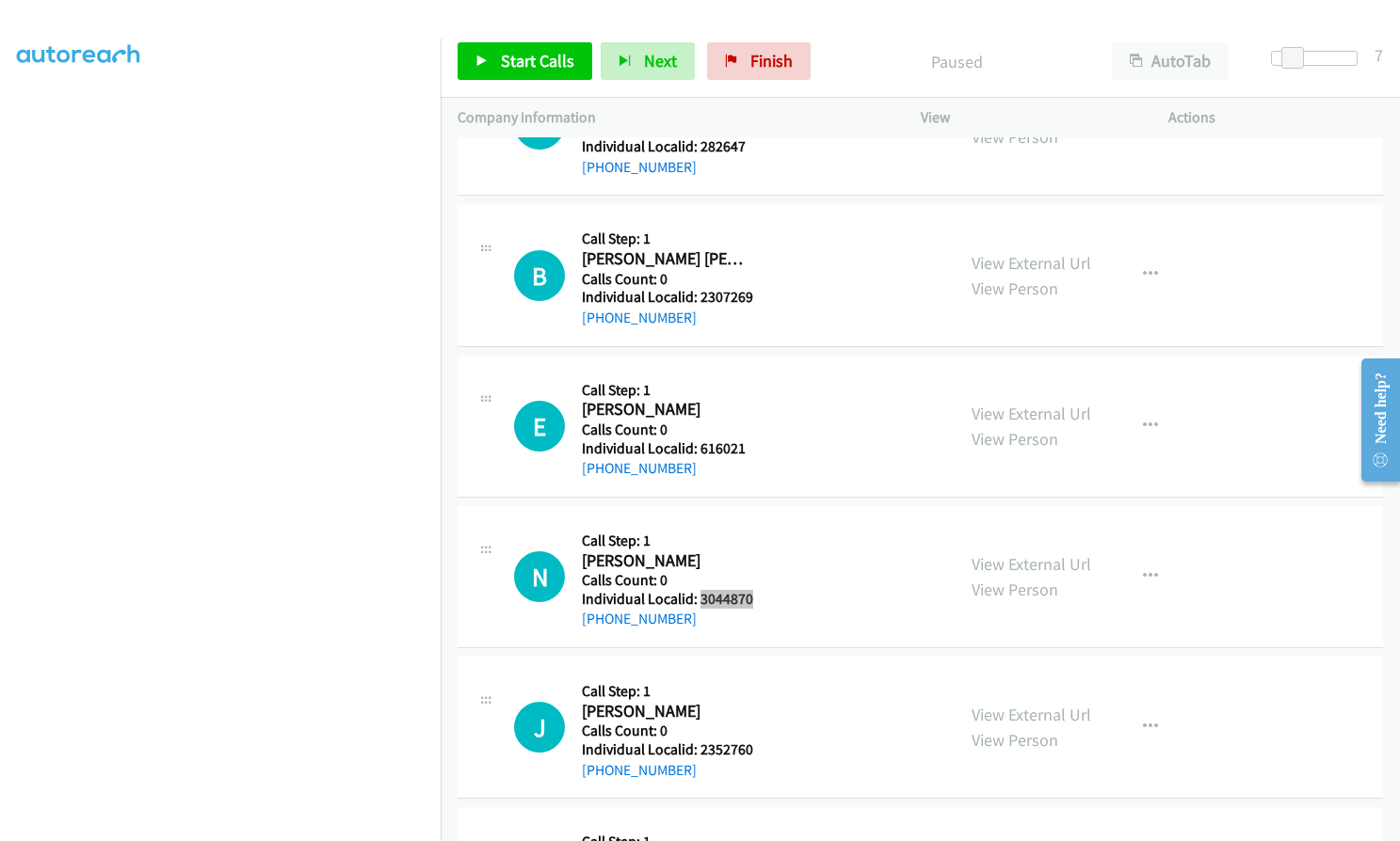
scroll to position [4069, 0]
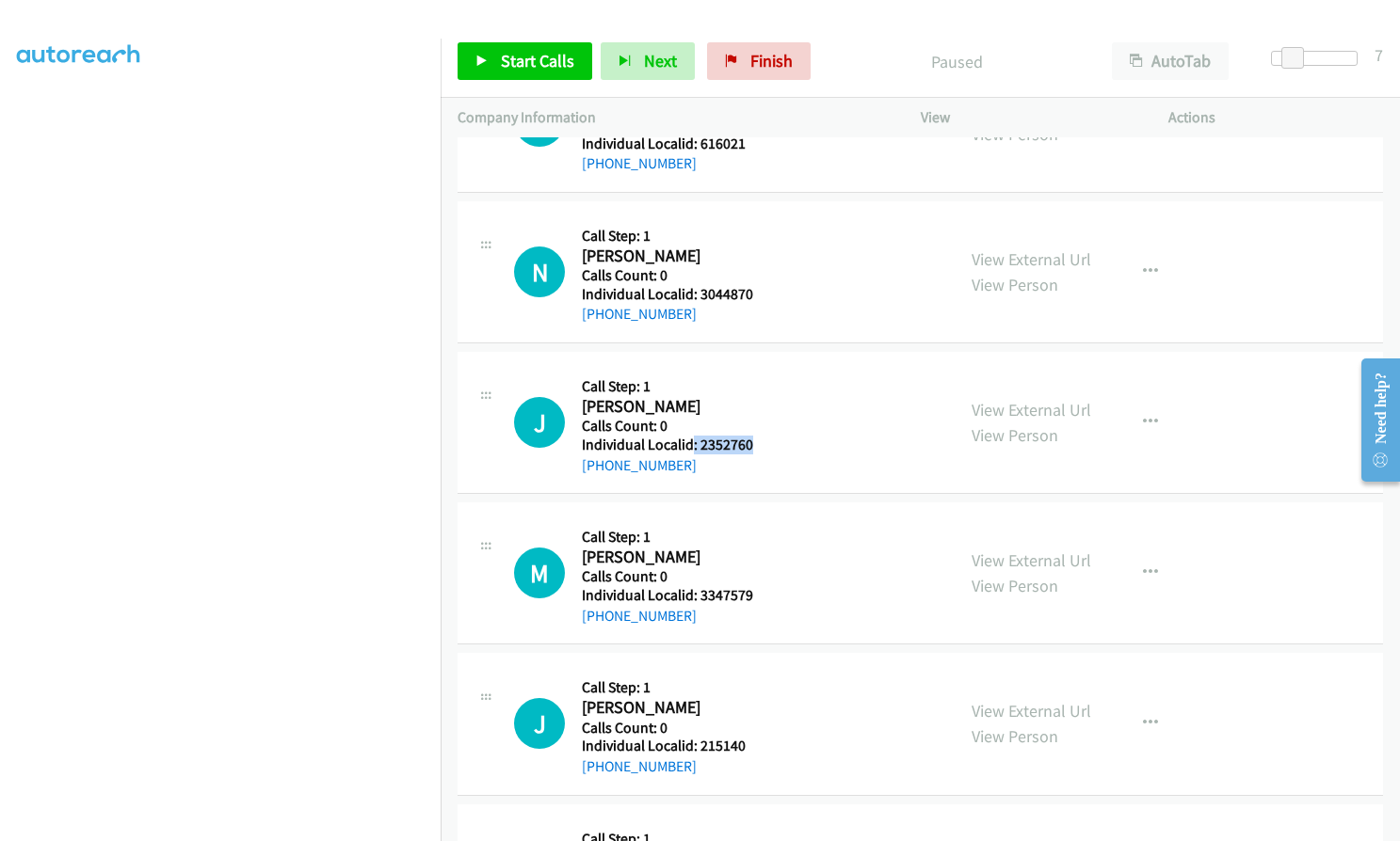
drag, startPoint x: 695, startPoint y: 445, endPoint x: 749, endPoint y: 445, distance: 54.0
click at [756, 445] on div "J Callback Scheduled Call Step: 1 Justin Mulvey America/Los_Angeles Calls Count…" at bounding box center [726, 422] width 424 height 107
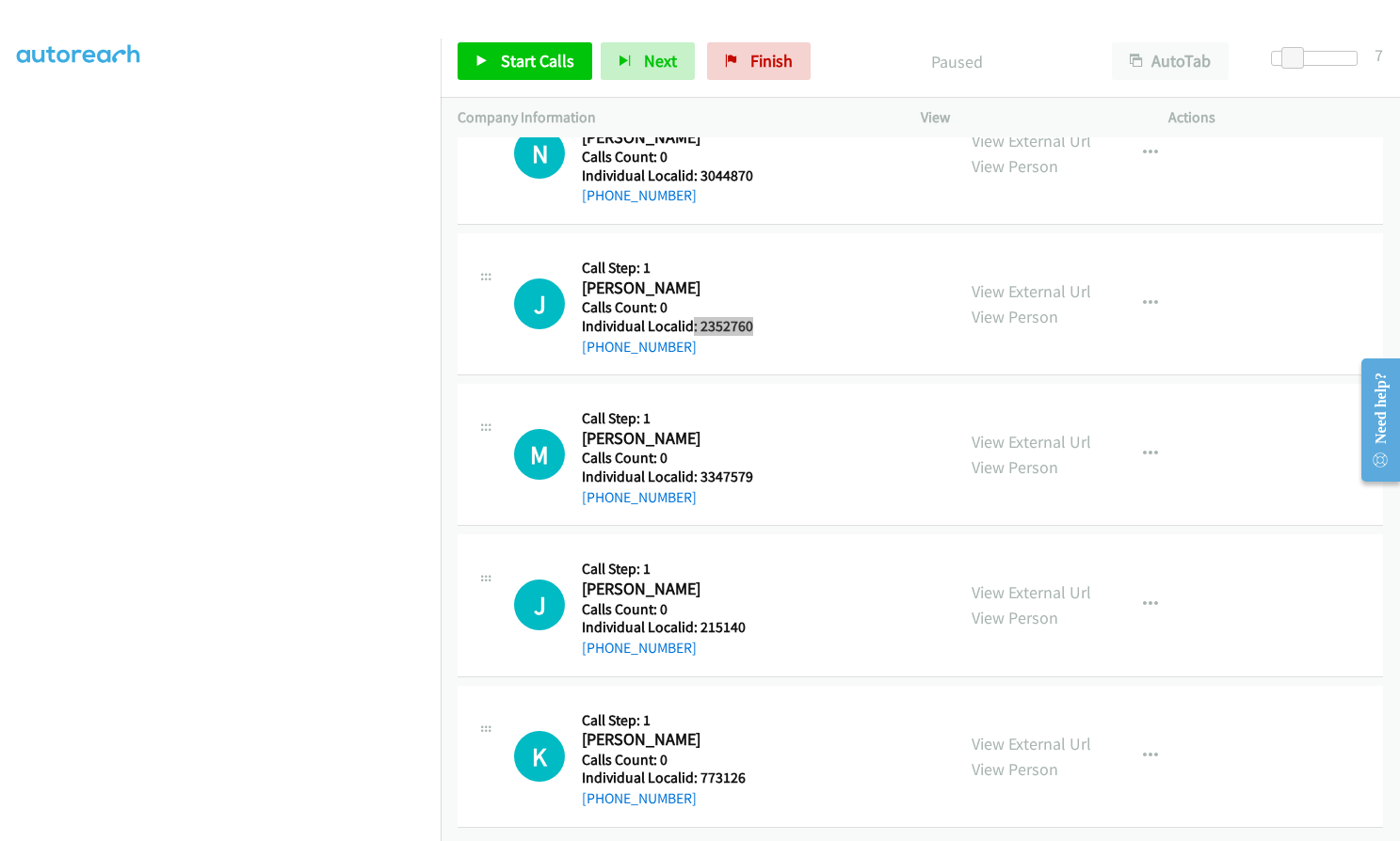
scroll to position [4202, 0]
drag, startPoint x: 698, startPoint y: 467, endPoint x: 751, endPoint y: 465, distance: 53.0
click at [751, 465] on div "M Callback Scheduled Call Step: 1 Markham Elliott America/New_York Calls Count:…" at bounding box center [726, 454] width 424 height 107
drag, startPoint x: 698, startPoint y: 614, endPoint x: 751, endPoint y: 612, distance: 53.0
click at [751, 612] on div "J Callback Scheduled Call Step: 1 Jeffrey Bruch America/New_York Calls Count: 0…" at bounding box center [726, 605] width 424 height 107
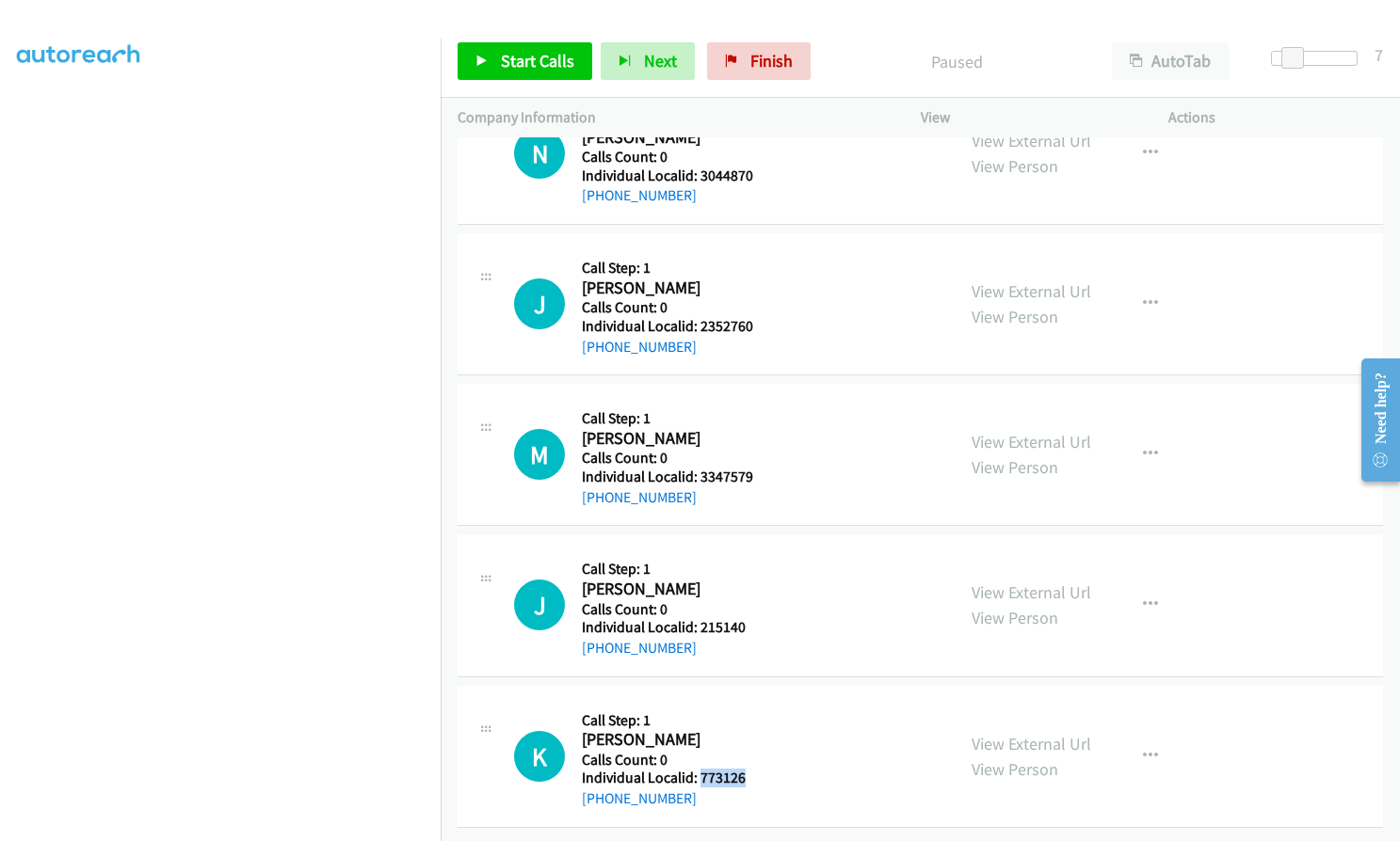
drag, startPoint x: 698, startPoint y: 759, endPoint x: 746, endPoint y: 759, distance: 48.0
click at [746, 768] on h5 "Individual Localid: 773126" at bounding box center [665, 778] width 167 height 19
click at [531, 53] on span "Start Calls" at bounding box center [537, 60] width 74 height 22
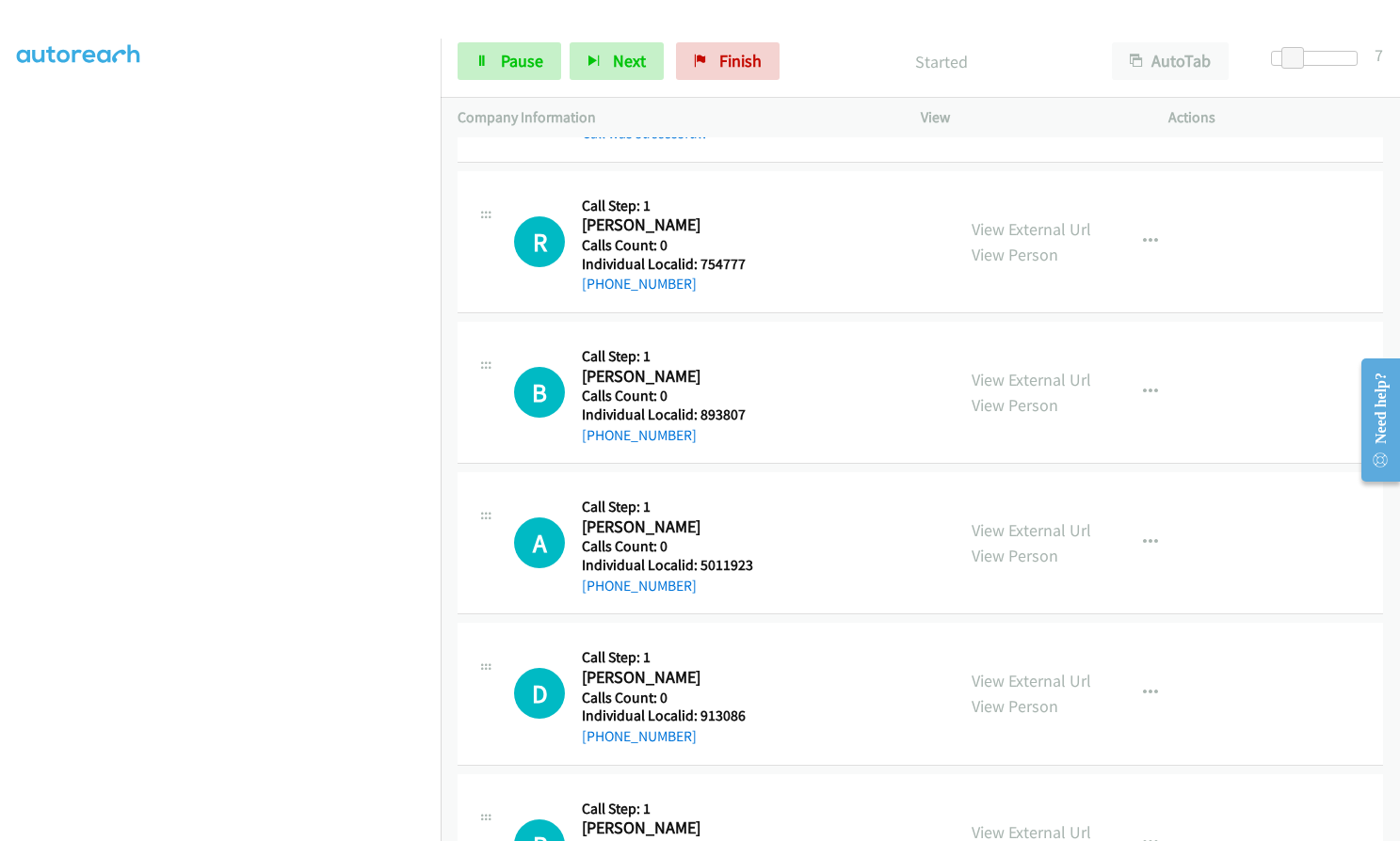
scroll to position [2485, 0]
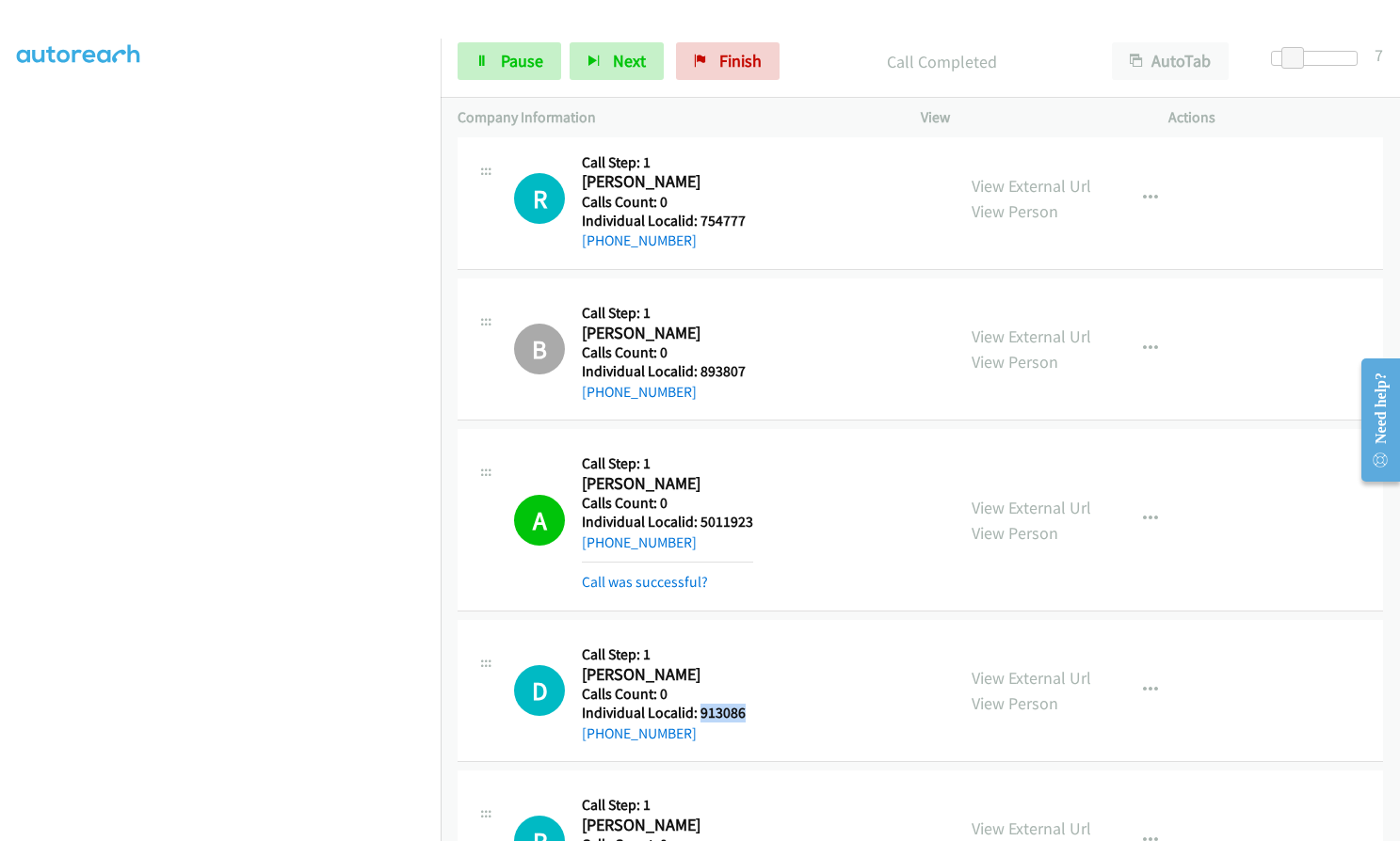
drag, startPoint x: 701, startPoint y: 709, endPoint x: 764, endPoint y: 710, distance: 63.0
click at [764, 710] on div "D Callback Scheduled Call Step: 1 Delbert Dwyer America/Chicago Calls Count: 0 …" at bounding box center [726, 690] width 424 height 107
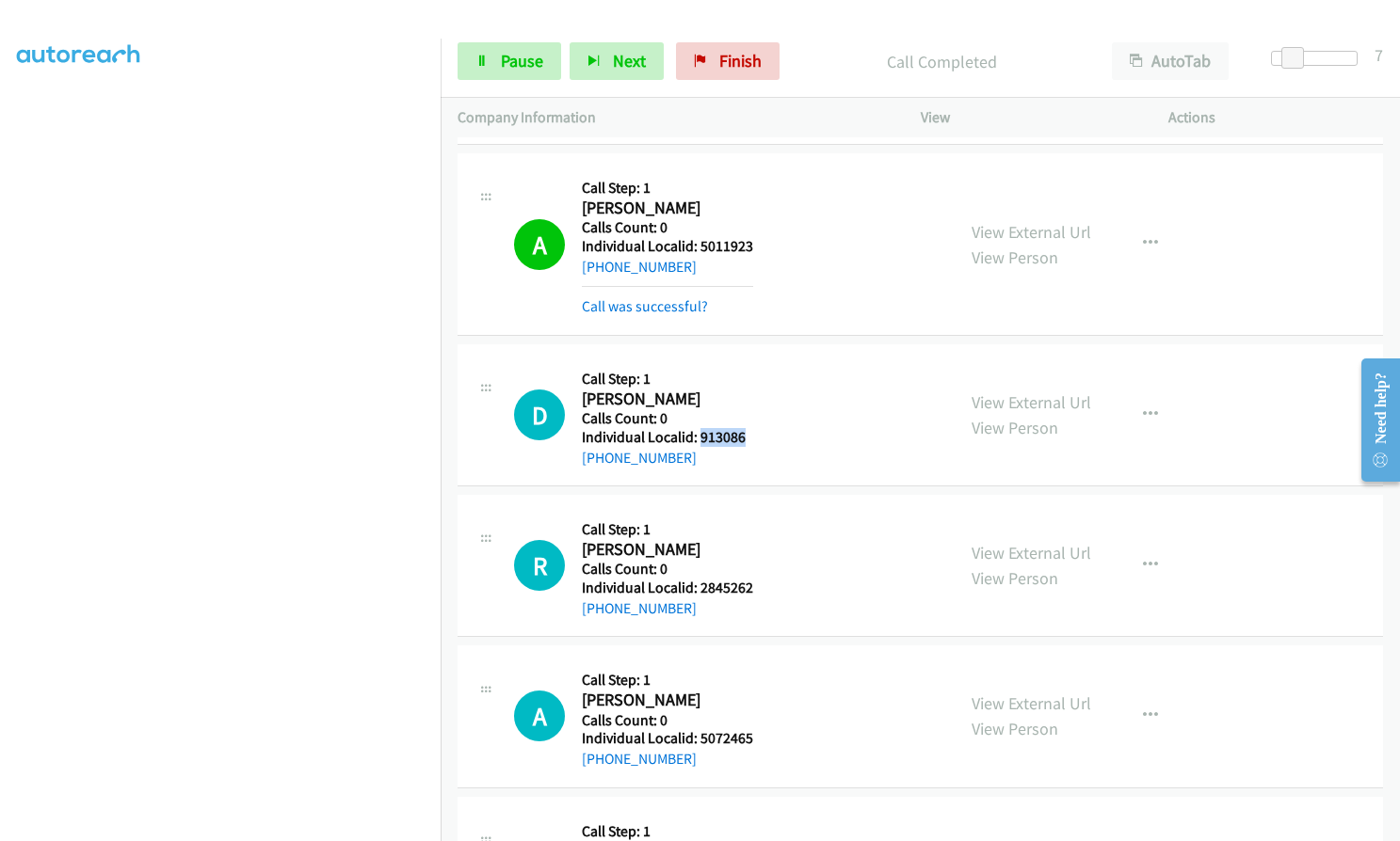
scroll to position [2932, 0]
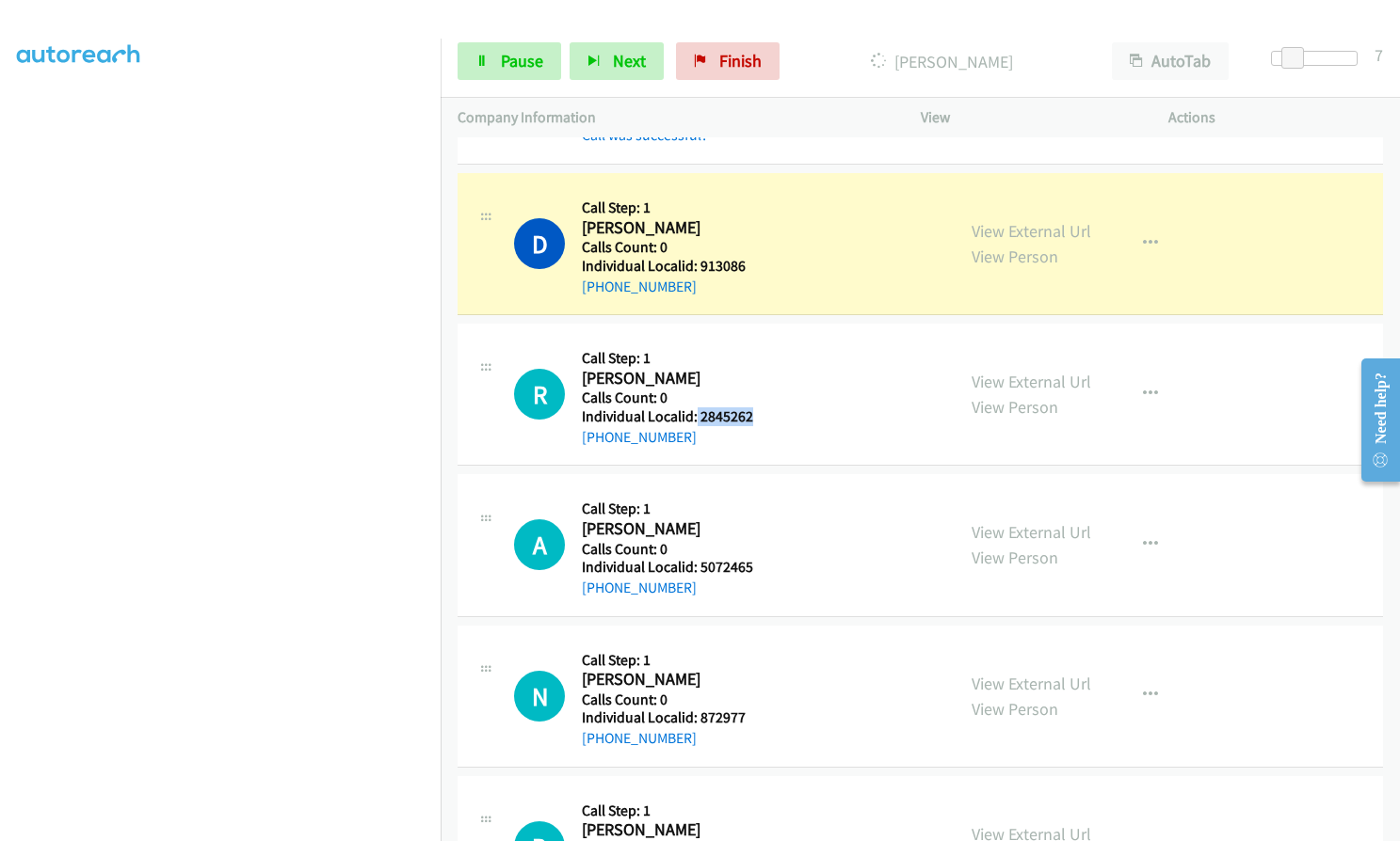
drag, startPoint x: 693, startPoint y: 412, endPoint x: 762, endPoint y: 413, distance: 69.0
click at [762, 413] on div "R Callback Scheduled Call Step: 1 Ronald Fontaine America/New_York Calls Count:…" at bounding box center [726, 394] width 424 height 107
drag, startPoint x: 698, startPoint y: 562, endPoint x: 757, endPoint y: 564, distance: 59.0
click at [757, 564] on div "A Callback Scheduled Call Step: 1 Andres Barreneche America/New_York Calls Coun…" at bounding box center [726, 545] width 424 height 107
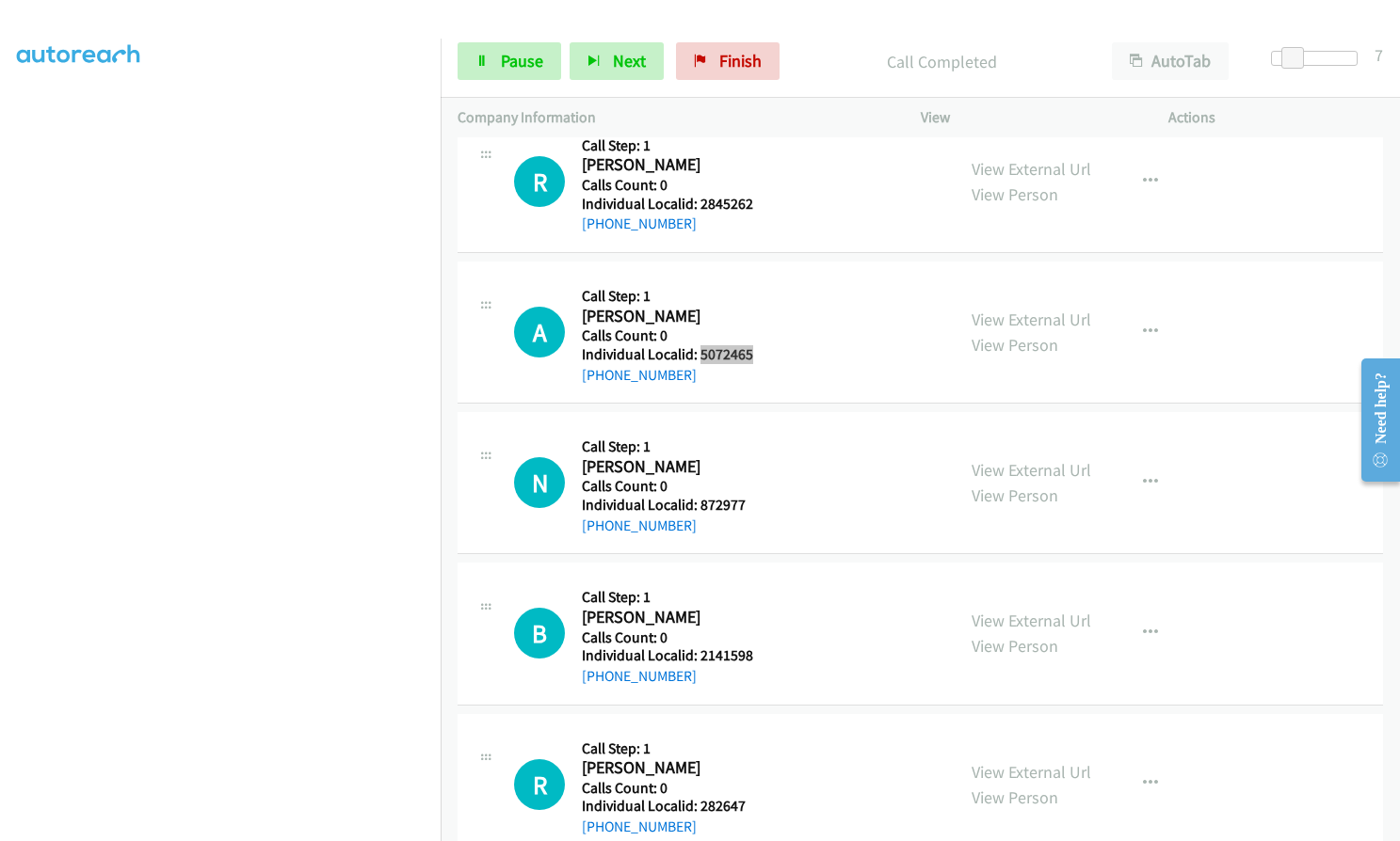
scroll to position [3191, 0]
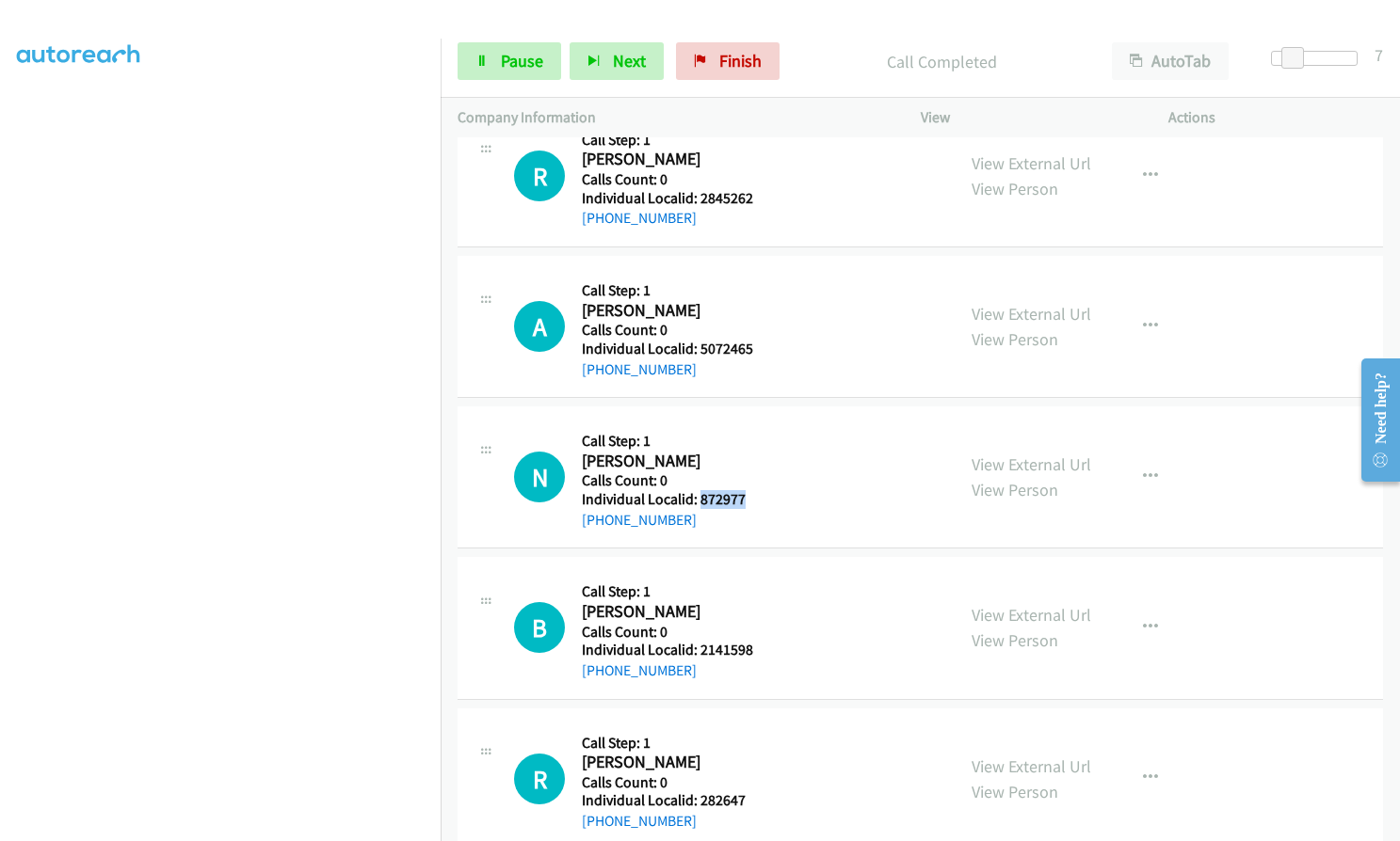
drag, startPoint x: 698, startPoint y: 498, endPoint x: 742, endPoint y: 498, distance: 44.0
click at [742, 498] on h5 "Individual Localid: 872977" at bounding box center [665, 500] width 167 height 19
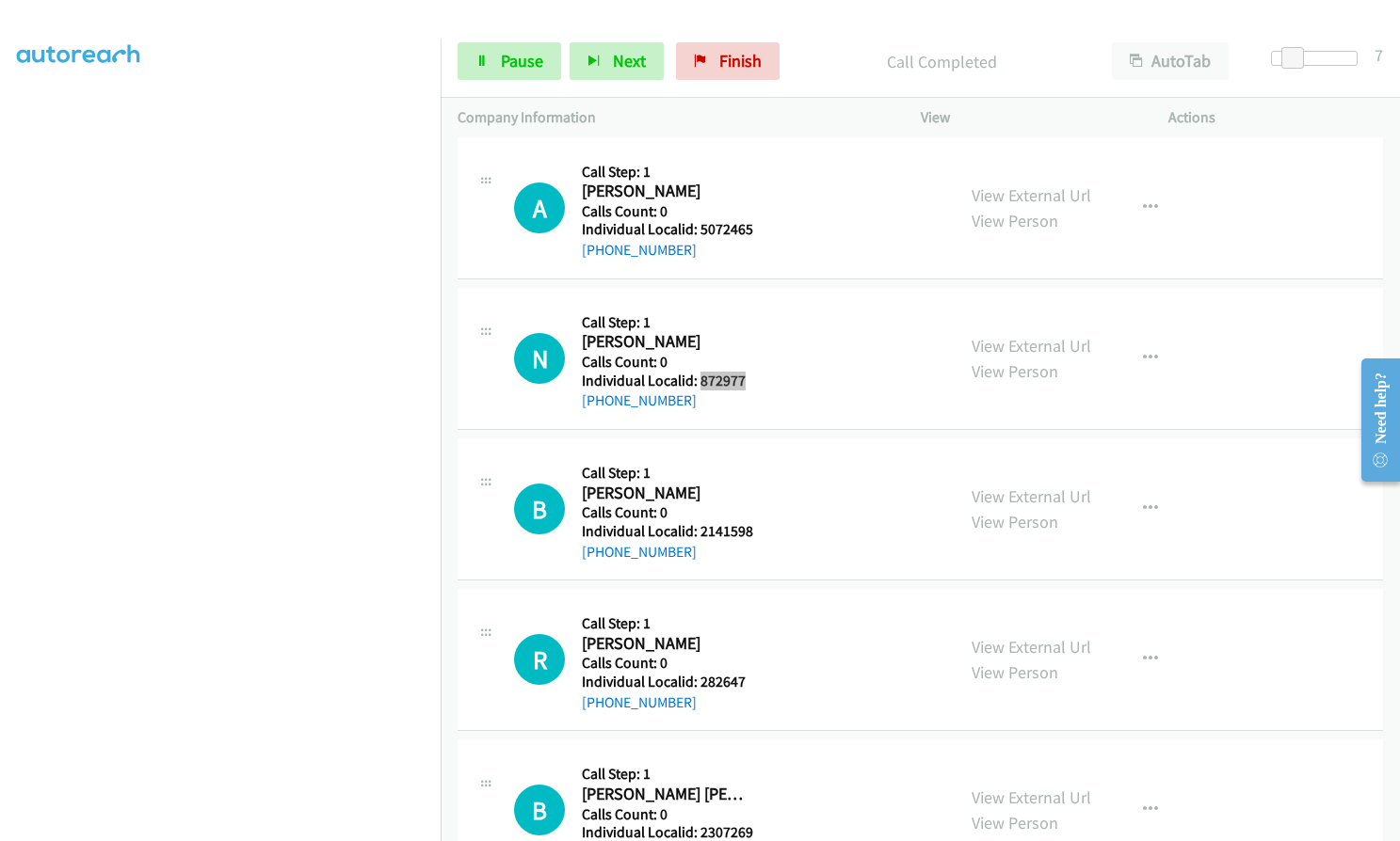
scroll to position [3355, 0]
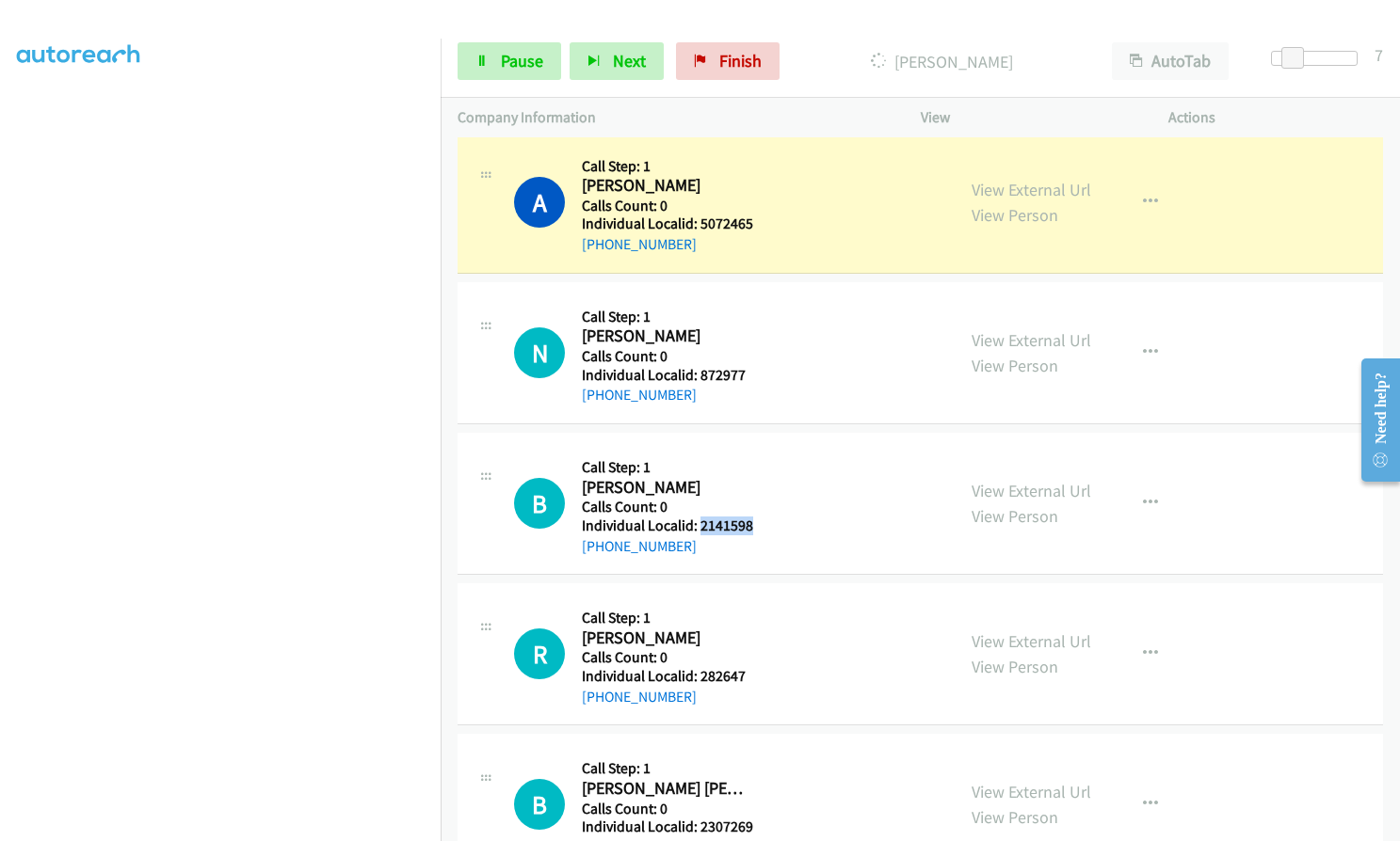
drag, startPoint x: 698, startPoint y: 520, endPoint x: 751, endPoint y: 521, distance: 53.0
click at [751, 521] on div "B Callback Scheduled Call Step: 1 Bradley Waters America/New_York Calls Count: …" at bounding box center [726, 503] width 424 height 107
drag, startPoint x: 698, startPoint y: 675, endPoint x: 747, endPoint y: 673, distance: 49.0
click at [747, 673] on h5 "Individual Localid: 282647" at bounding box center [665, 677] width 167 height 19
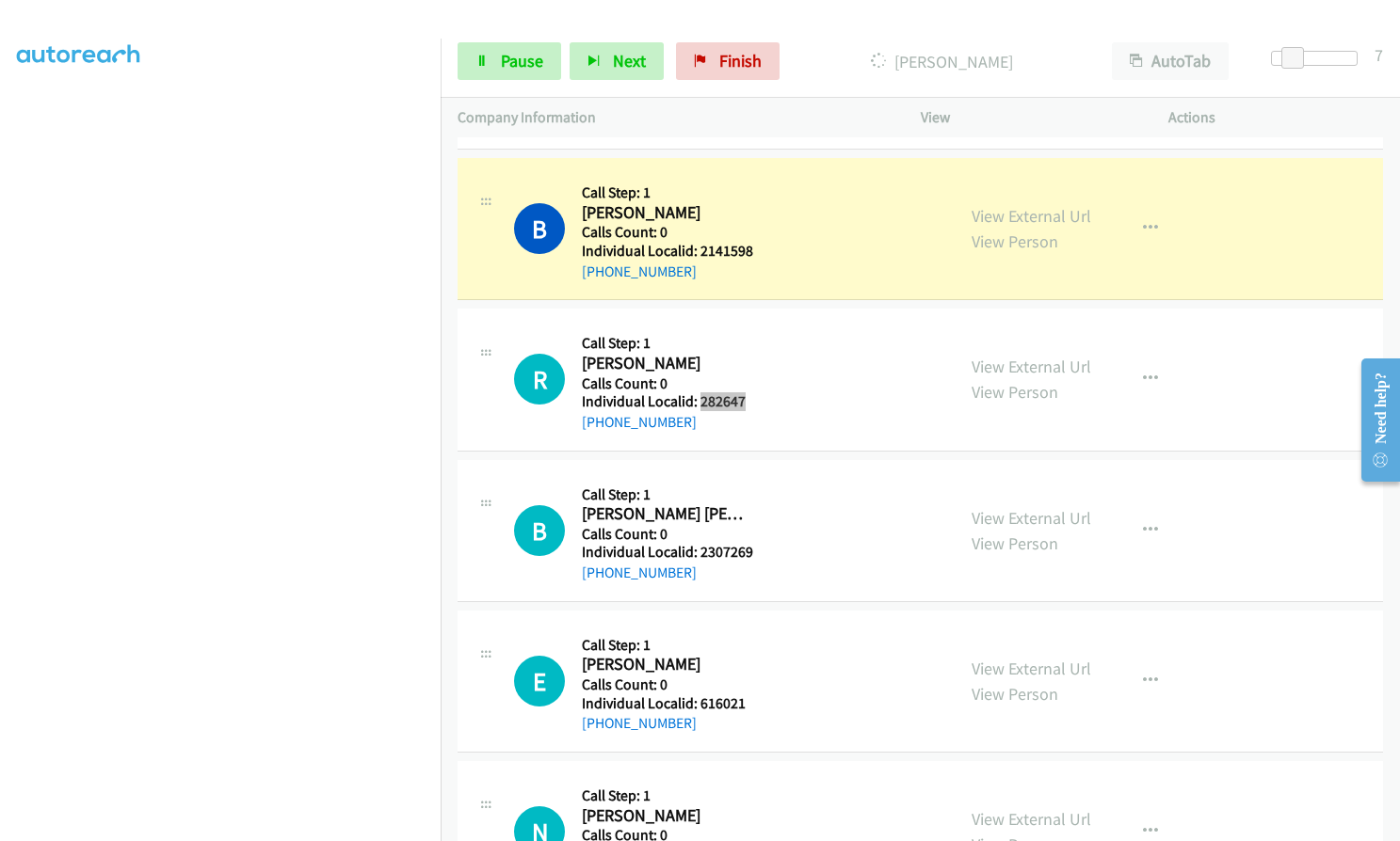
scroll to position [3779, 0]
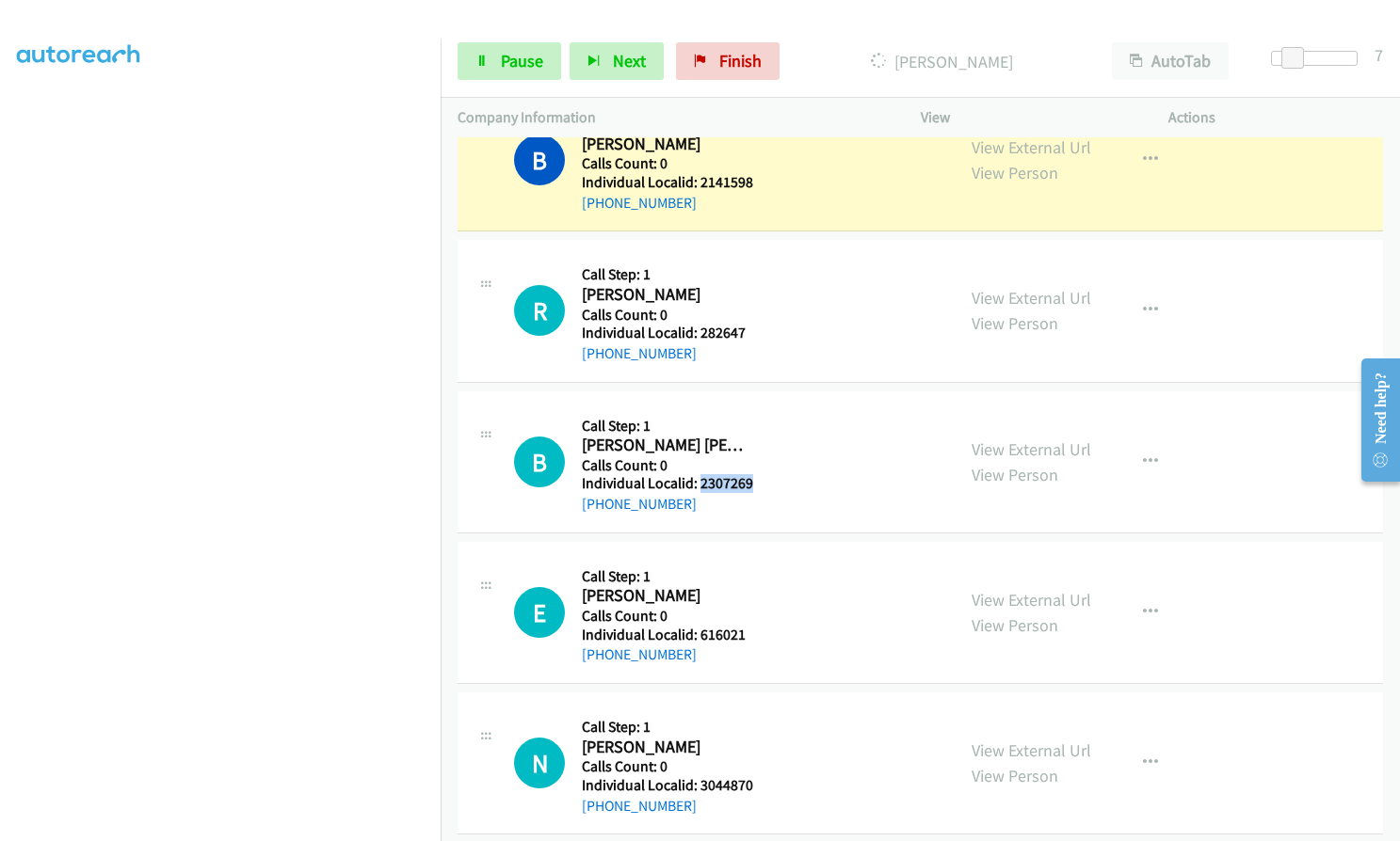
drag, startPoint x: 698, startPoint y: 481, endPoint x: 755, endPoint y: 484, distance: 57.1
click at [755, 484] on div "B Callback Scheduled Call Step: 1 Brogan Collins America/New_York Calls Count: …" at bounding box center [726, 462] width 424 height 107
drag, startPoint x: 709, startPoint y: 635, endPoint x: 739, endPoint y: 632, distance: 30.1
click at [758, 633] on div "E Callback Scheduled Call Step: 1 Eric Losoya America/Los_Angeles Calls Count: …" at bounding box center [726, 613] width 424 height 107
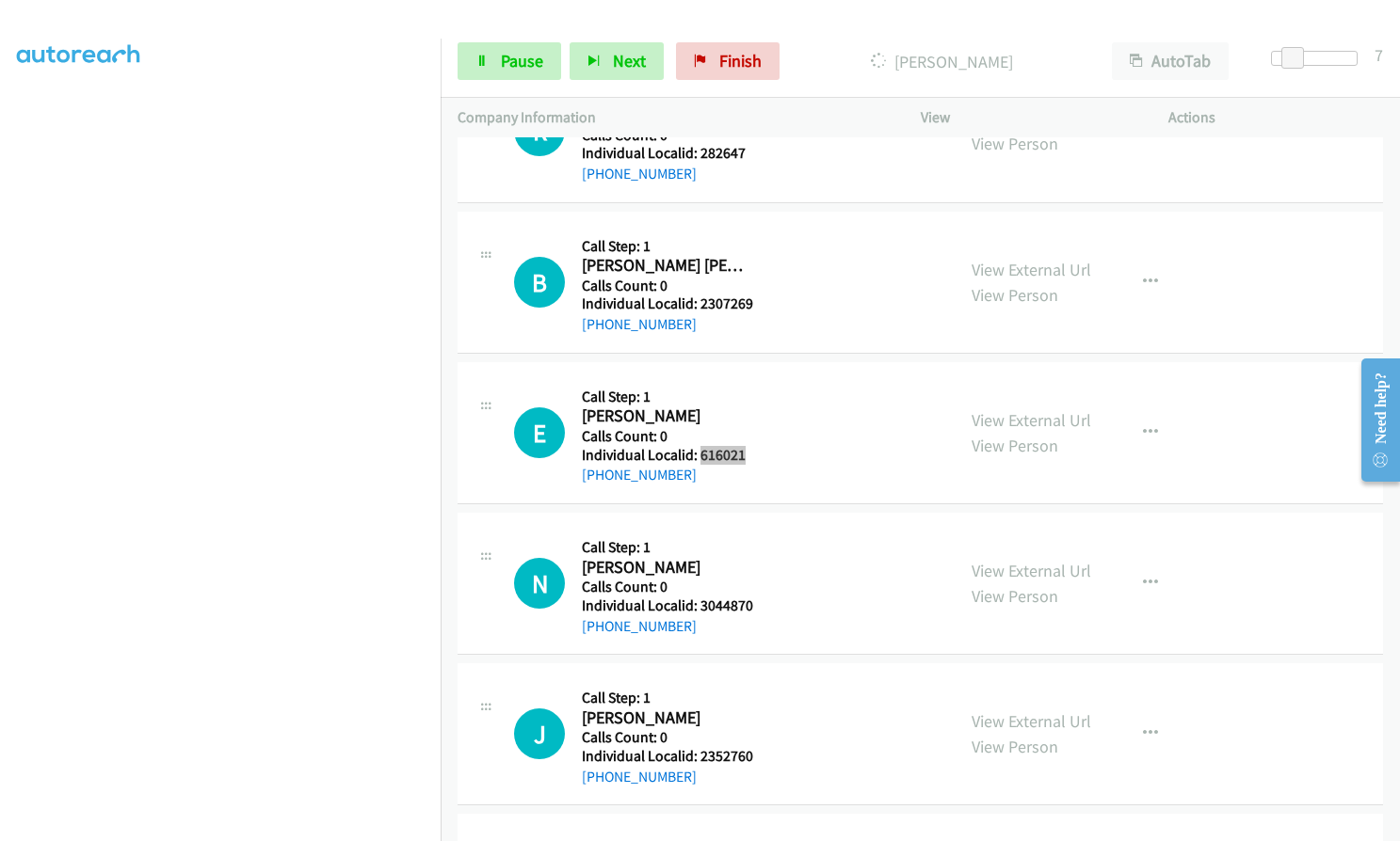
scroll to position [3967, 0]
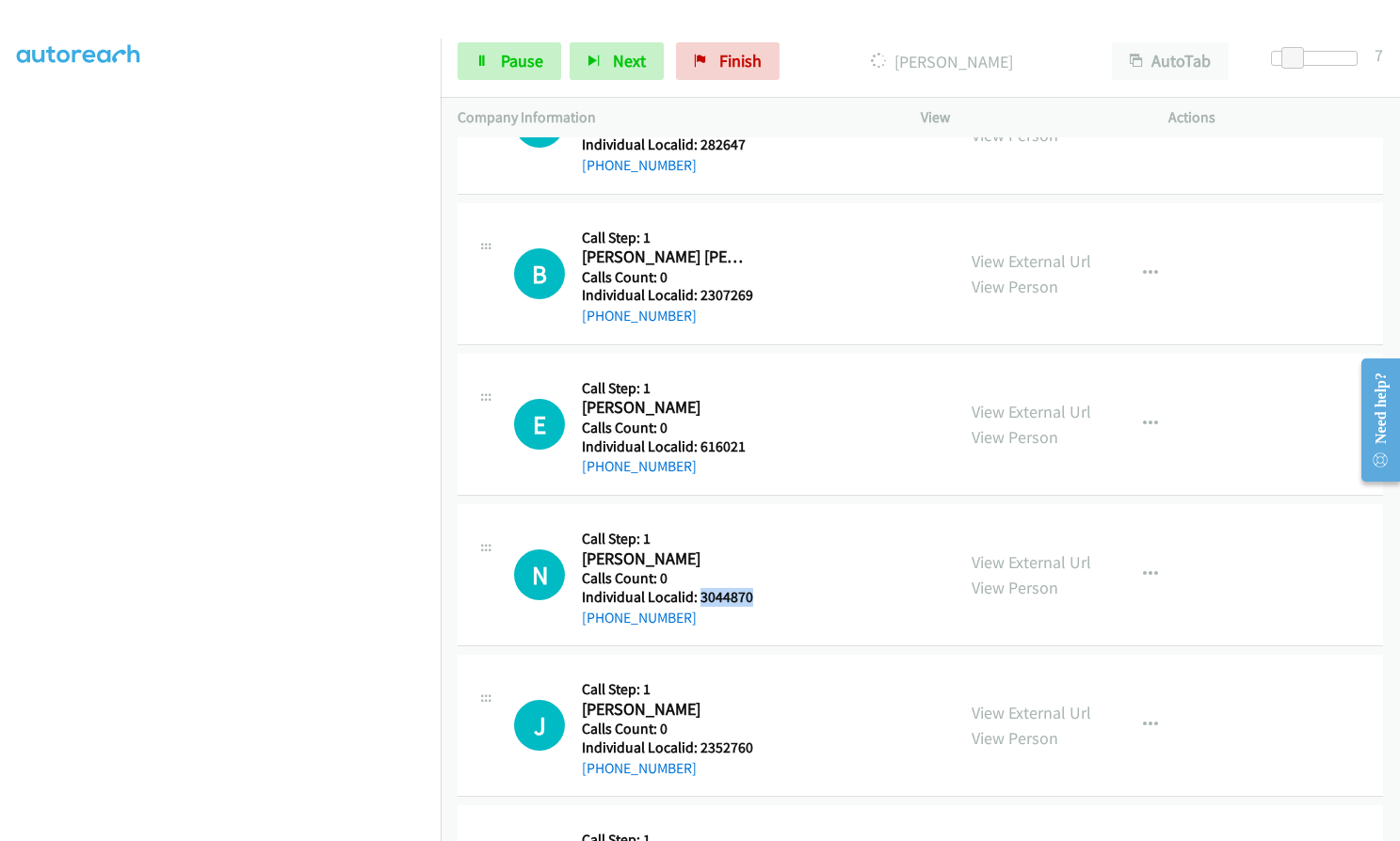
drag, startPoint x: 706, startPoint y: 599, endPoint x: 766, endPoint y: 599, distance: 60.0
click at [766, 599] on div "N Callback Scheduled Call Step: 1 Norman Zoepfel America/Los_Angeles Calls Coun…" at bounding box center [726, 575] width 424 height 107
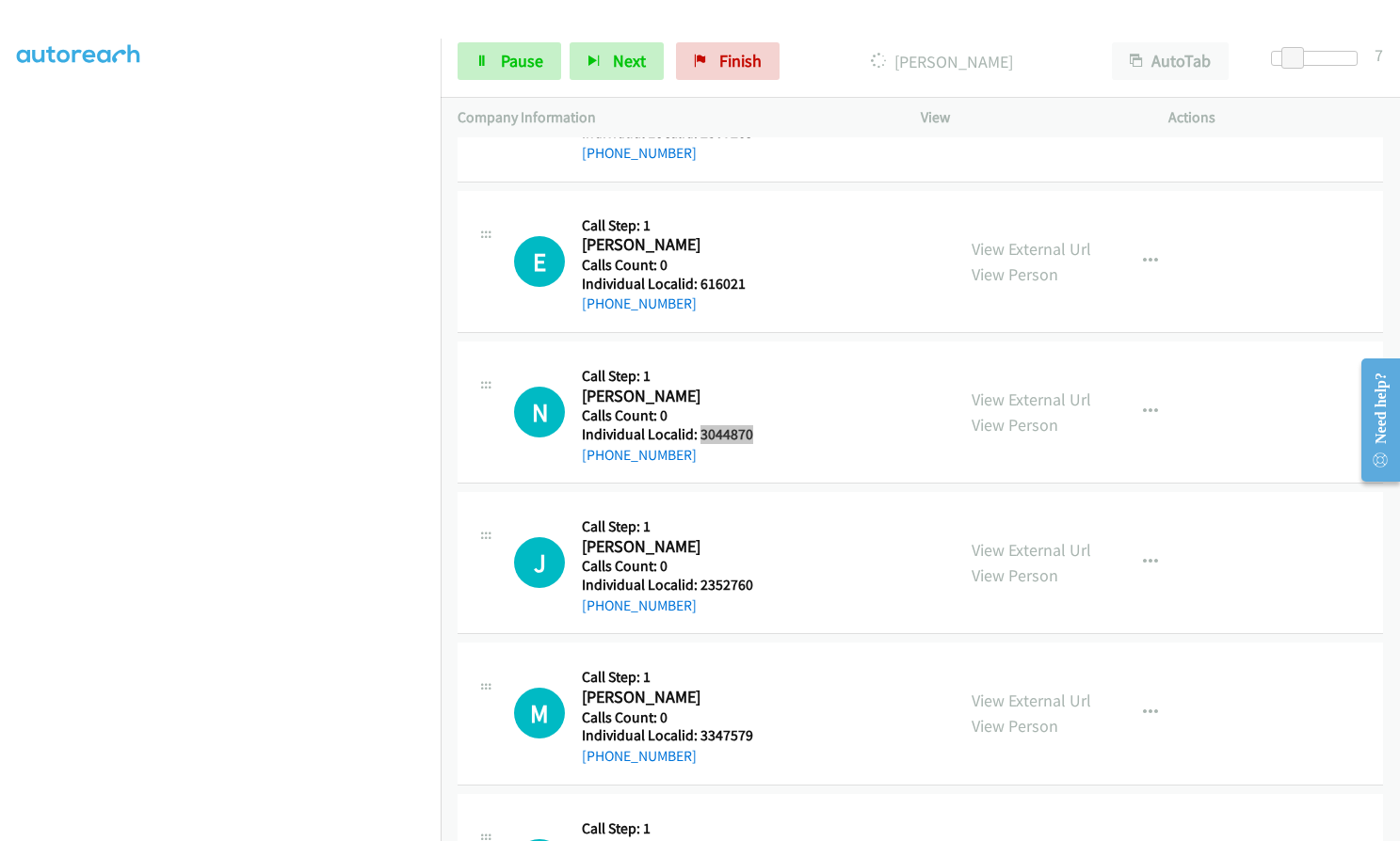
scroll to position [4131, 0]
drag, startPoint x: 699, startPoint y: 583, endPoint x: 755, endPoint y: 579, distance: 56.1
click at [755, 579] on div "J Callback Scheduled Call Step: 1 Justin Mulvey America/Los_Angeles Calls Count…" at bounding box center [726, 560] width 424 height 107
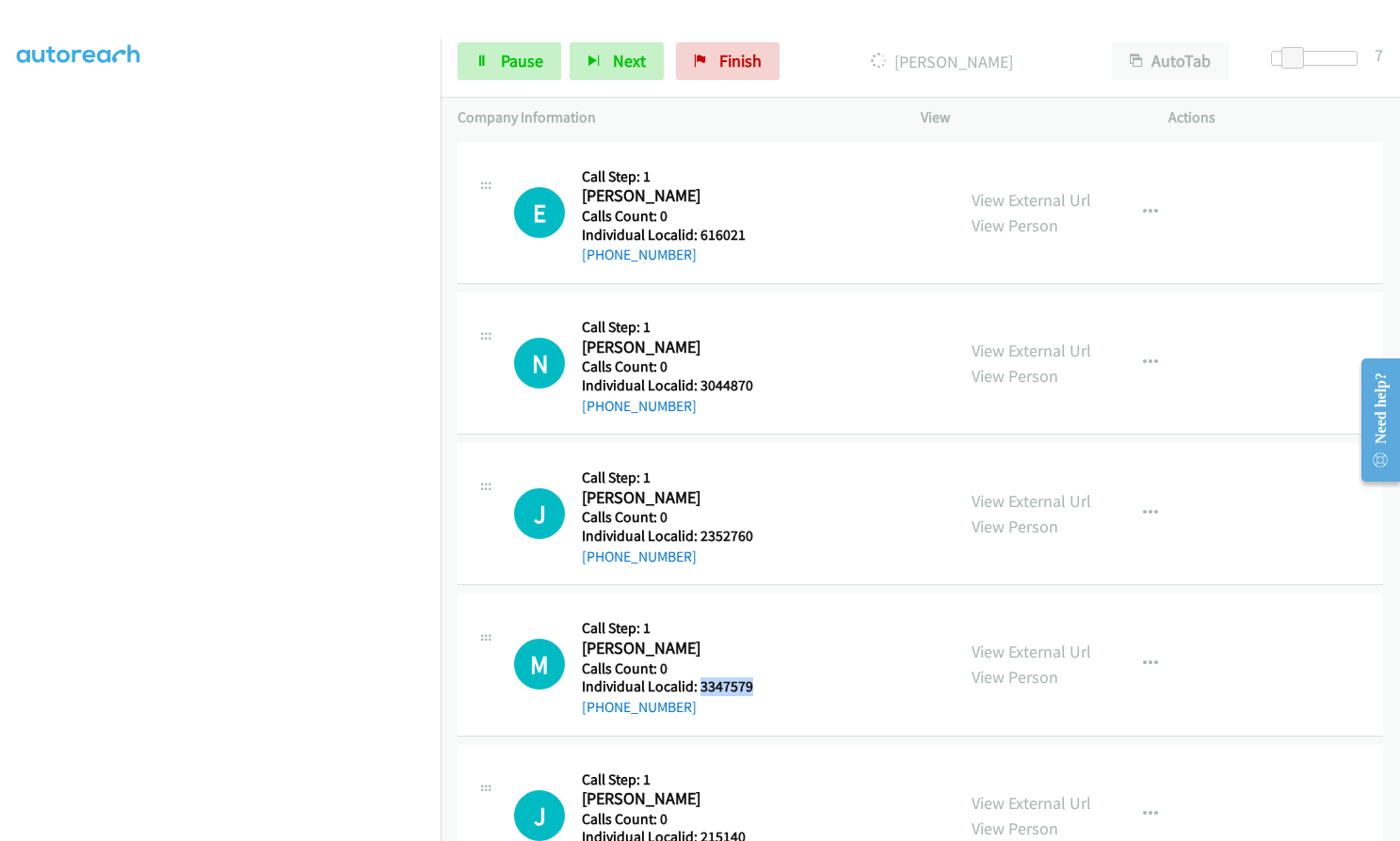
drag, startPoint x: 708, startPoint y: 683, endPoint x: 753, endPoint y: 683, distance: 45.0
click at [753, 683] on div "M Callback Scheduled Call Step: 1 Markham Elliott America/New_York Calls Count:…" at bounding box center [726, 664] width 424 height 107
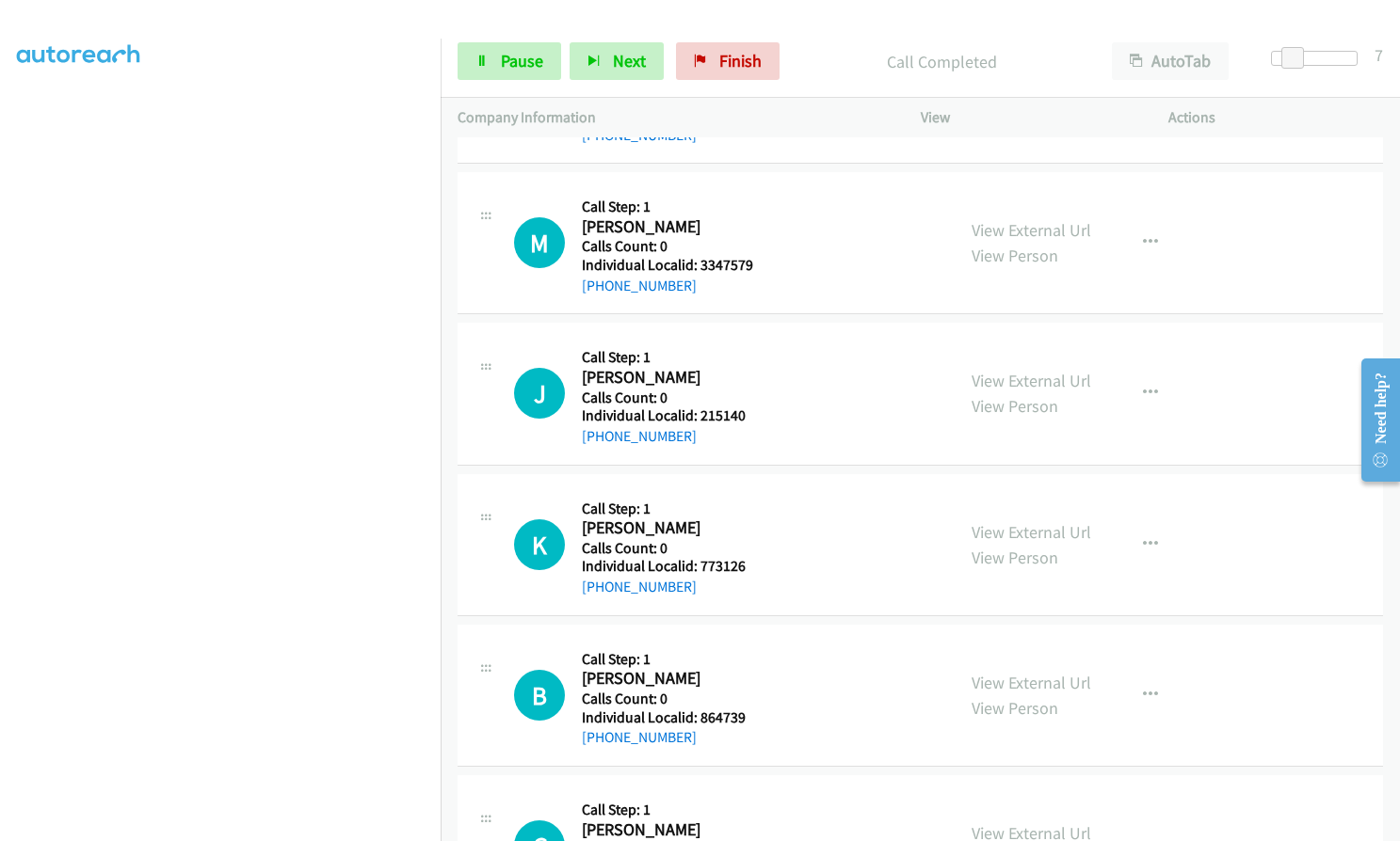
scroll to position [4761, 0]
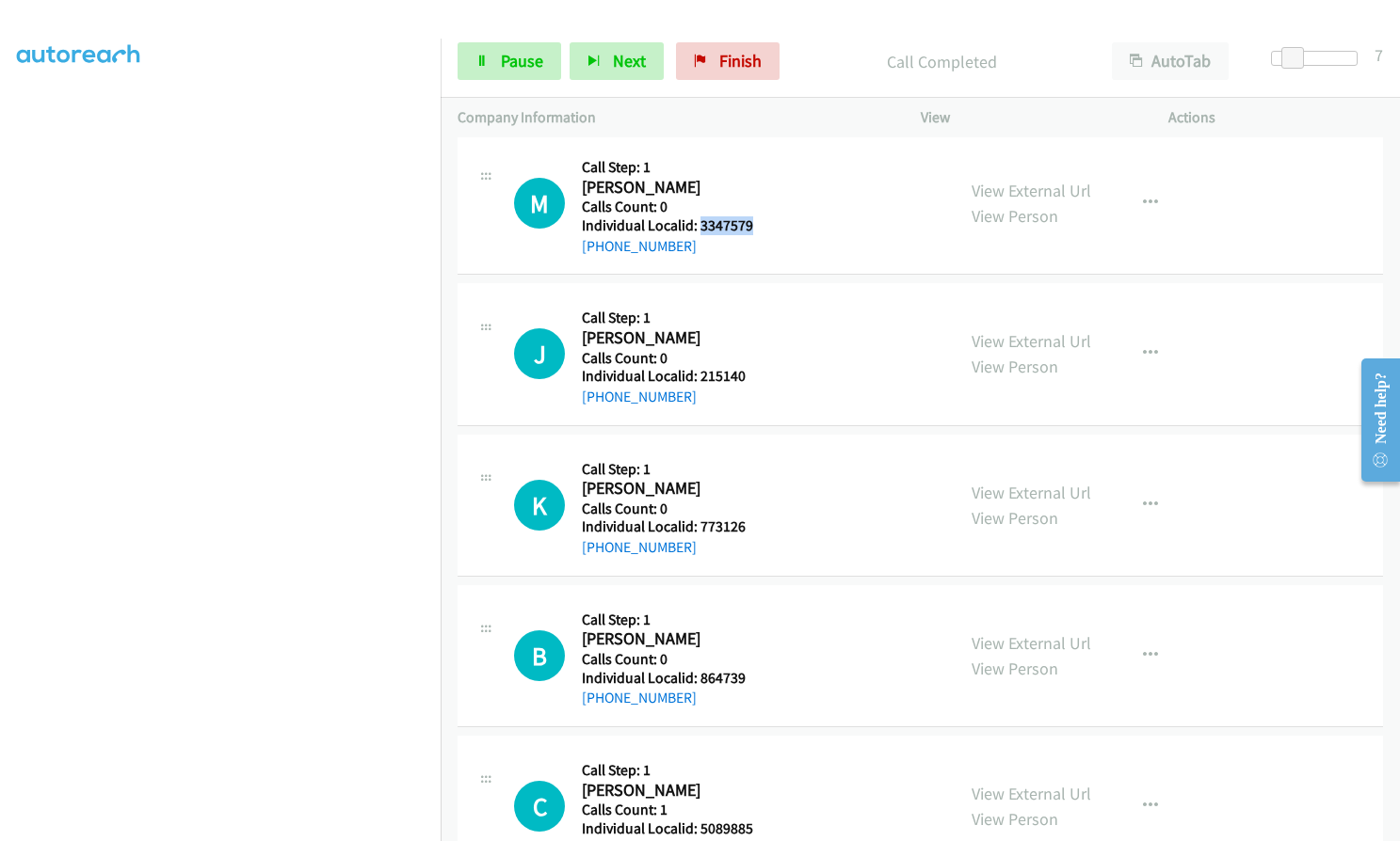
drag, startPoint x: 700, startPoint y: 224, endPoint x: 757, endPoint y: 225, distance: 57.0
click at [757, 225] on div "M Callback Scheduled Call Step: 1 Markham Elliott America/New_York Calls Count:…" at bounding box center [726, 203] width 424 height 107
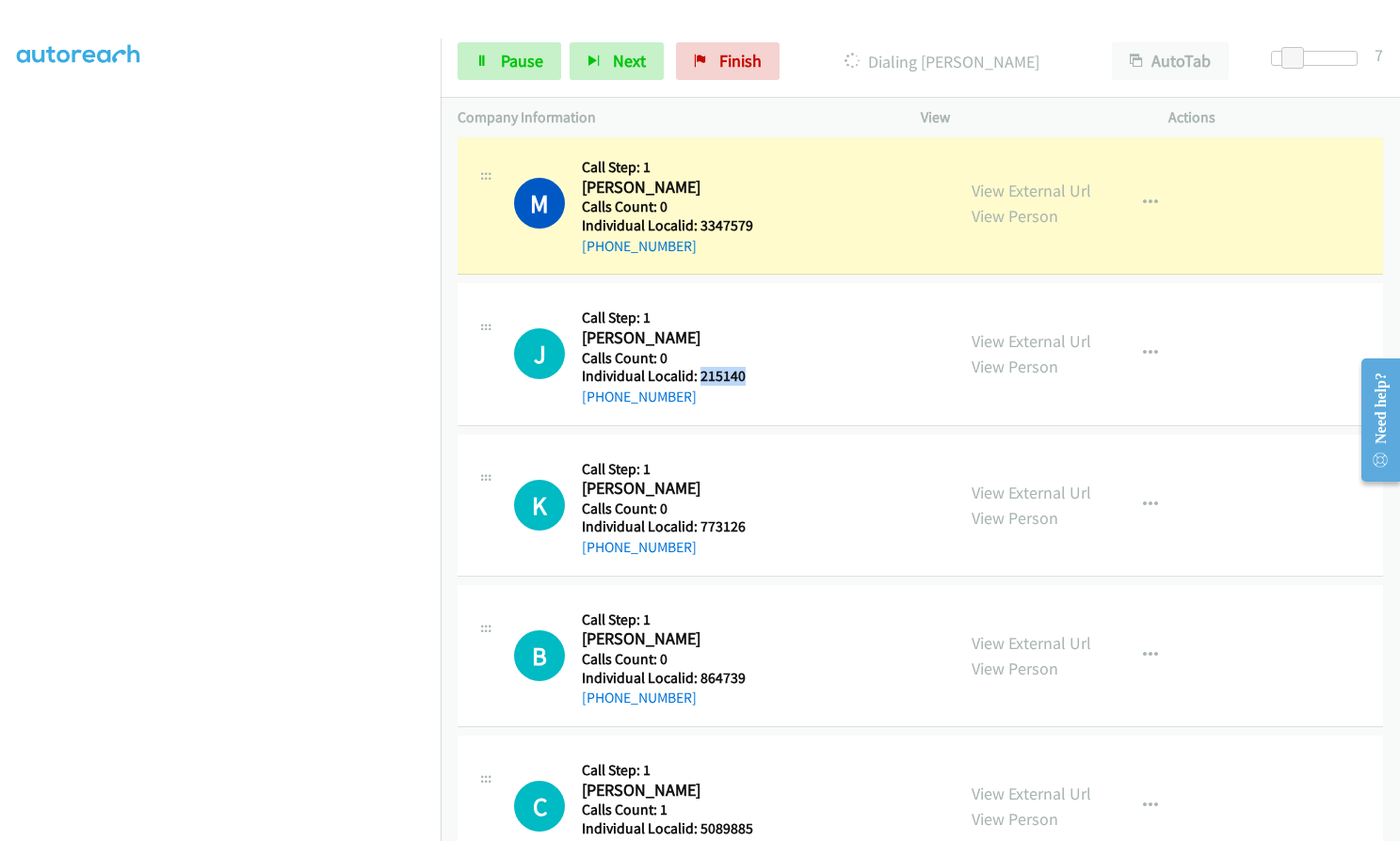
drag, startPoint x: 696, startPoint y: 370, endPoint x: 749, endPoint y: 376, distance: 53.3
click at [749, 376] on h5 "Individual Localid: 215140" at bounding box center [665, 376] width 167 height 19
drag, startPoint x: 720, startPoint y: 525, endPoint x: 752, endPoint y: 525, distance: 32.0
click at [752, 525] on div "K Callback Scheduled Call Step: 1 Kenneth Wilson America/New_York Calls Count: …" at bounding box center [726, 505] width 424 height 107
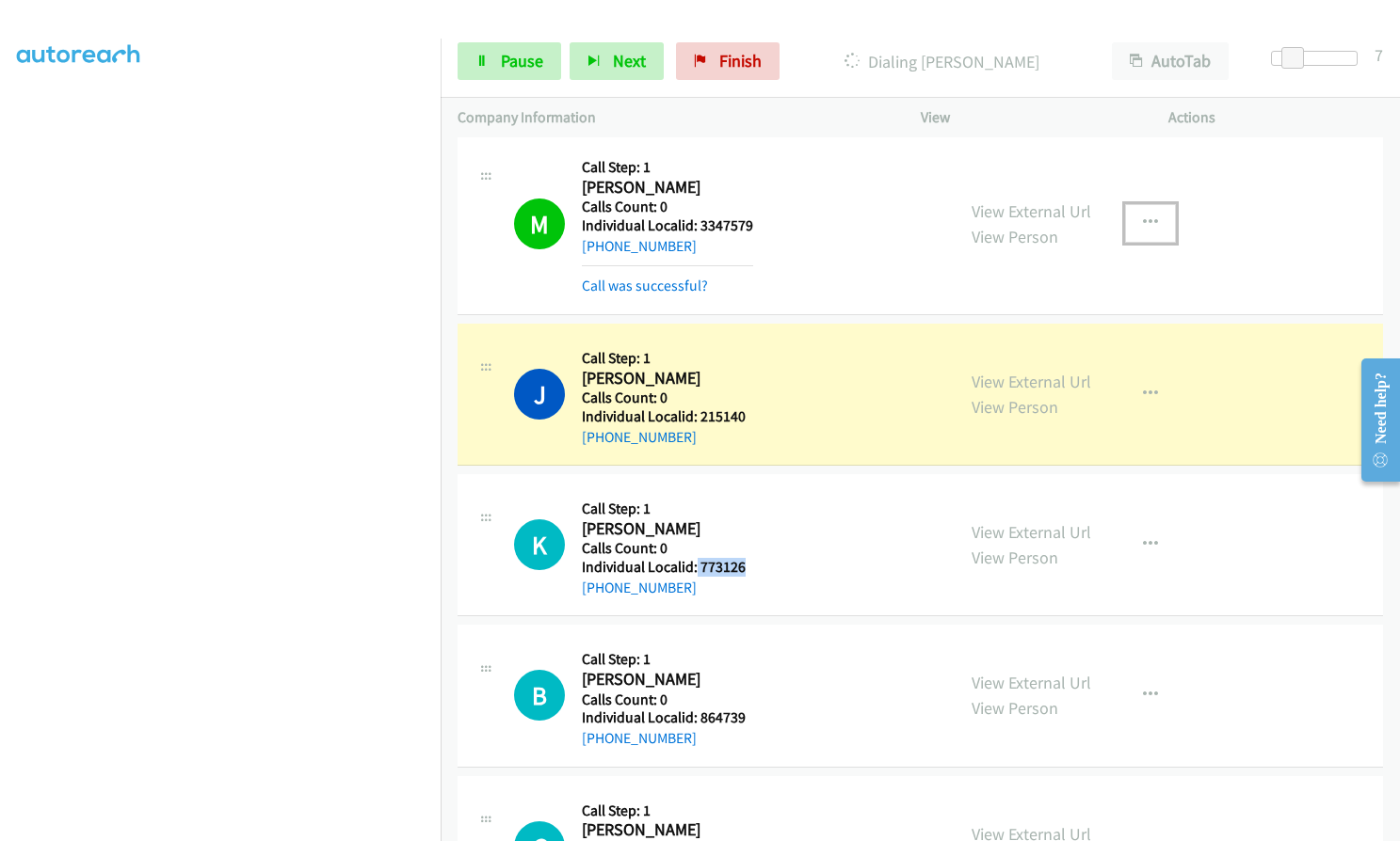
click at [1157, 218] on button "button" at bounding box center [1150, 222] width 51 height 37
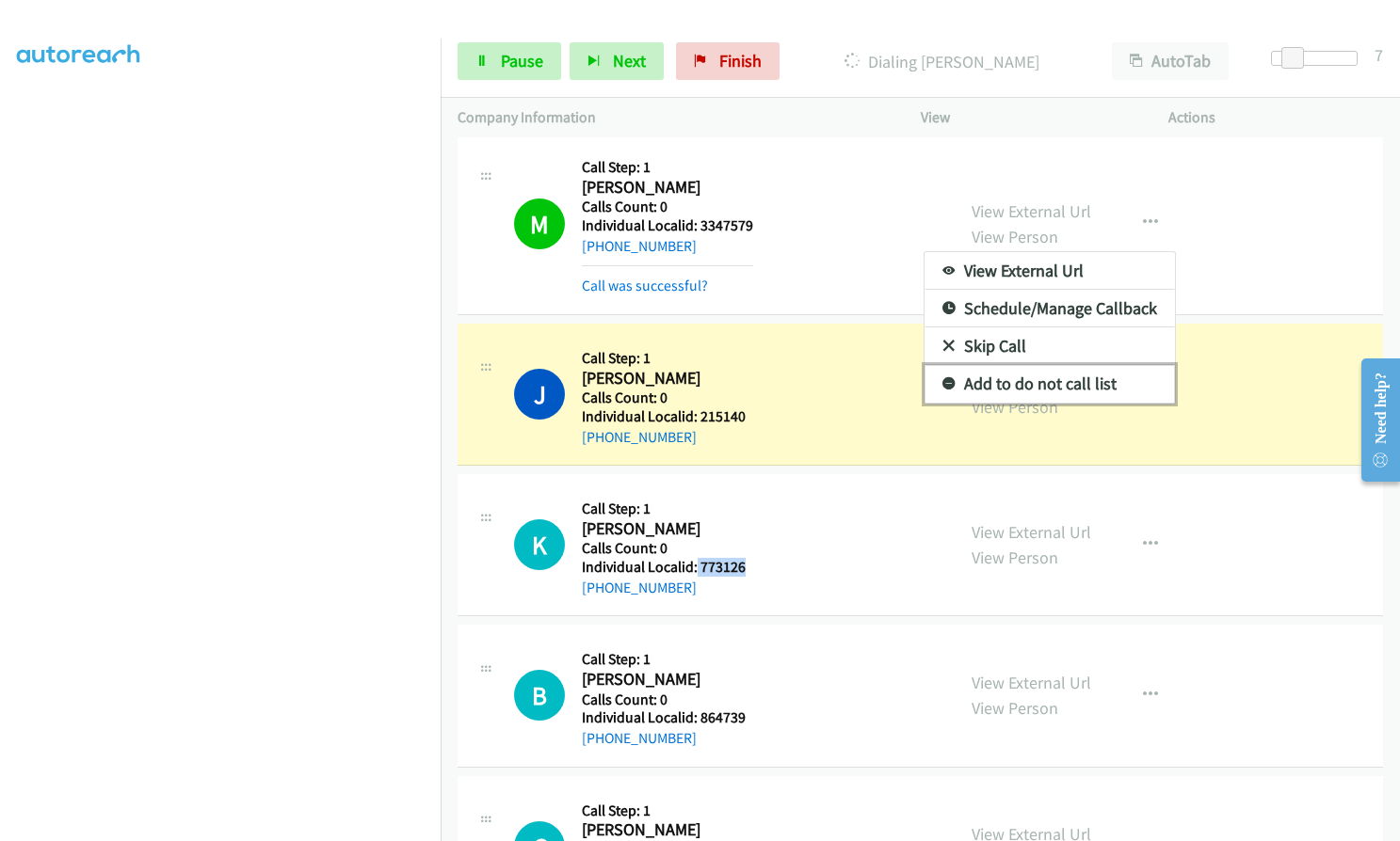
click at [943, 383] on icon at bounding box center [949, 385] width 13 height 13
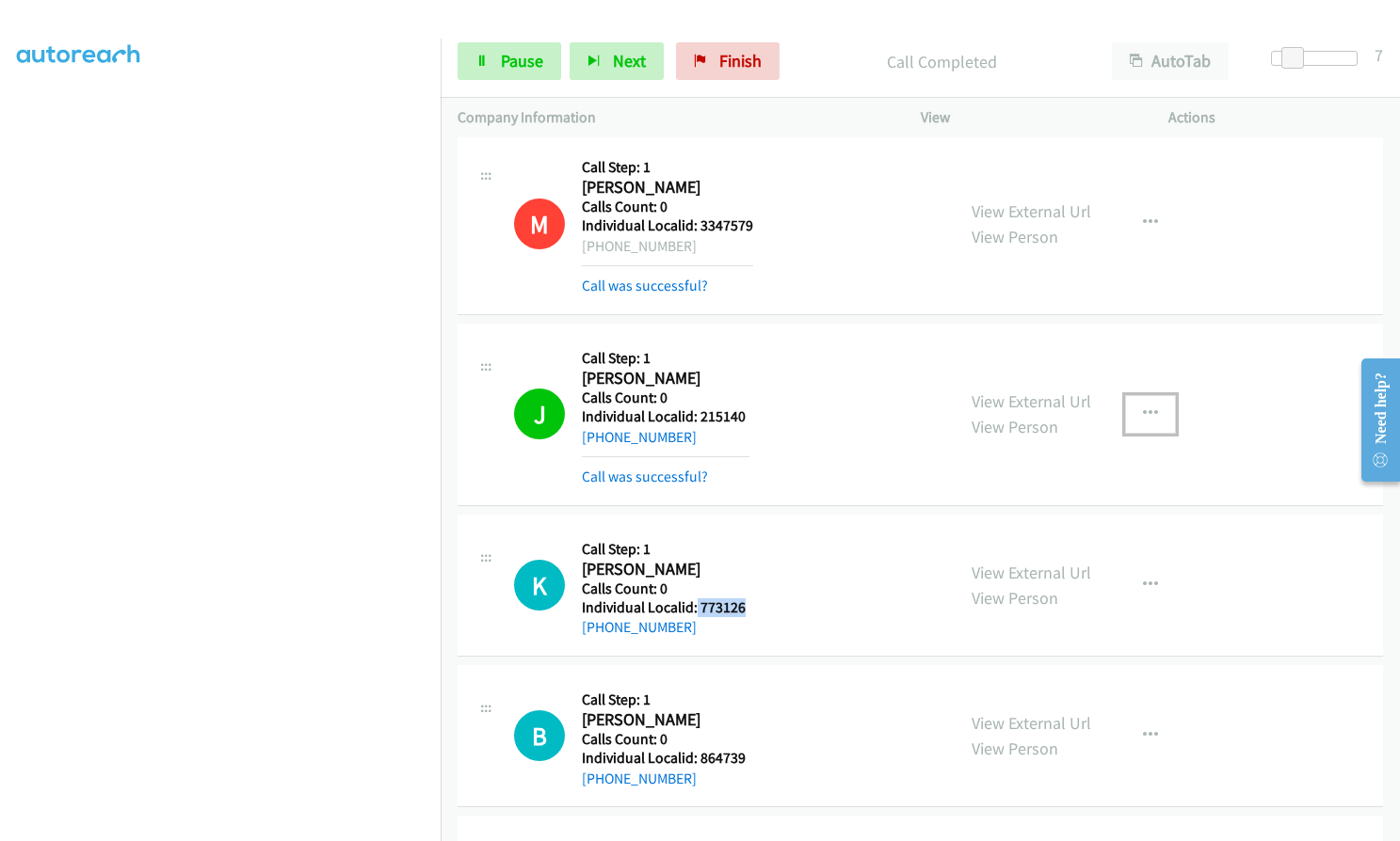
drag, startPoint x: 1158, startPoint y: 404, endPoint x: 1149, endPoint y: 411, distance: 11.4
click at [1158, 404] on button "button" at bounding box center [1150, 413] width 51 height 37
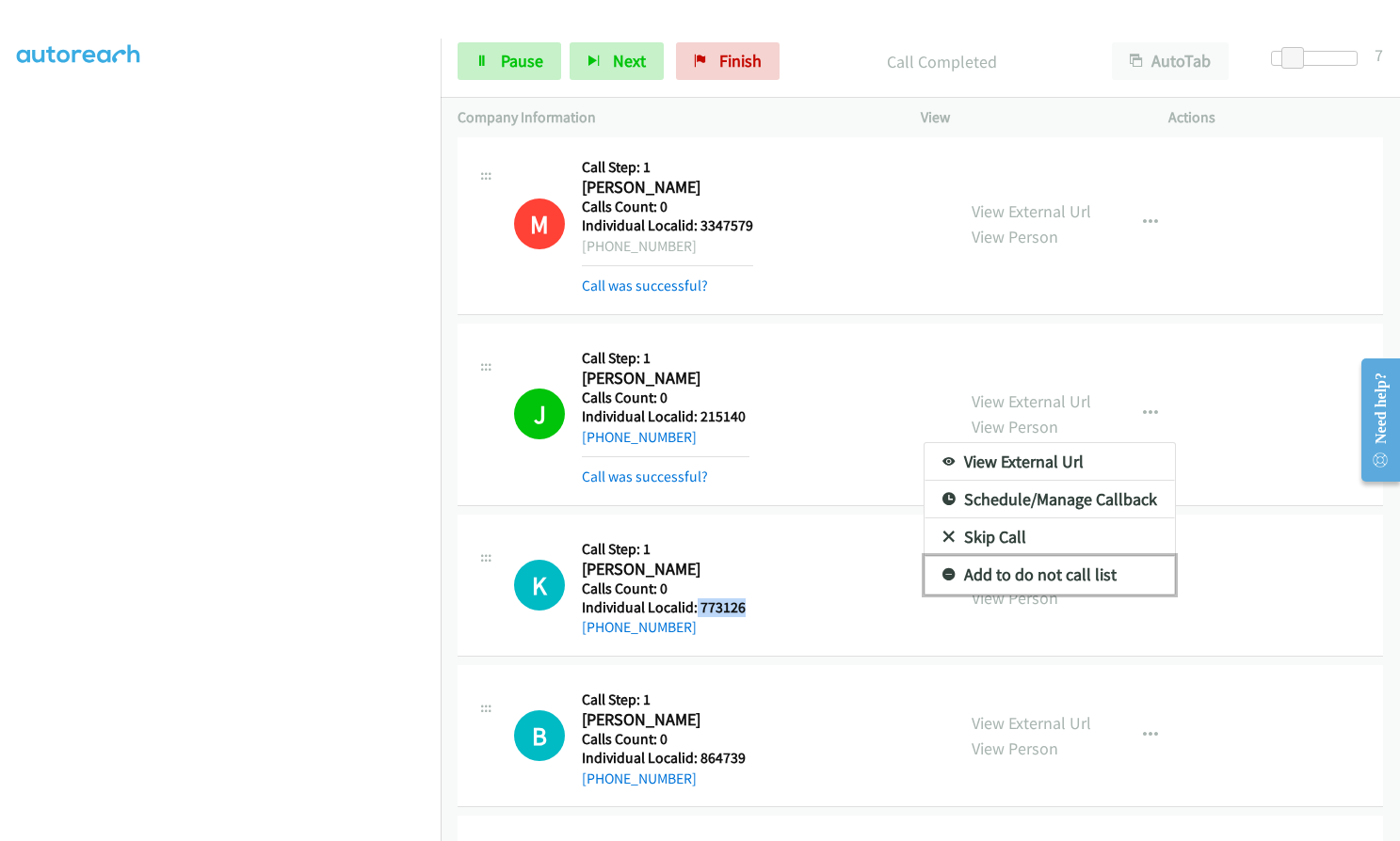
click at [943, 574] on icon at bounding box center [949, 576] width 13 height 13
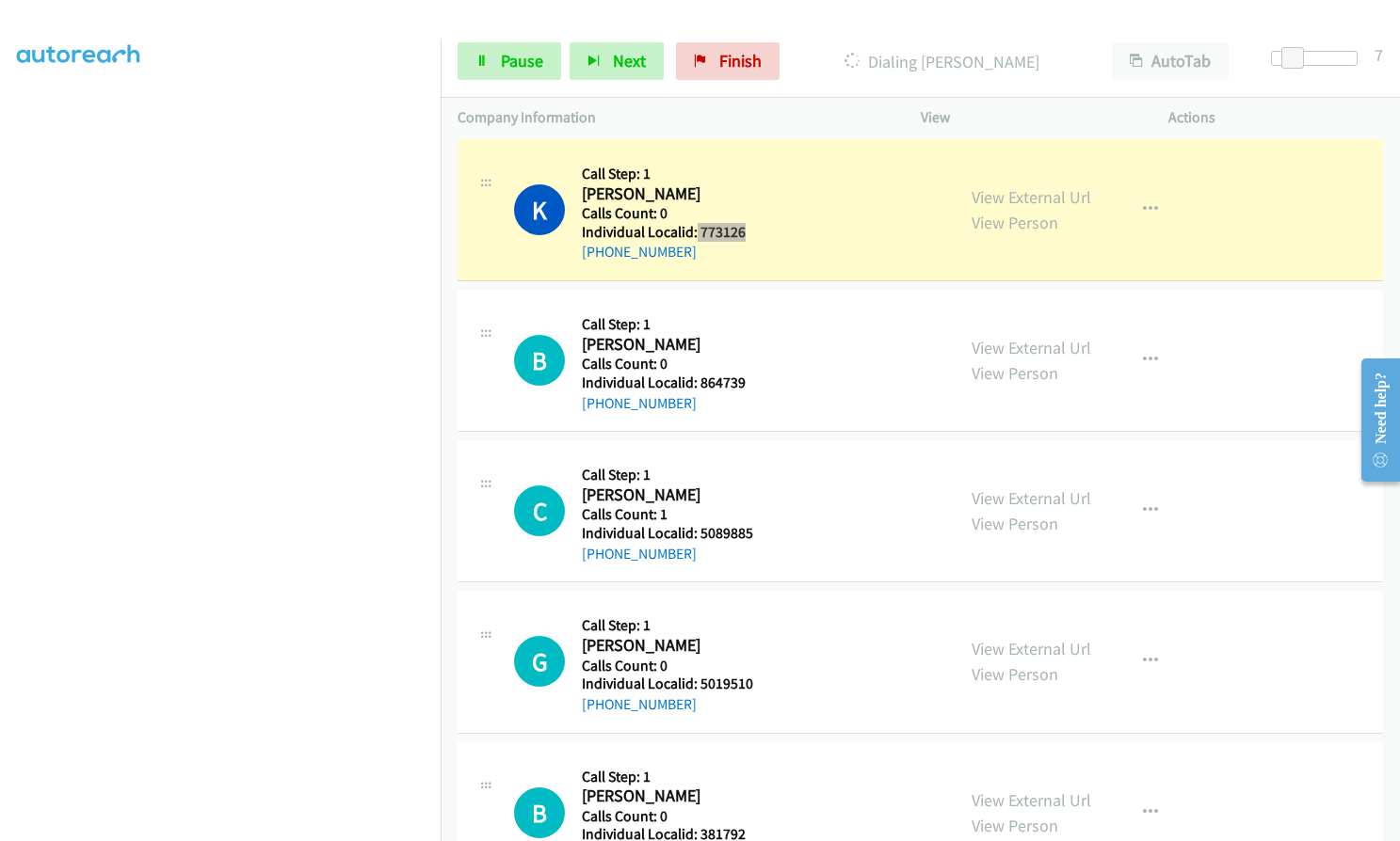
scroll to position [5137, 0]
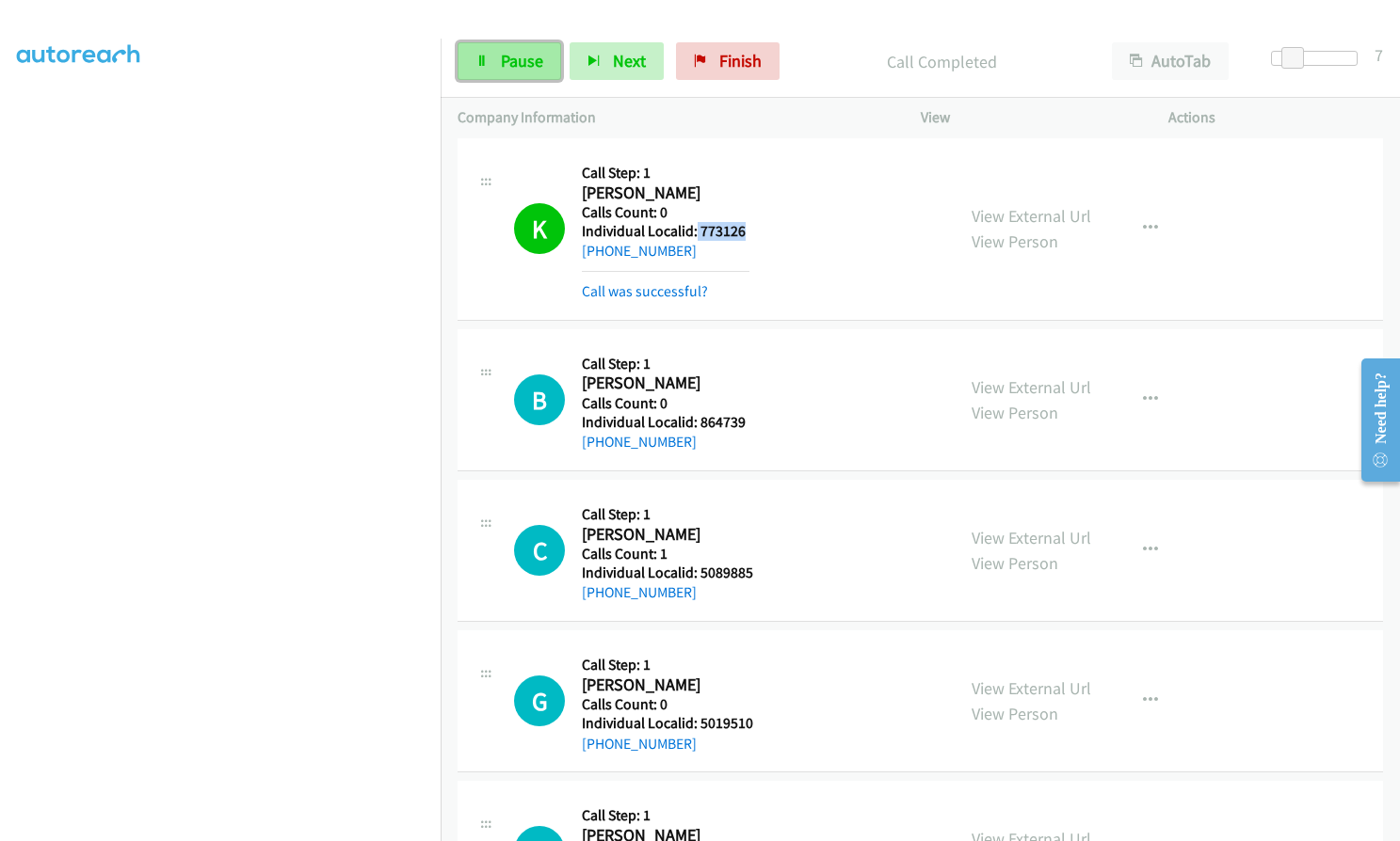
click at [504, 59] on span "Pause" at bounding box center [521, 60] width 42 height 22
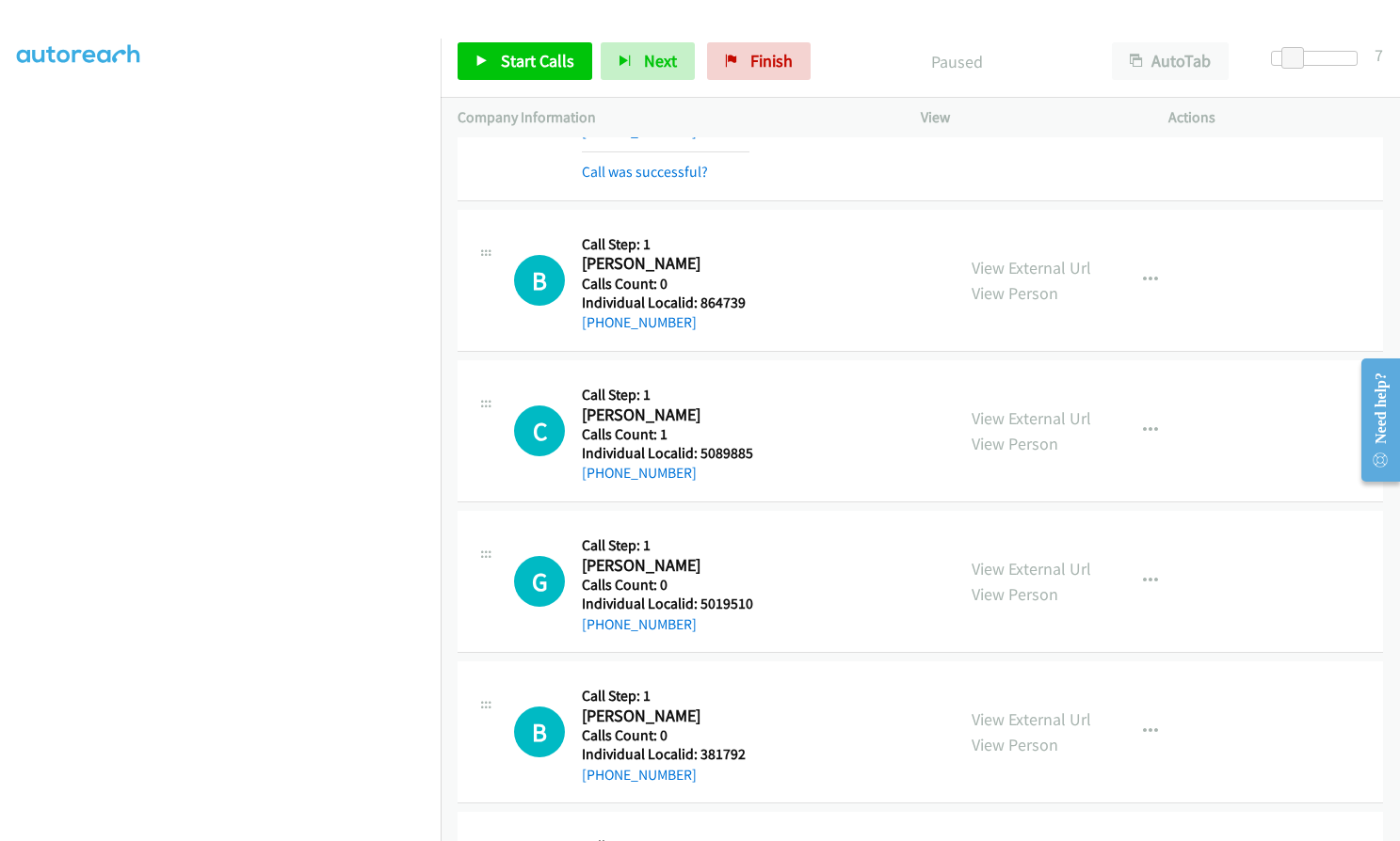
scroll to position [5325, 0]
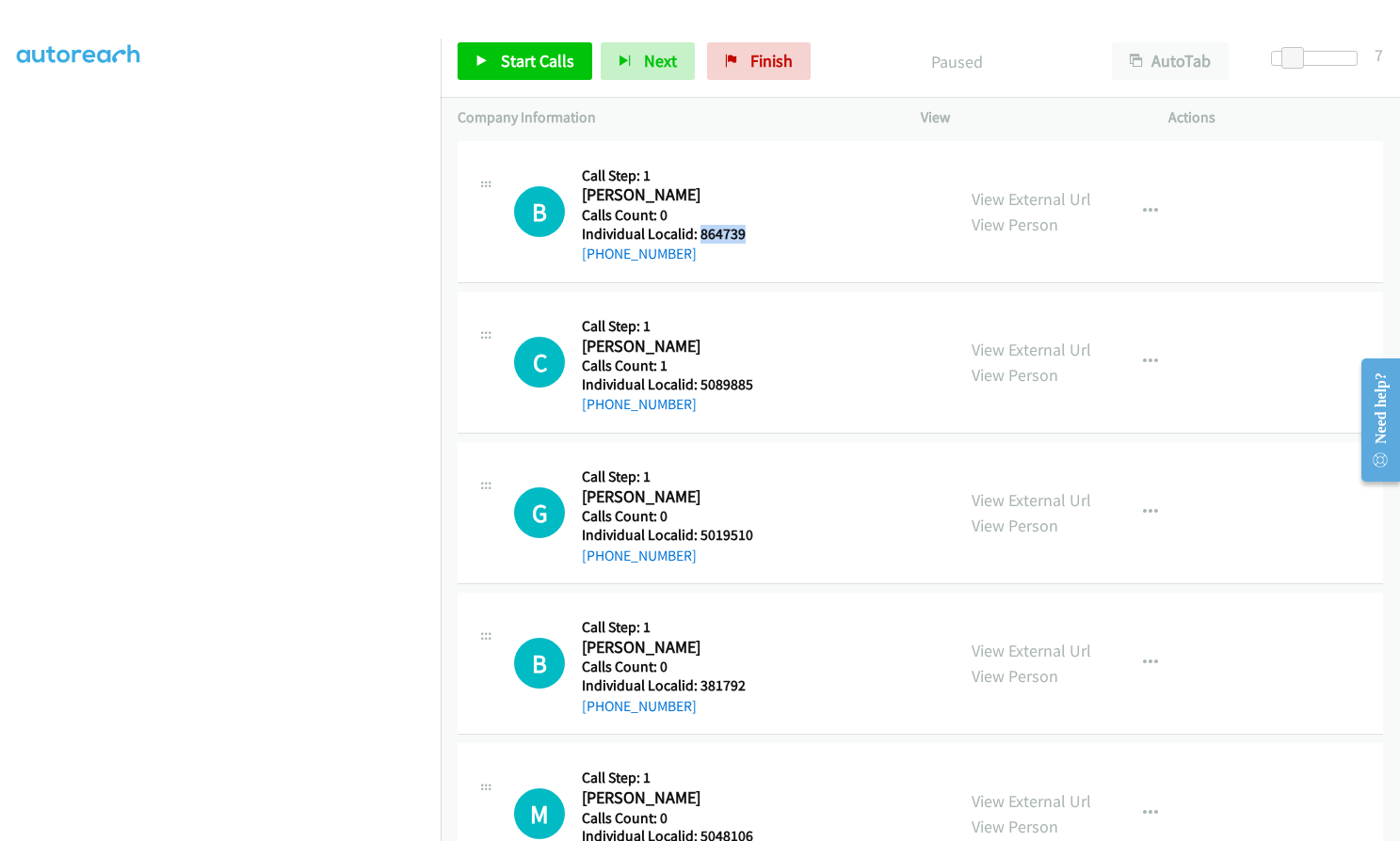
drag, startPoint x: 697, startPoint y: 233, endPoint x: 753, endPoint y: 232, distance: 56.0
click at [753, 232] on div "B Callback Scheduled Call Step: 1 Bret Crites America/Chicago Calls Count: 0 In…" at bounding box center [726, 212] width 424 height 107
drag, startPoint x: 698, startPoint y: 384, endPoint x: 761, endPoint y: 383, distance: 63.0
click at [761, 383] on div "C Callback Scheduled Call Step: 1 Chad Sheets America/New_York Calls Count: 1 I…" at bounding box center [726, 362] width 424 height 107
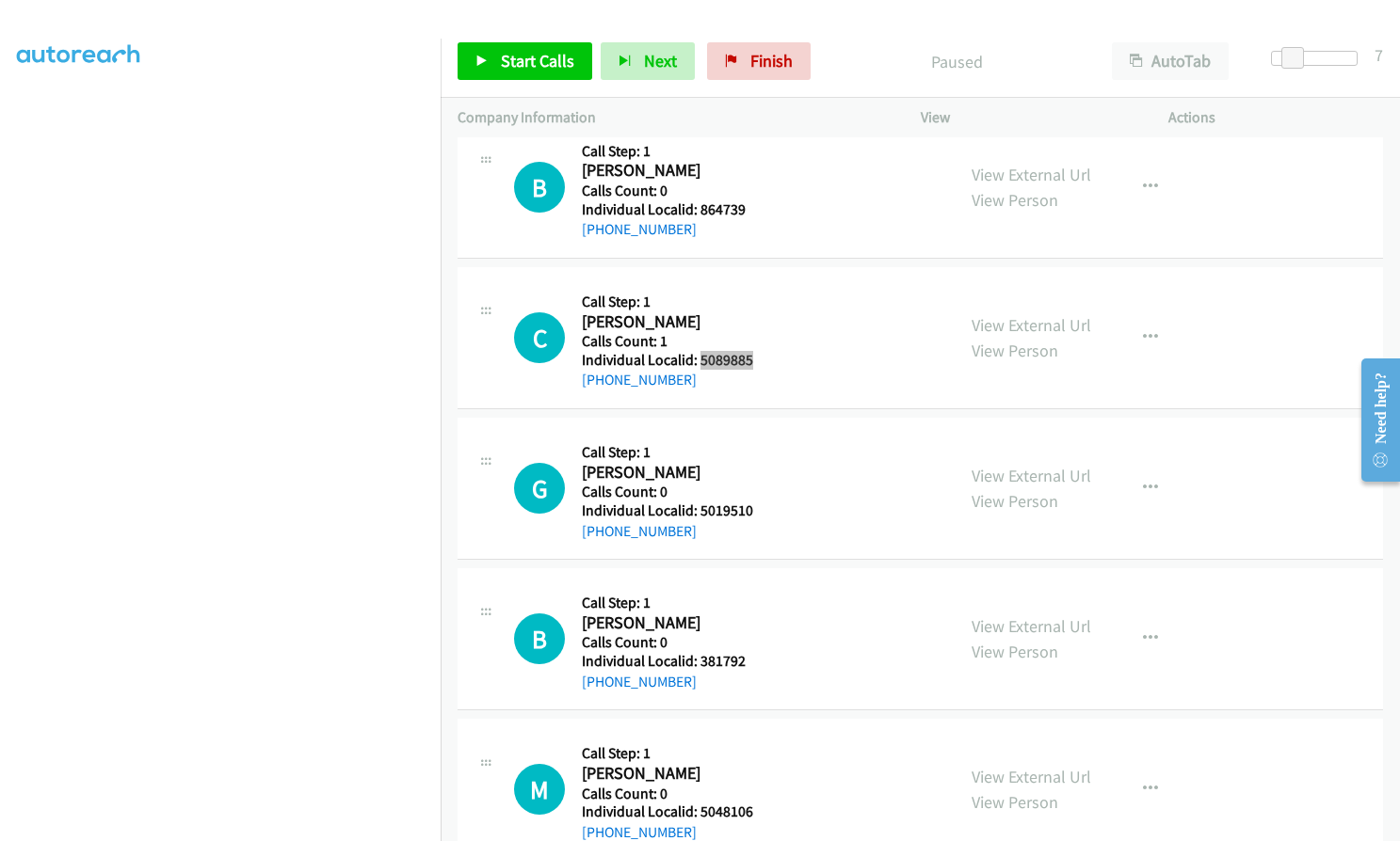
scroll to position [5372, 0]
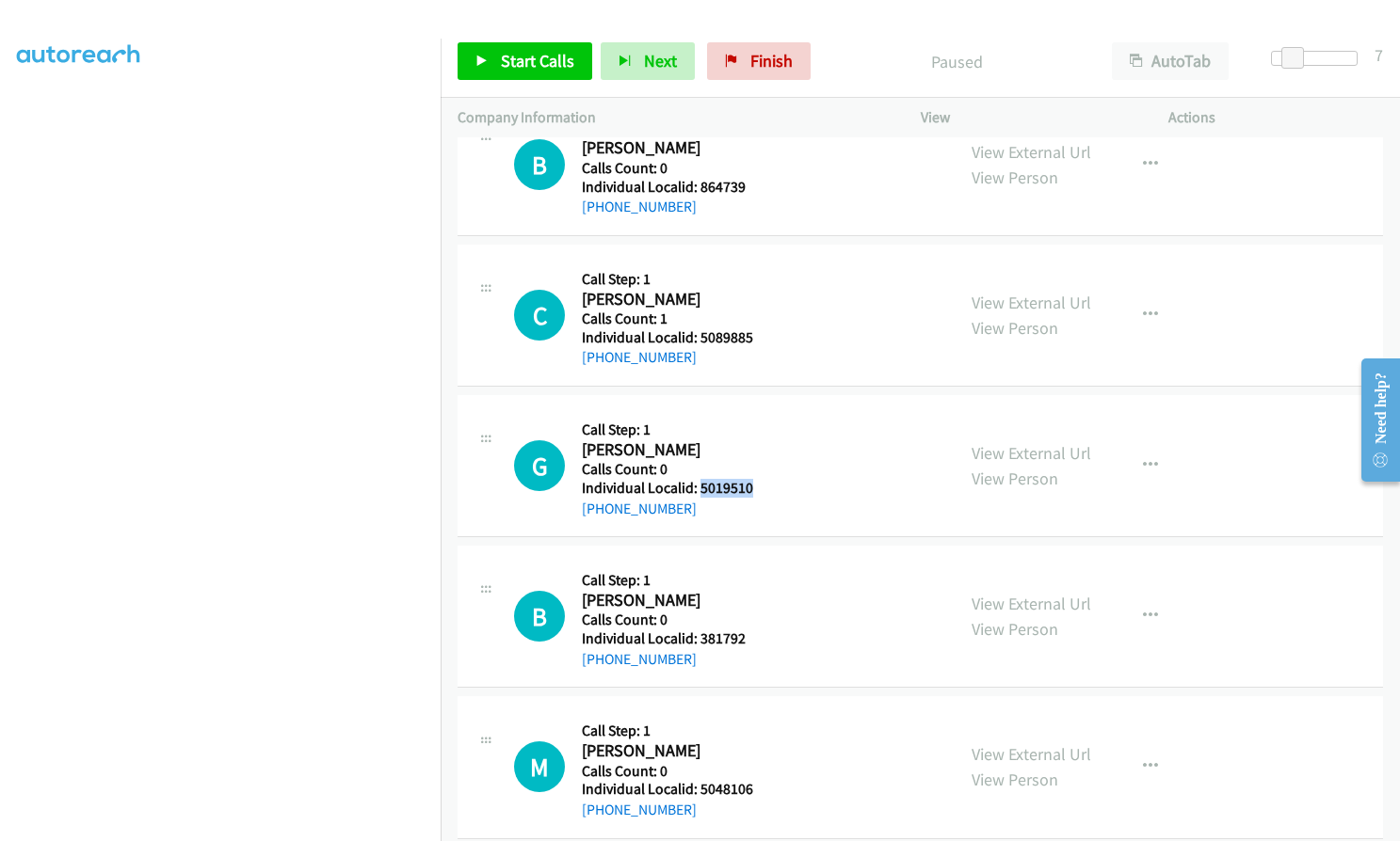
drag, startPoint x: 701, startPoint y: 492, endPoint x: 751, endPoint y: 490, distance: 50.0
click at [751, 490] on div "G Callback Scheduled Call Step: 1 Glenn French America/New_York Calls Count: 0 …" at bounding box center [726, 466] width 424 height 107
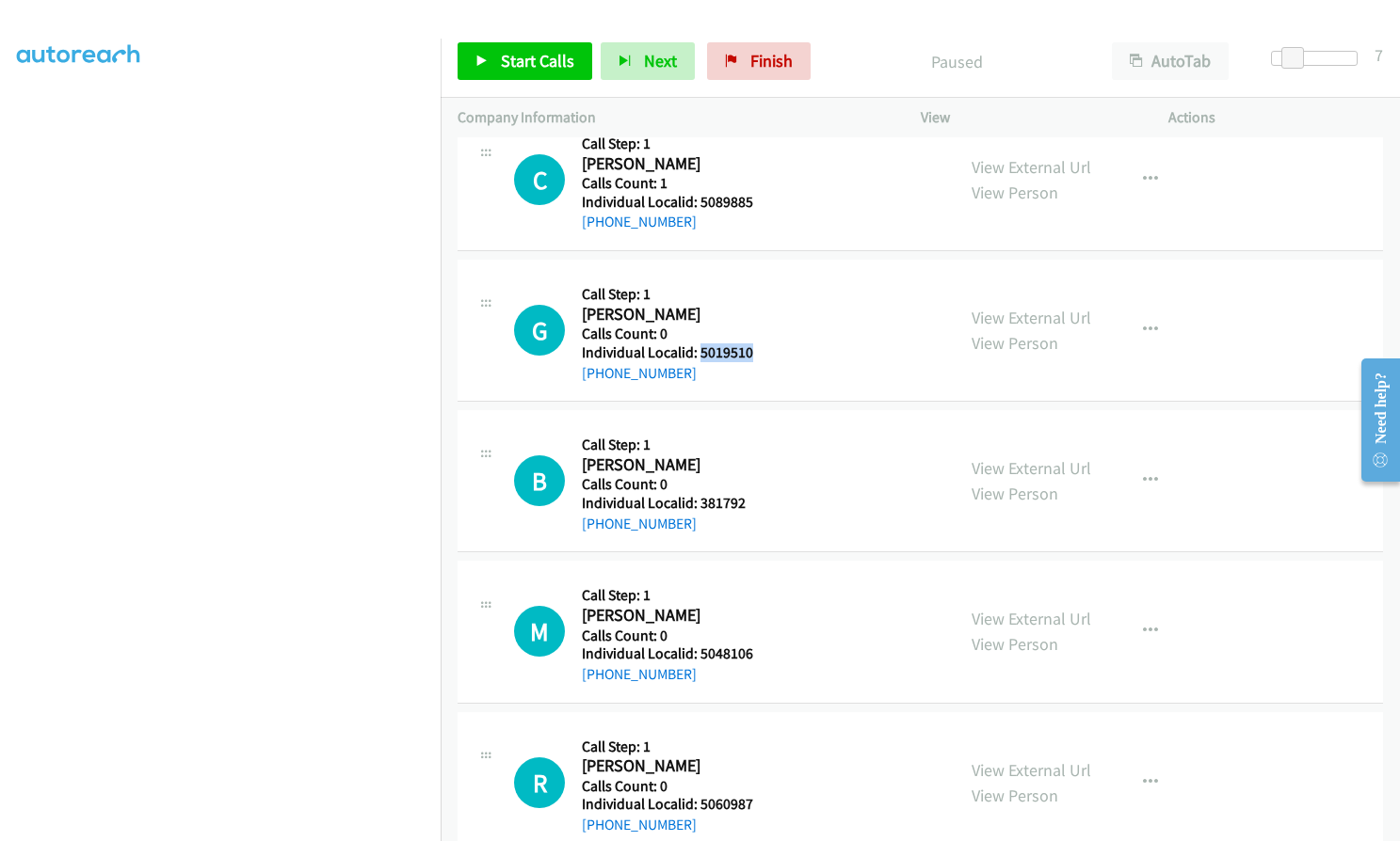
scroll to position [5513, 0]
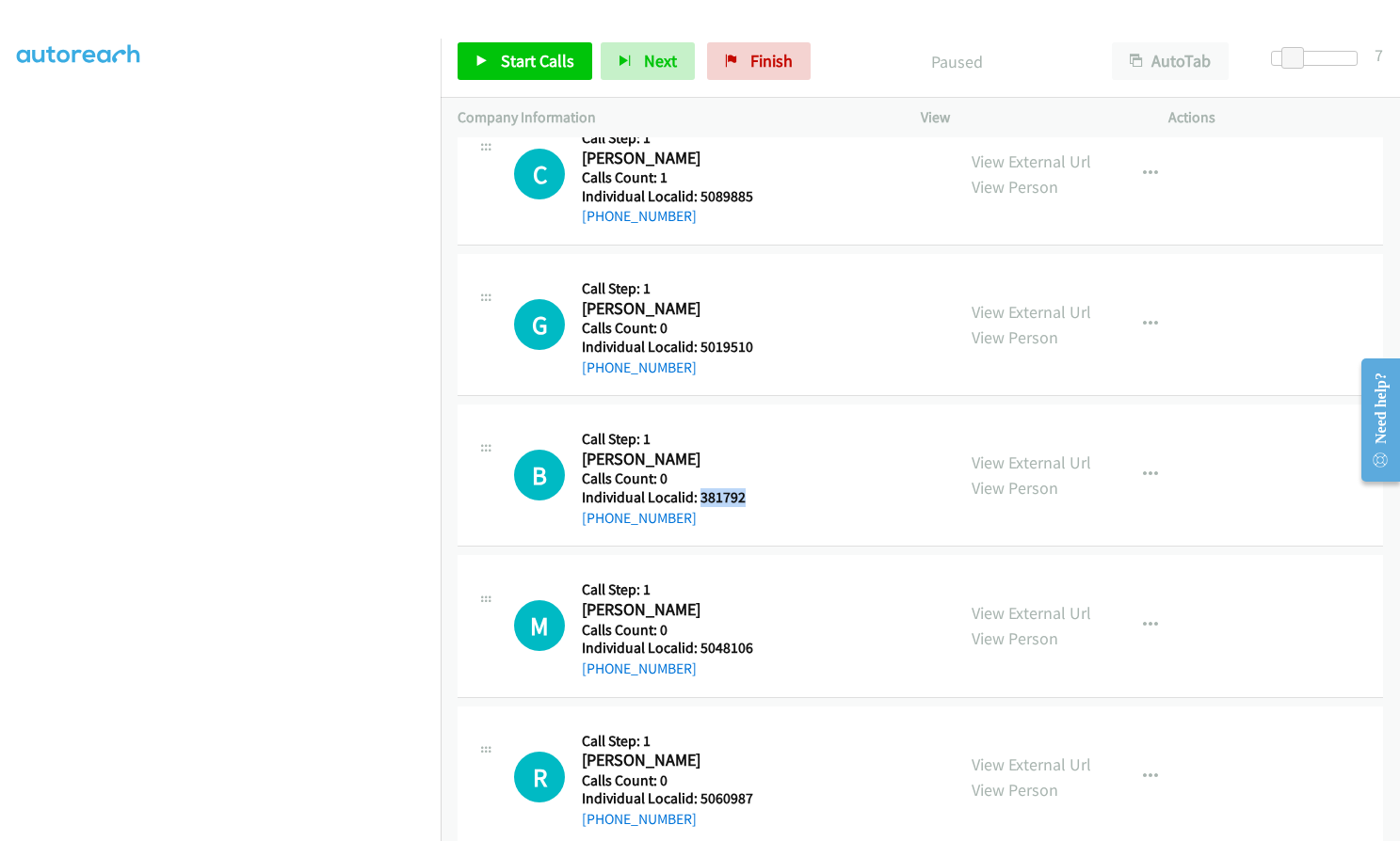
drag, startPoint x: 698, startPoint y: 520, endPoint x: 760, endPoint y: 495, distance: 66.9
click at [760, 495] on div "B Callback Scheduled Call Step: 1 Bill Schaleben America/Chicago Calls Count: 0…" at bounding box center [726, 475] width 424 height 107
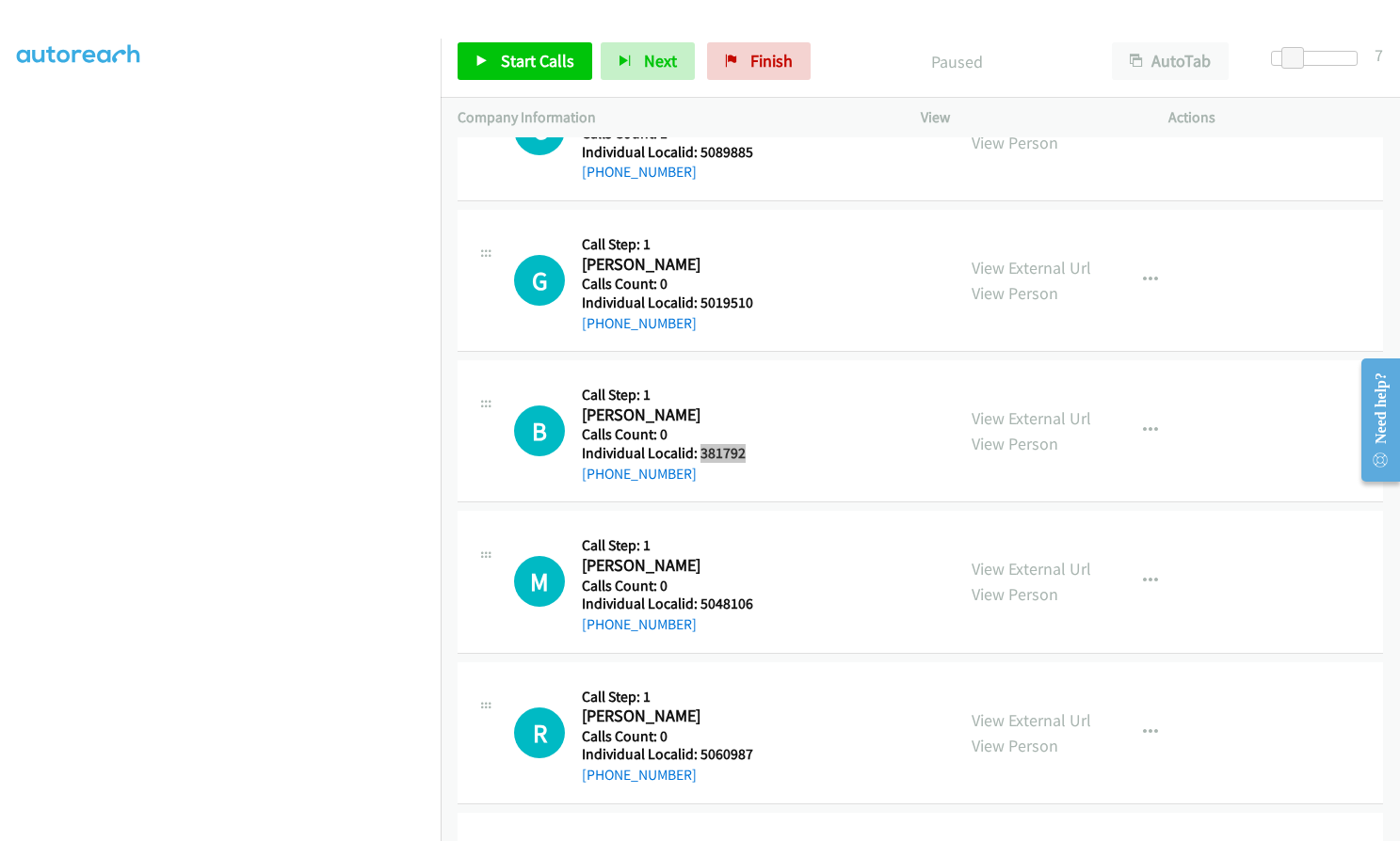
scroll to position [5607, 0]
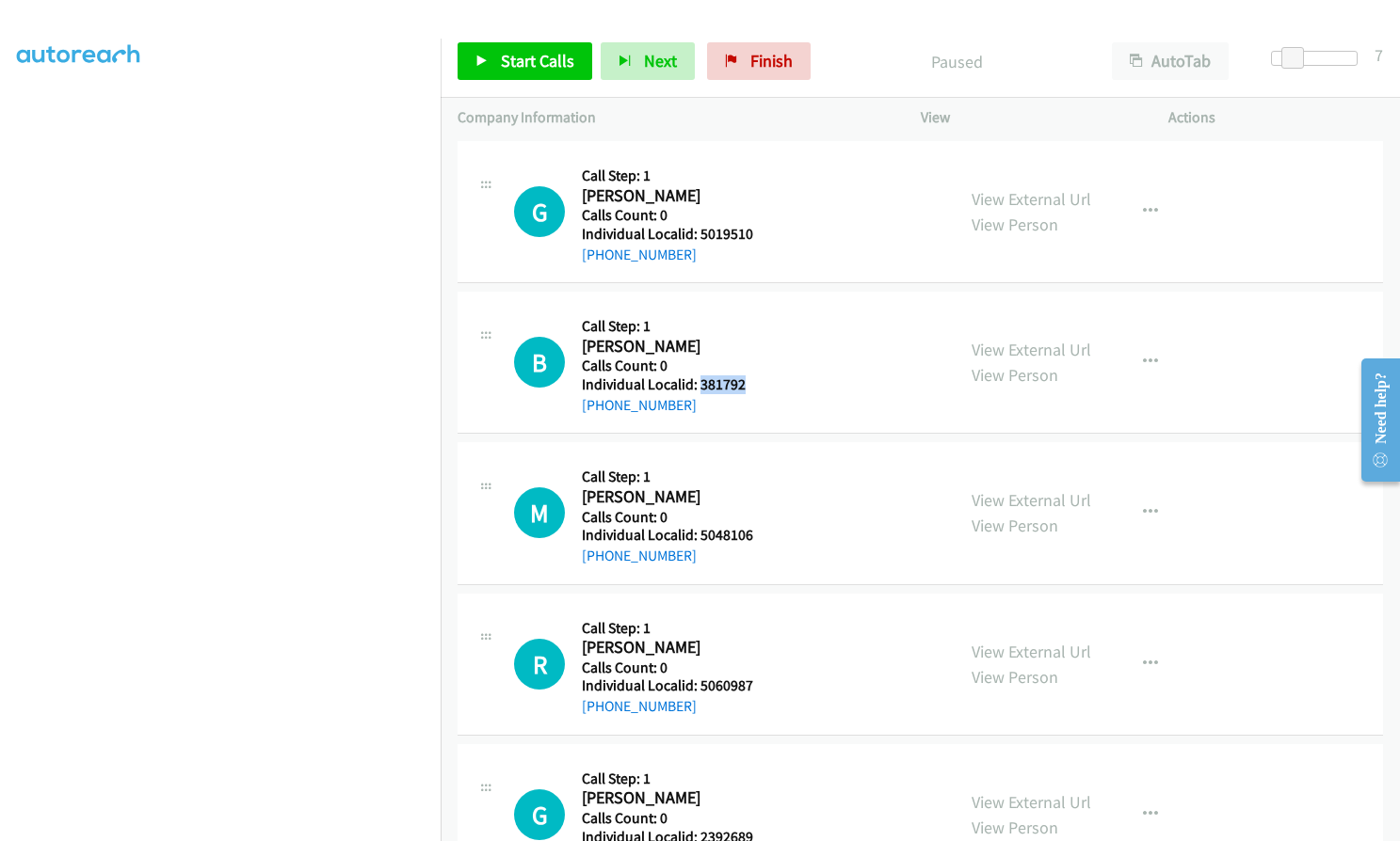
drag, startPoint x: 698, startPoint y: 549, endPoint x: 750, endPoint y: 549, distance: 52.0
click at [753, 549] on div "M Callback Scheduled Call Step: 1 Michael Bonham America/New_York Calls Count: …" at bounding box center [726, 513] width 424 height 107
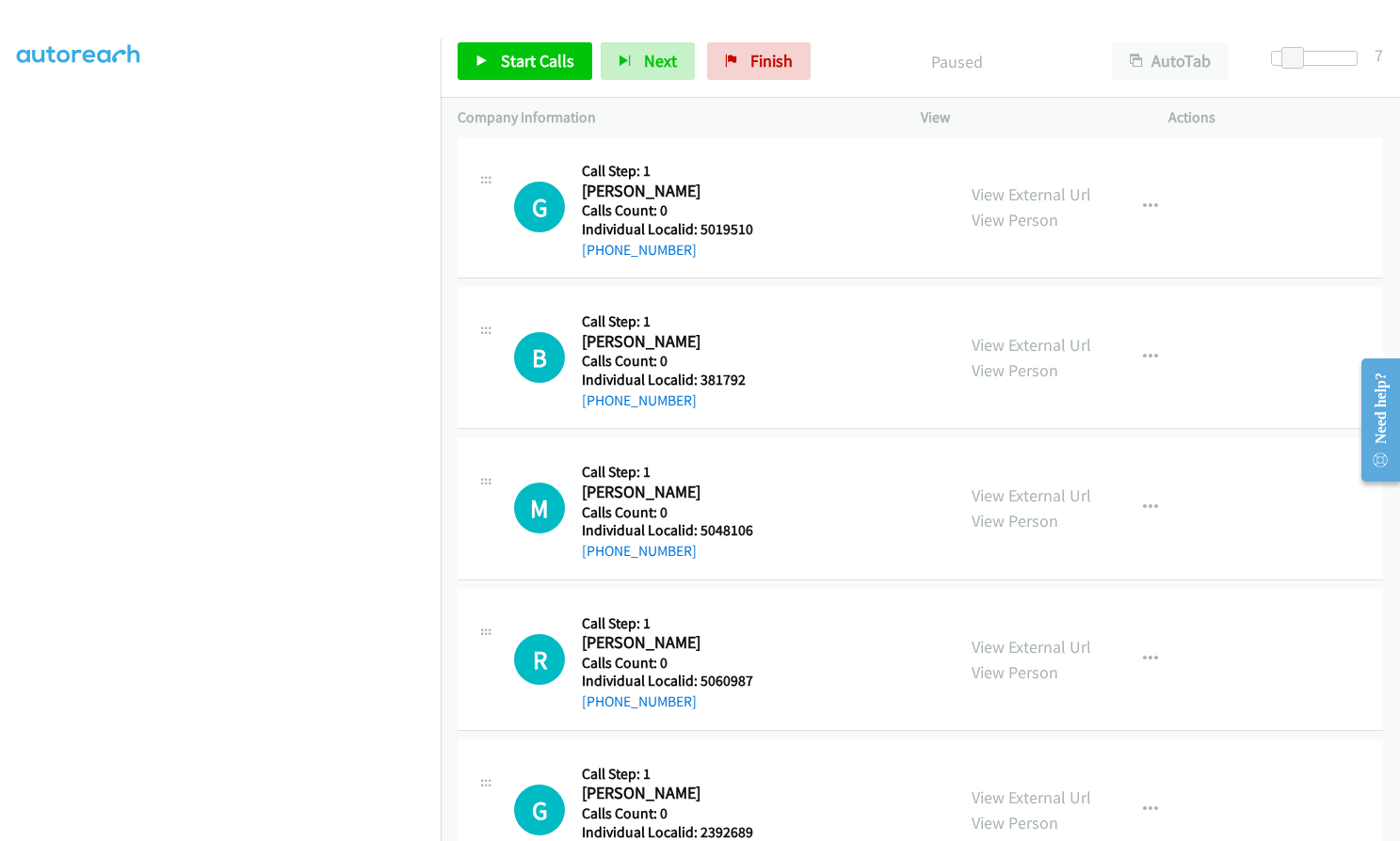
click at [766, 489] on div "M Callback Scheduled Call Step: 1 Michael Bonham America/New_York Calls Count: …" at bounding box center [726, 508] width 424 height 107
drag, startPoint x: 707, startPoint y: 530, endPoint x: 748, endPoint y: 528, distance: 41.0
click at [753, 528] on div "M Callback Scheduled Call Step: 1 Michael Bonham America/New_York Calls Count: …" at bounding box center [726, 508] width 424 height 107
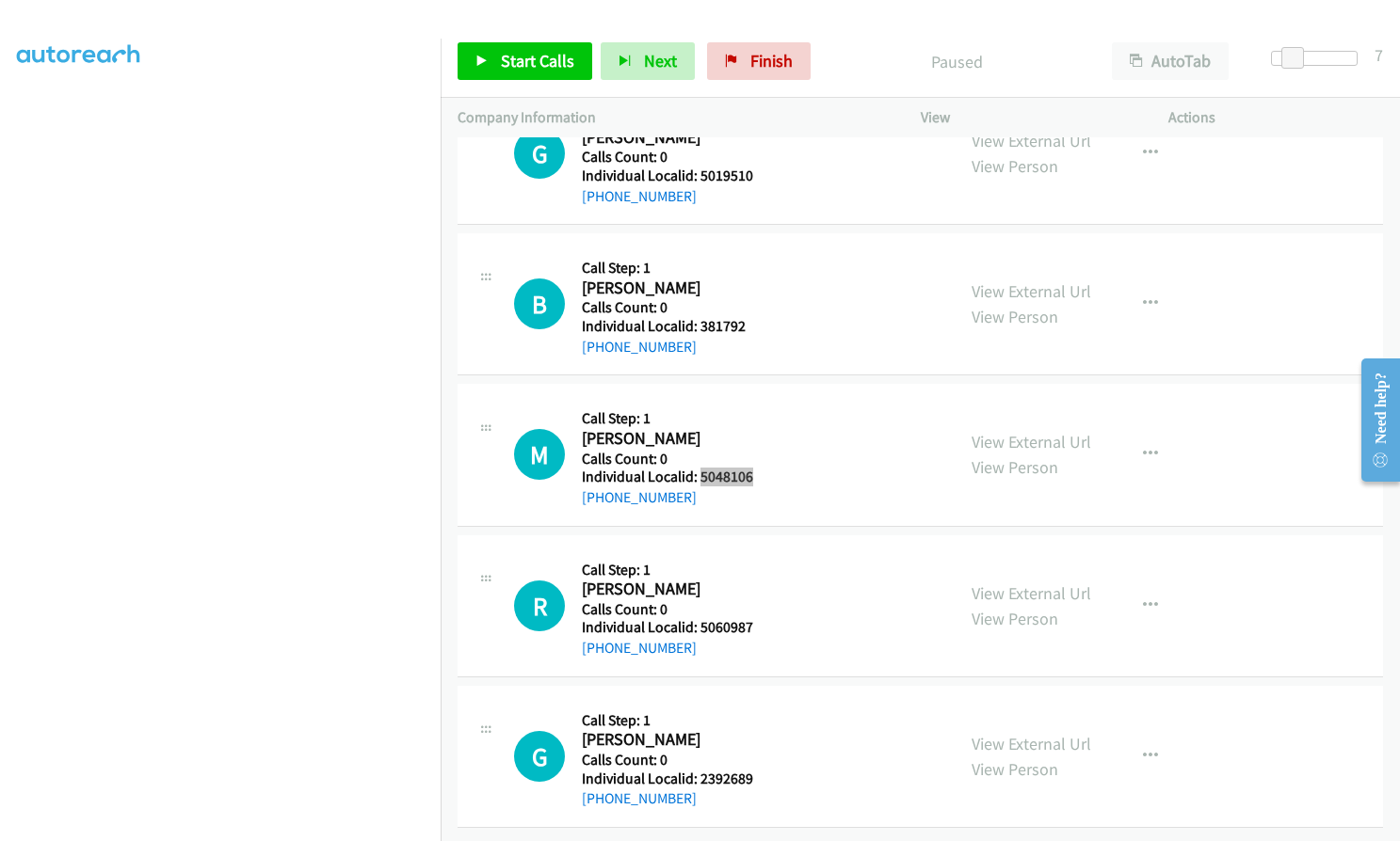
scroll to position [5698, 0]
drag, startPoint x: 699, startPoint y: 613, endPoint x: 755, endPoint y: 609, distance: 56.1
click at [755, 609] on div "R Callback Scheduled Call Step: 1 Roy Petersen America/New_York Calls Count: 0 …" at bounding box center [726, 606] width 424 height 107
drag, startPoint x: 698, startPoint y: 758, endPoint x: 753, endPoint y: 758, distance: 55.0
click at [753, 758] on div "G Callback Scheduled Call Step: 1 Gerald Eglentowicz America/New_York Calls Cou…" at bounding box center [726, 756] width 424 height 107
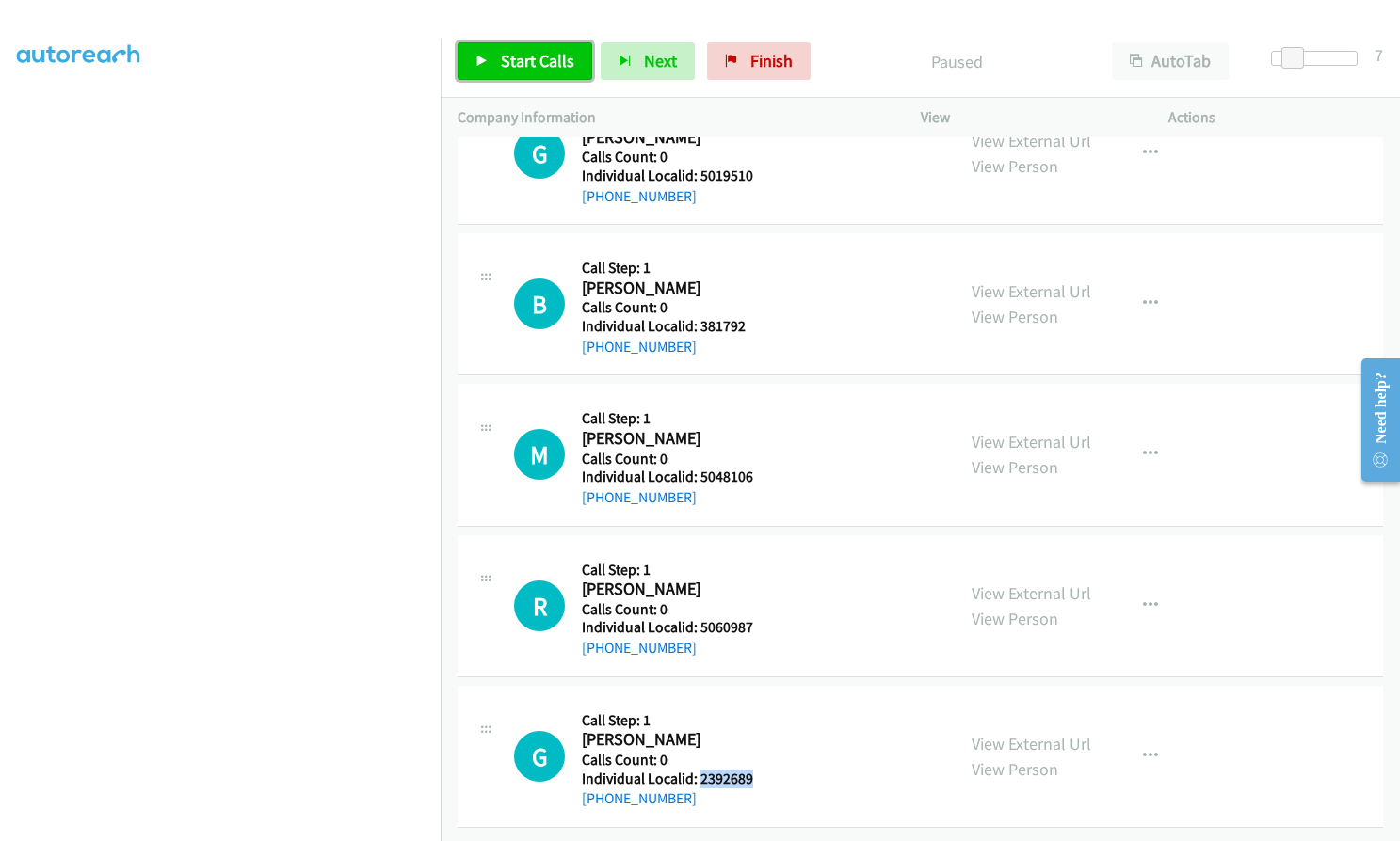
click at [537, 55] on span "Start Calls" at bounding box center [537, 60] width 74 height 22
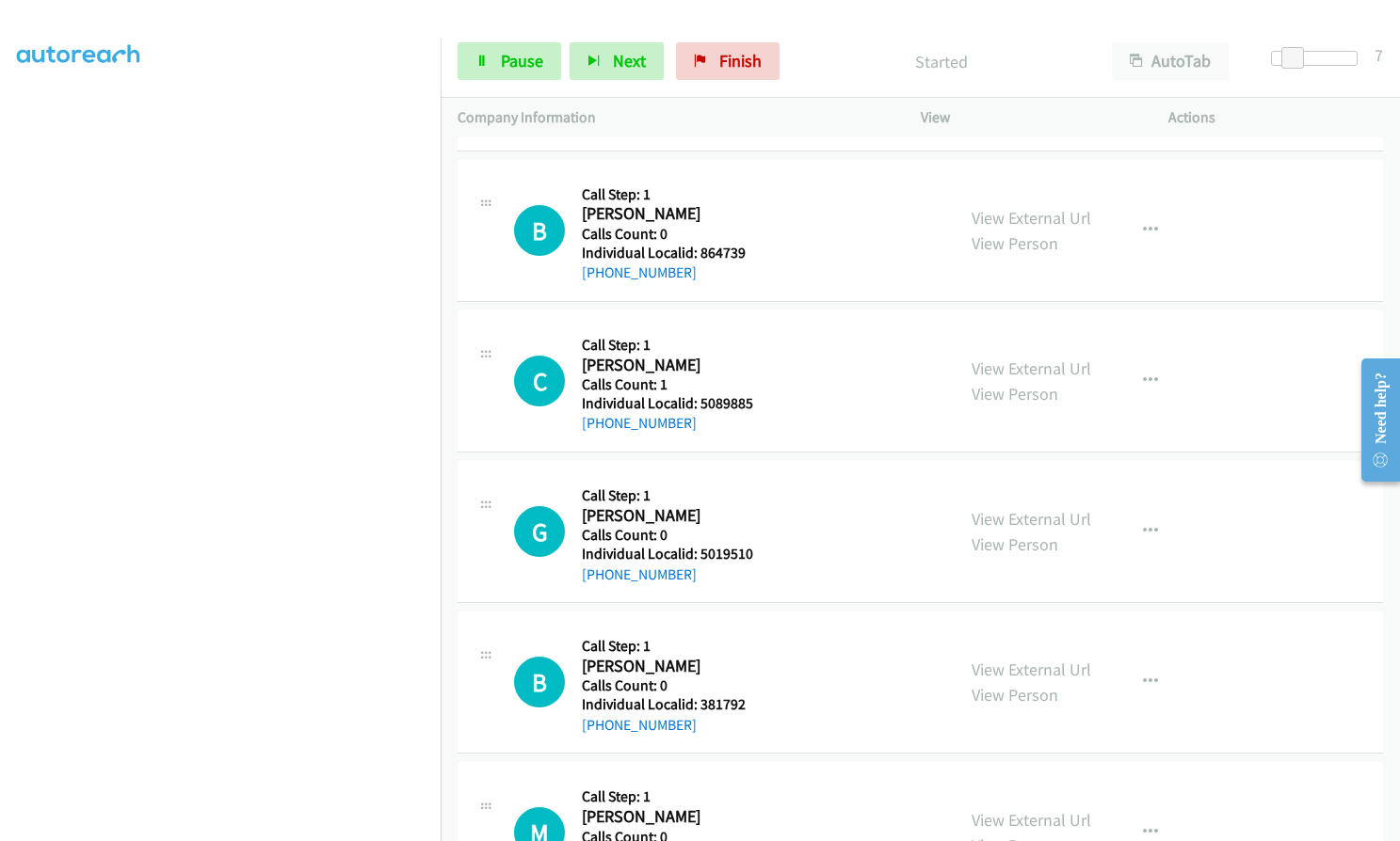
scroll to position [5322, 0]
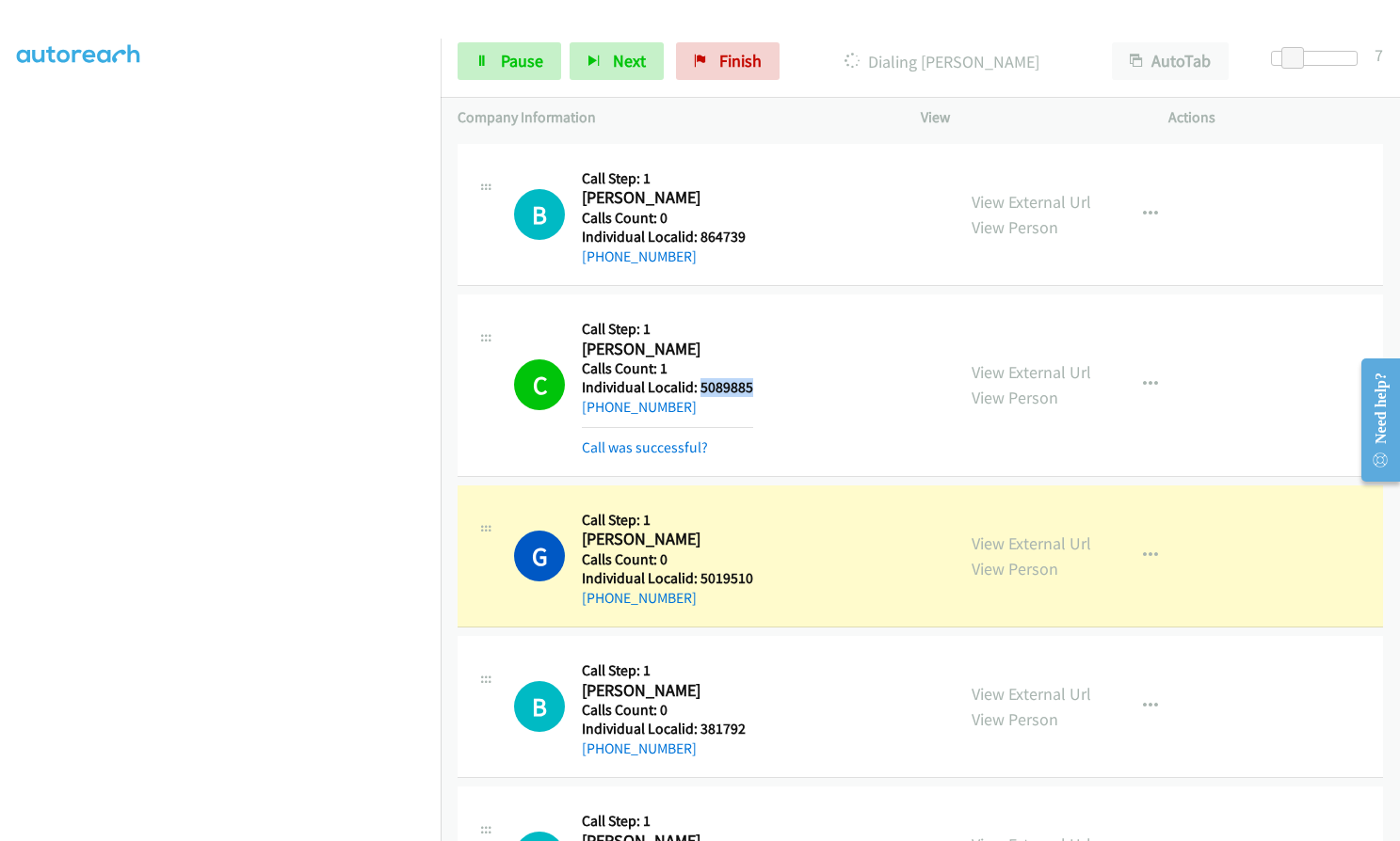
drag, startPoint x: 699, startPoint y: 392, endPoint x: 753, endPoint y: 389, distance: 54.1
click at [753, 389] on div "C Callback Scheduled Call Step: 1 Chad Sheets America/New_York Calls Count: 1 I…" at bounding box center [726, 385] width 424 height 148
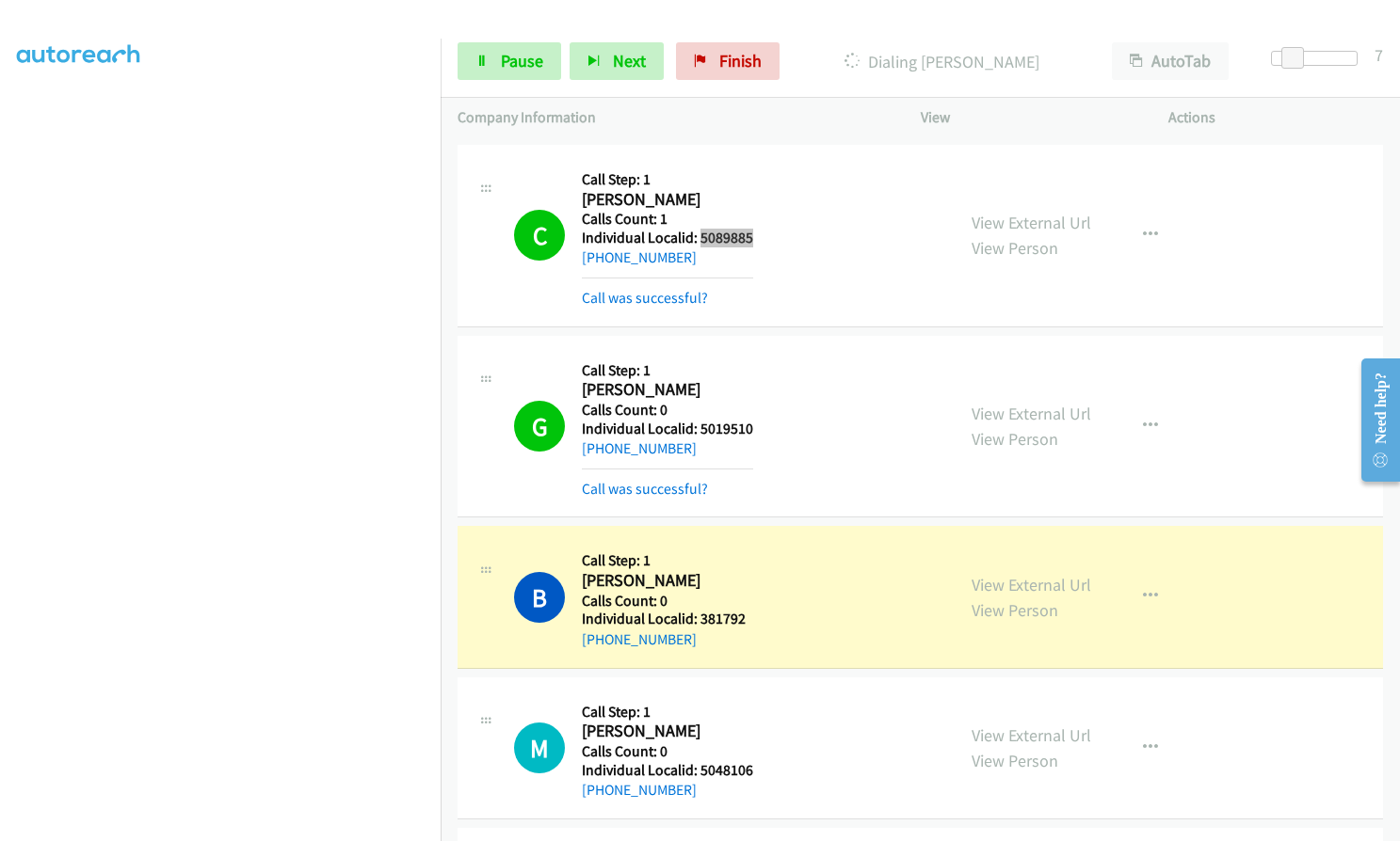
scroll to position [5534, 0]
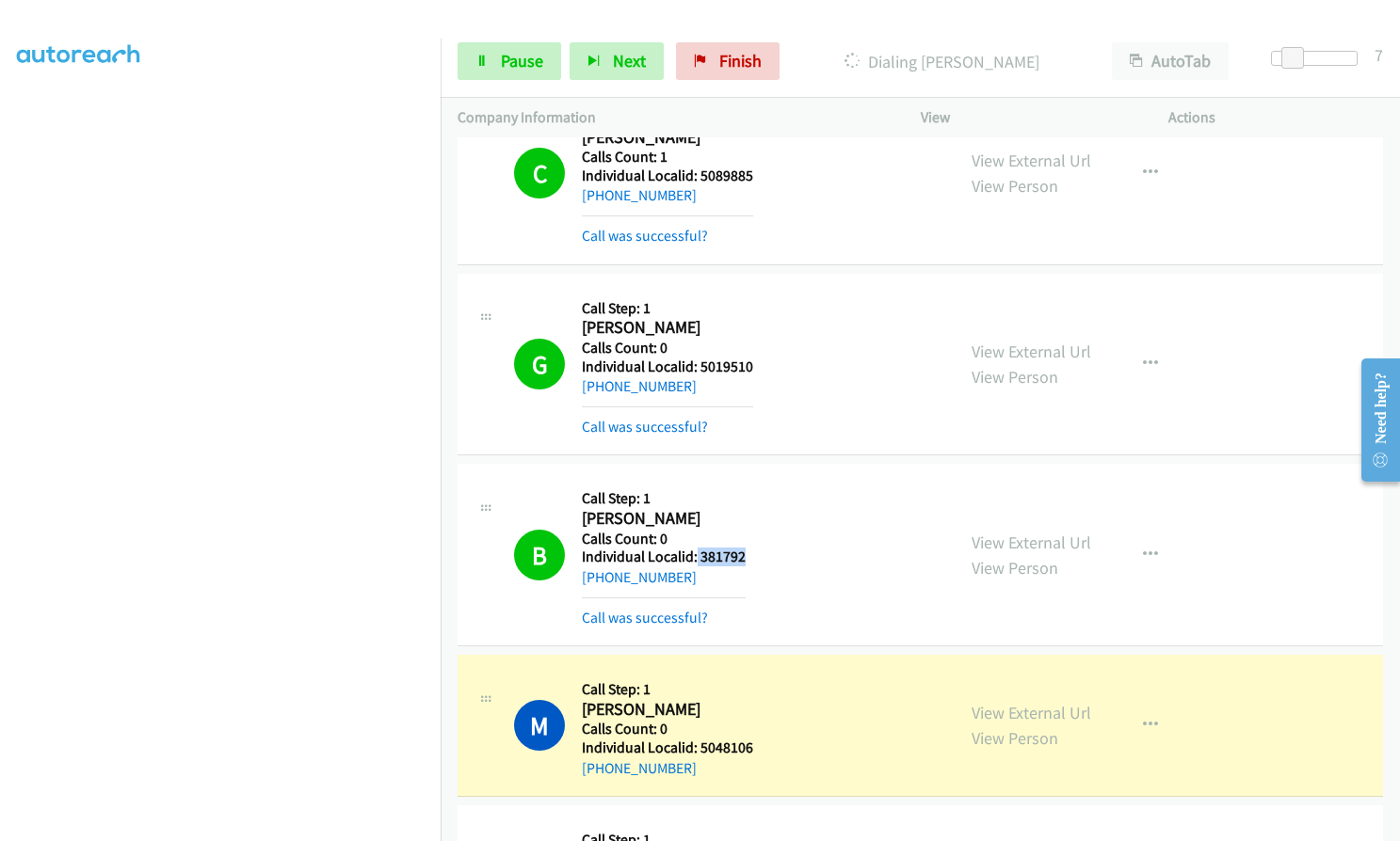
drag, startPoint x: 695, startPoint y: 554, endPoint x: 753, endPoint y: 558, distance: 58.1
click at [753, 558] on div "B Callback Scheduled Call Step: 1 Bill Schaleben America/Chicago Calls Count: 0…" at bounding box center [726, 555] width 424 height 148
click at [1154, 541] on button "button" at bounding box center [1150, 555] width 51 height 37
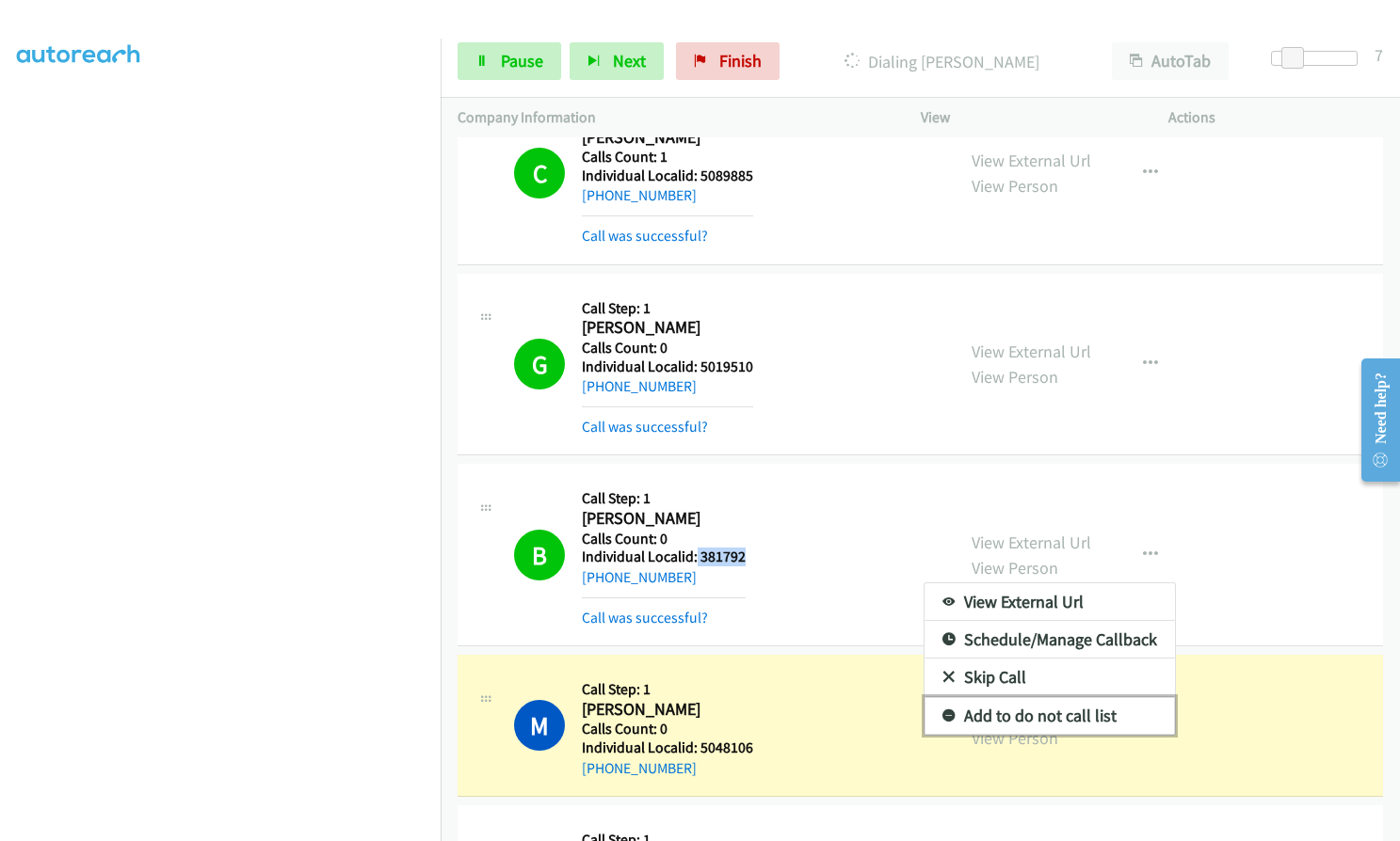
click at [943, 711] on icon at bounding box center [949, 717] width 13 height 13
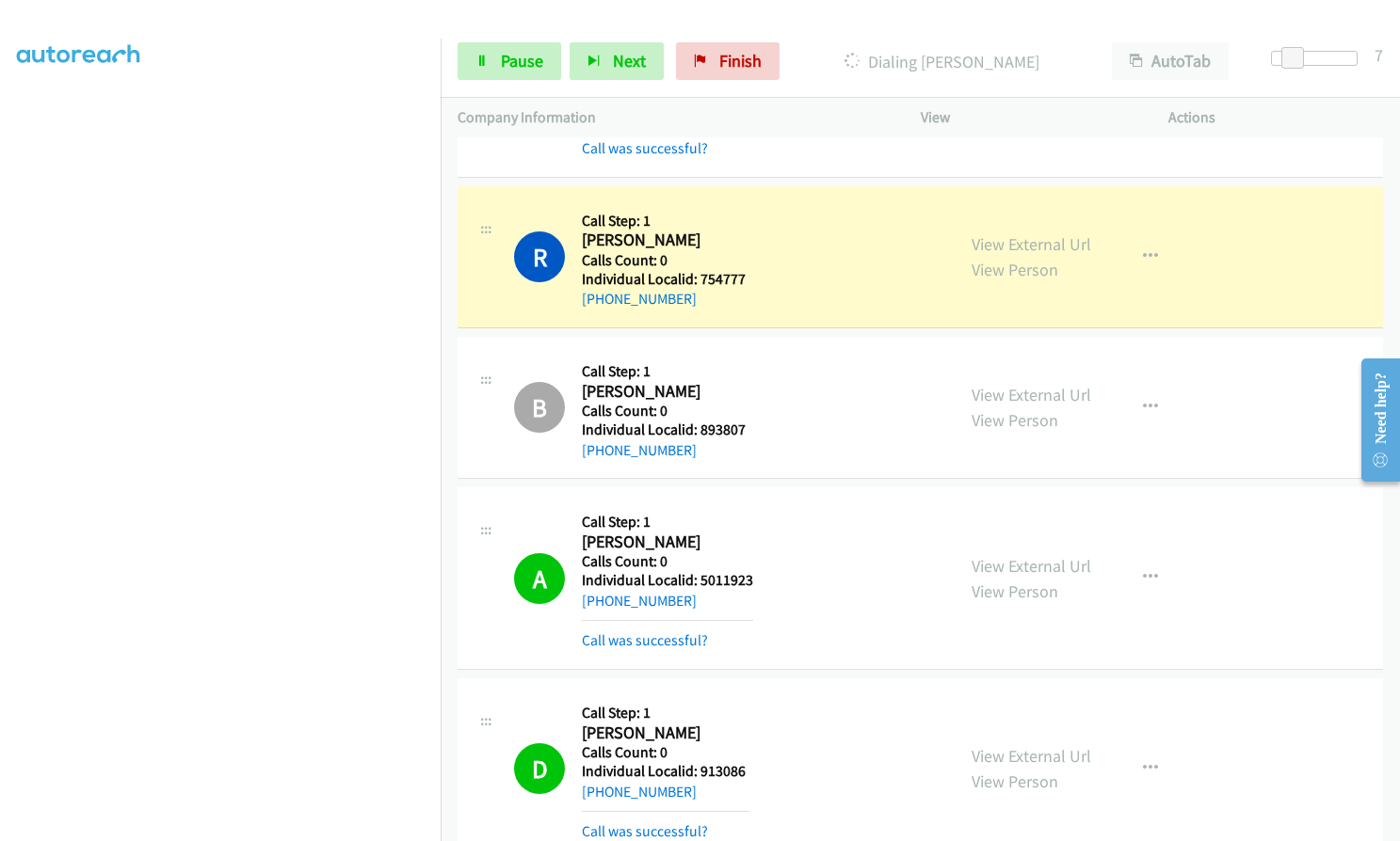
scroll to position [2410, 0]
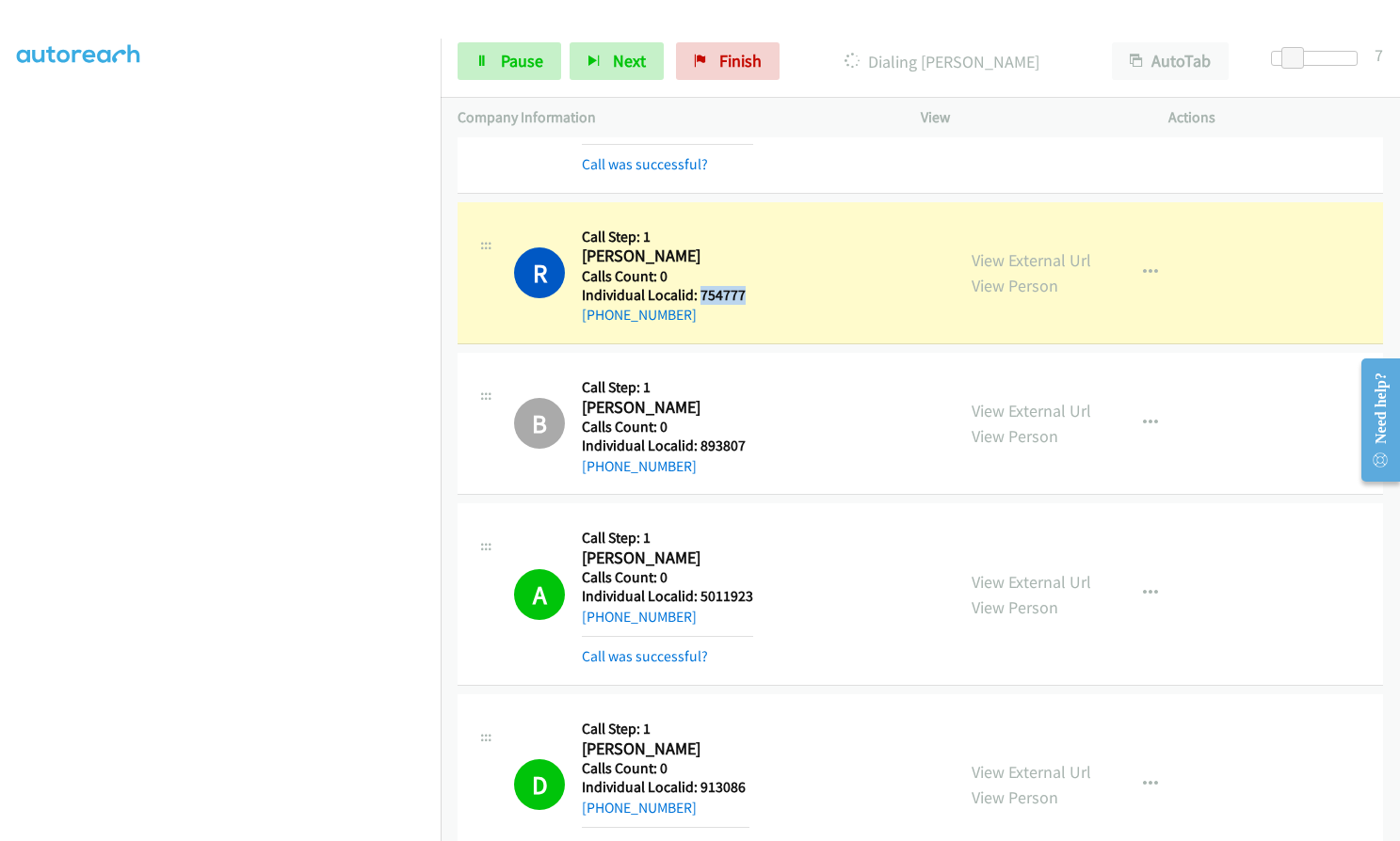
drag, startPoint x: 698, startPoint y: 293, endPoint x: 748, endPoint y: 292, distance: 50.0
click at [748, 292] on h5 "Individual Localid: 754777" at bounding box center [665, 296] width 167 height 19
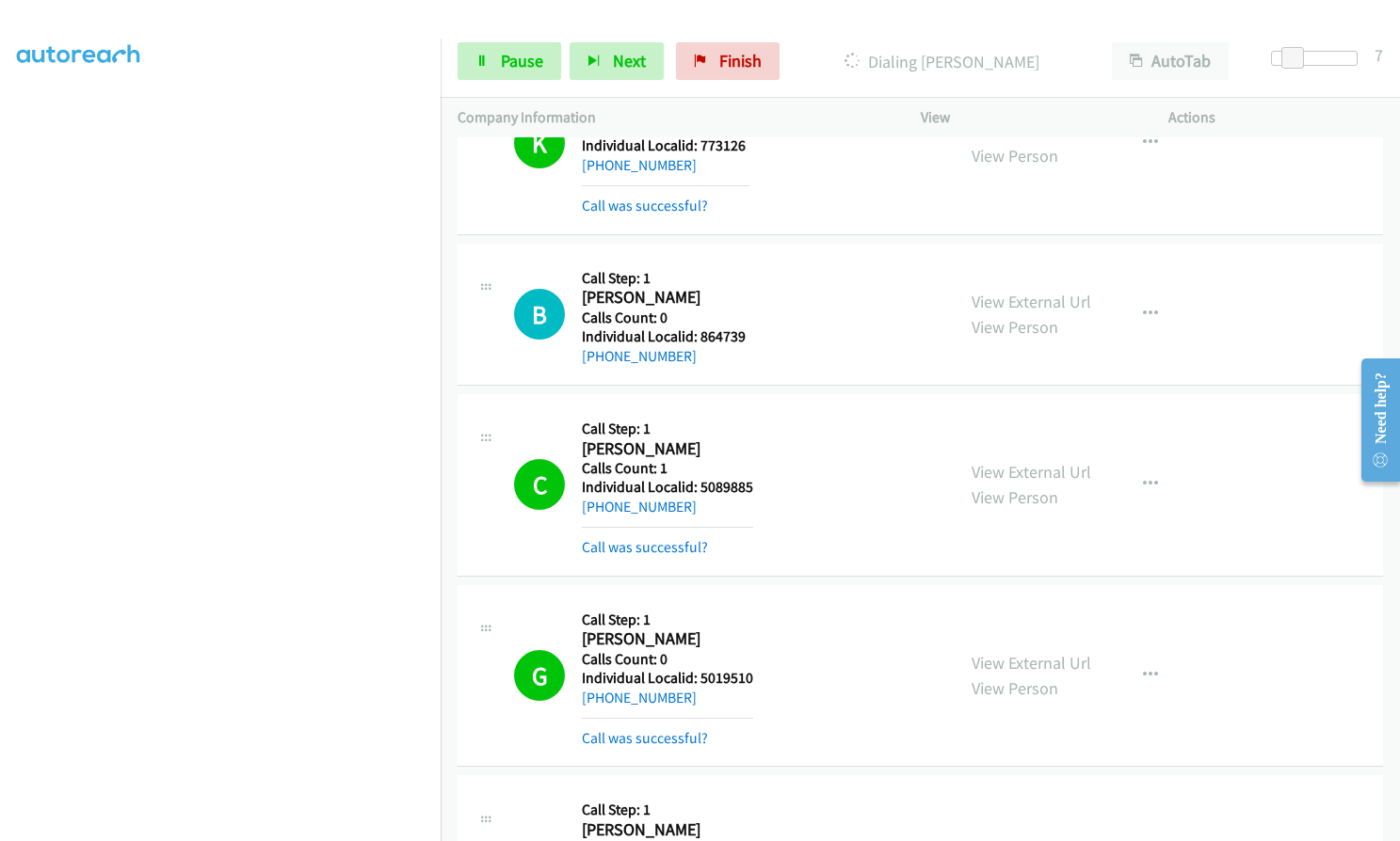
scroll to position [5210, 0]
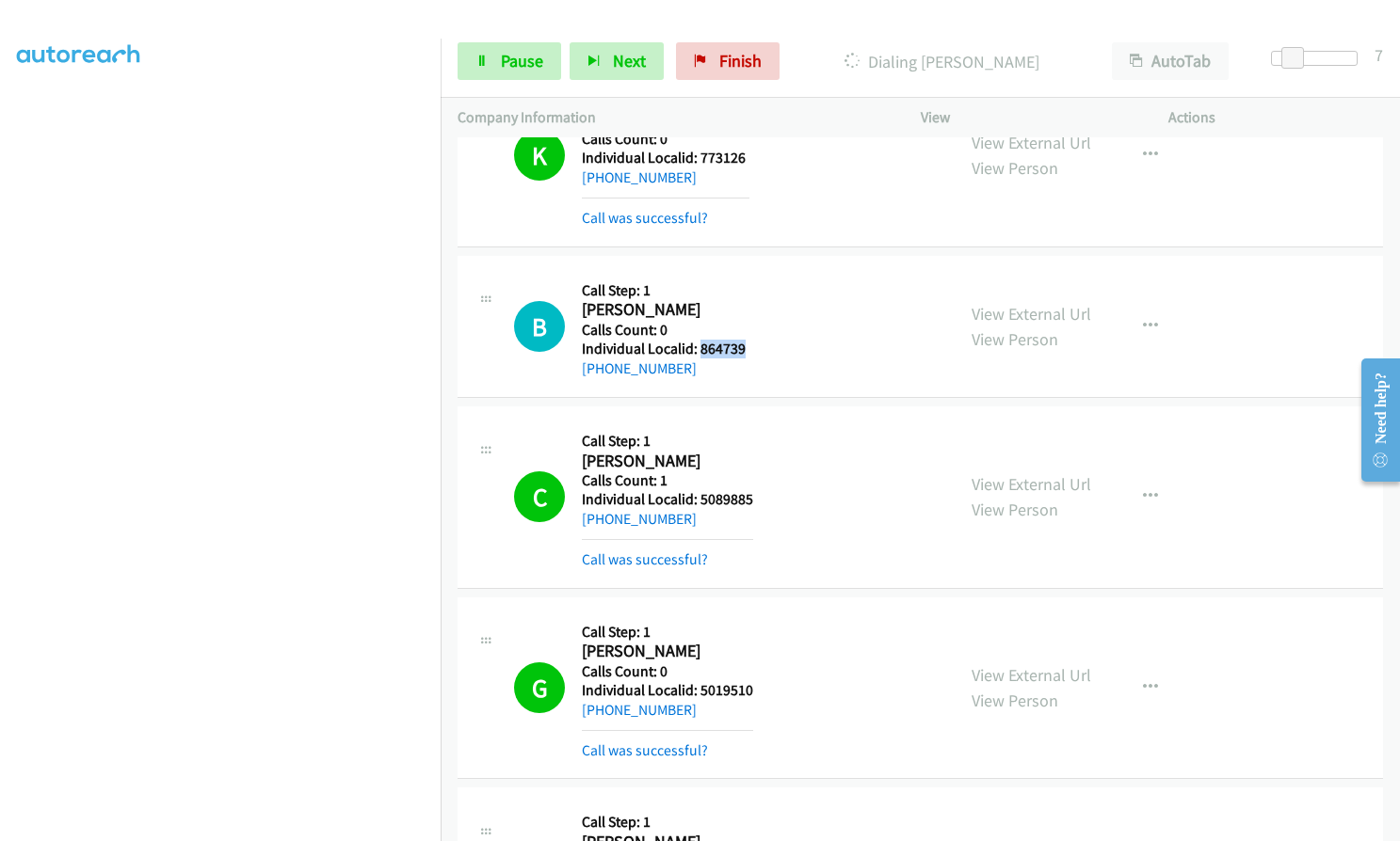
drag, startPoint x: 698, startPoint y: 350, endPoint x: 750, endPoint y: 346, distance: 52.2
click at [750, 346] on div "B Callback Scheduled Call Step: 1 Bret Crites America/Chicago Calls Count: 0 In…" at bounding box center [726, 326] width 424 height 107
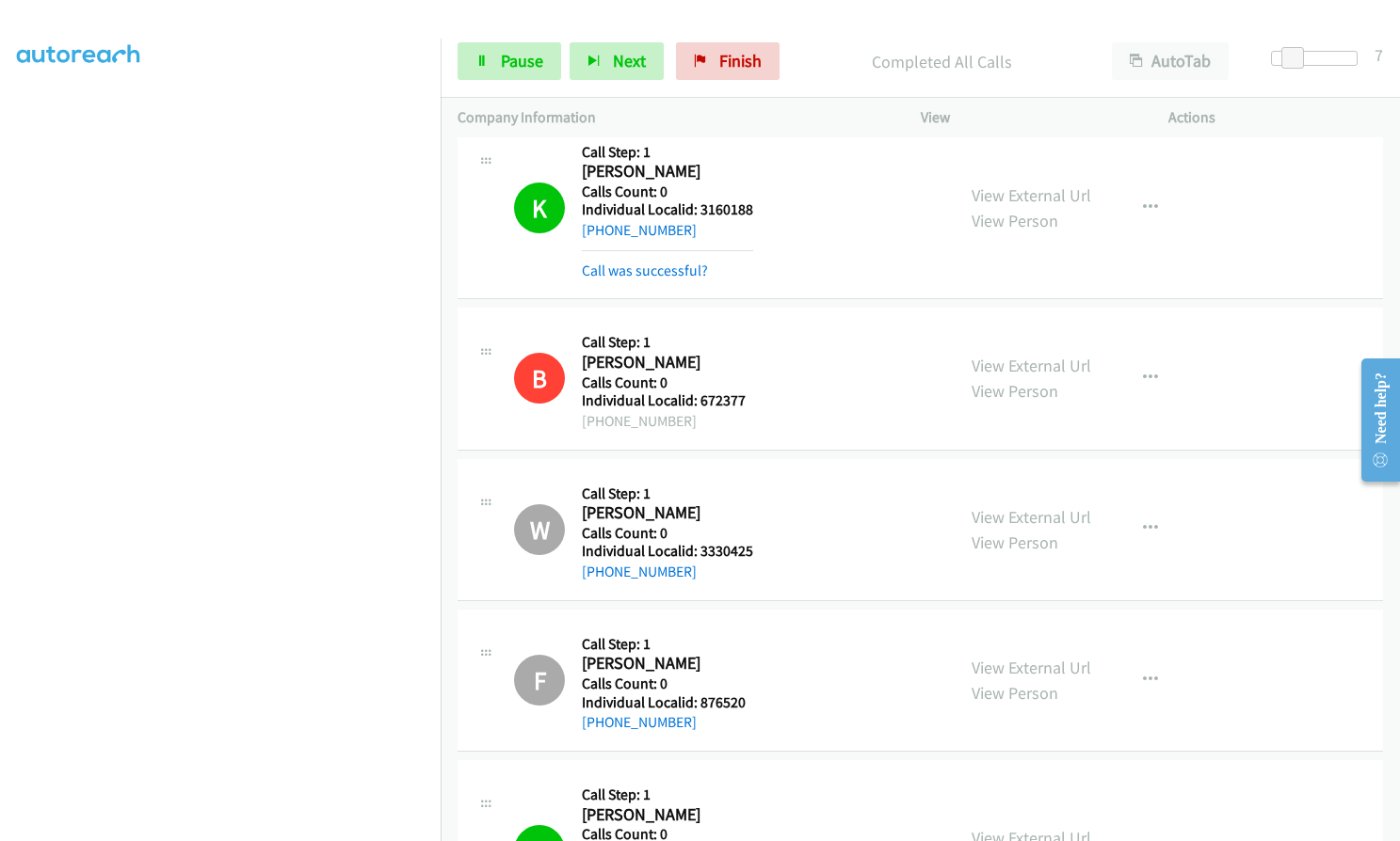
scroll to position [0, 0]
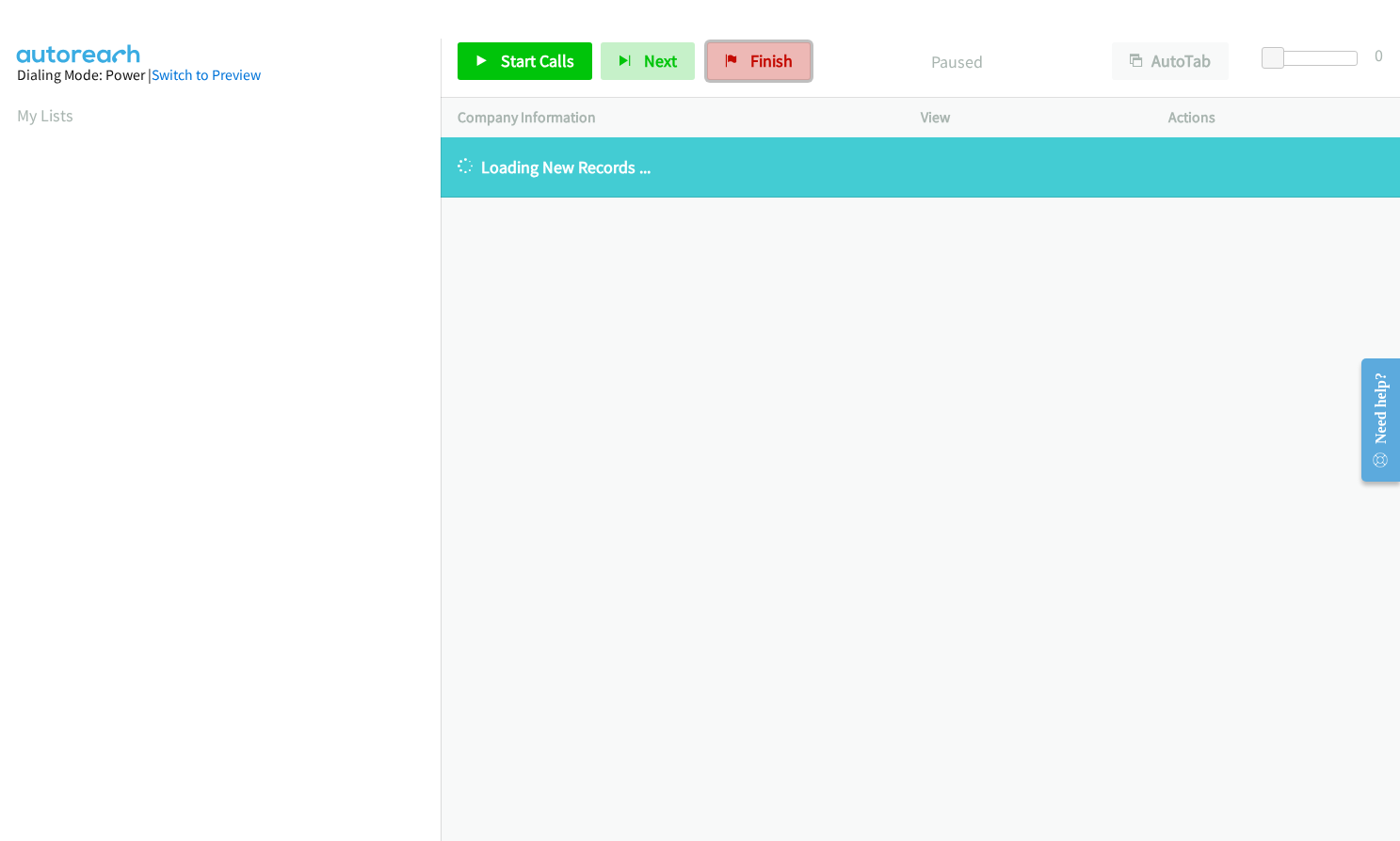
drag, startPoint x: 764, startPoint y: 61, endPoint x: 786, endPoint y: 65, distance: 22.4
click at [764, 61] on span "Finish" at bounding box center [772, 60] width 42 height 22
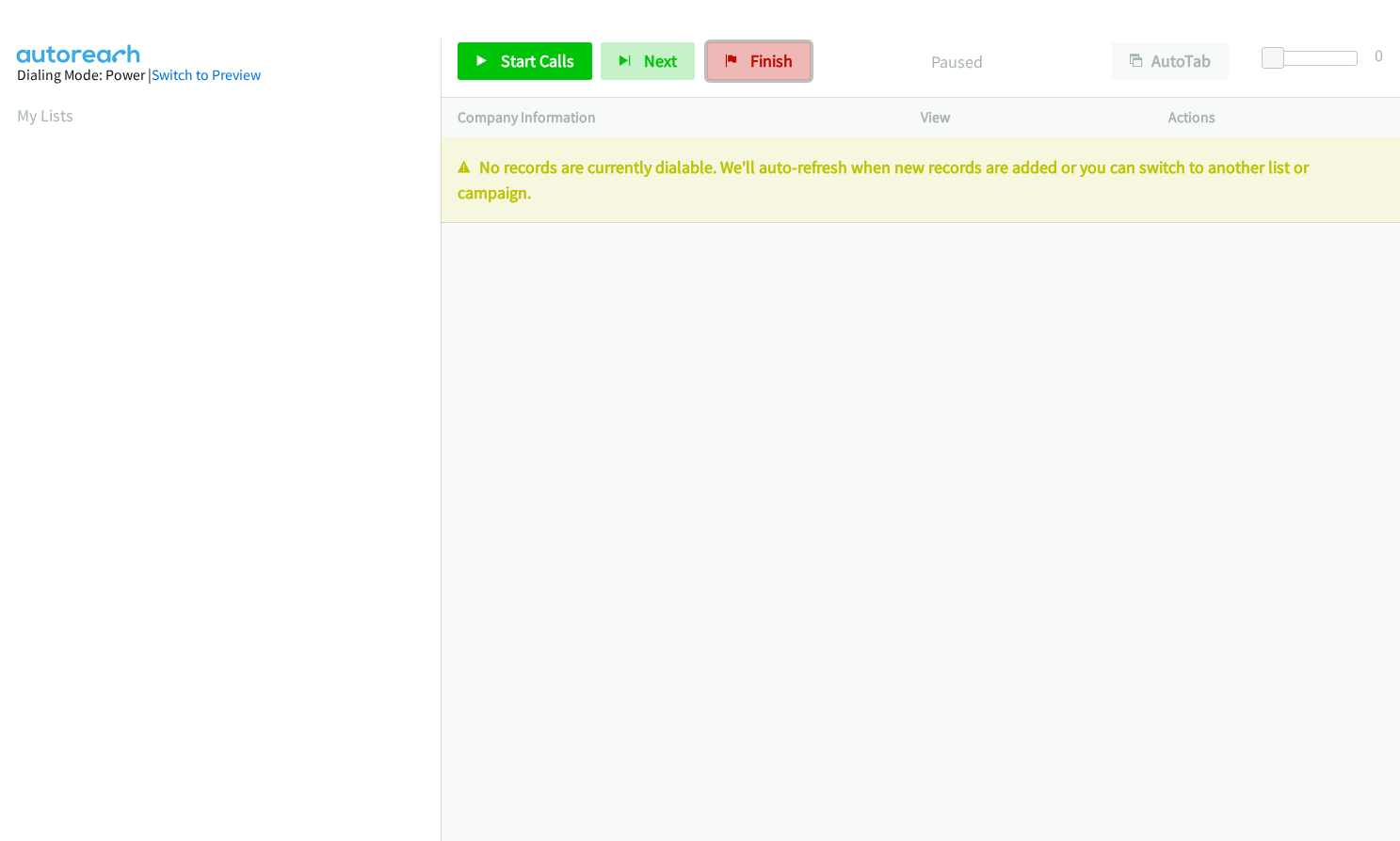
click at [751, 70] on span "Finish" at bounding box center [772, 60] width 42 height 22
